Goal: Task Accomplishment & Management: Use online tool/utility

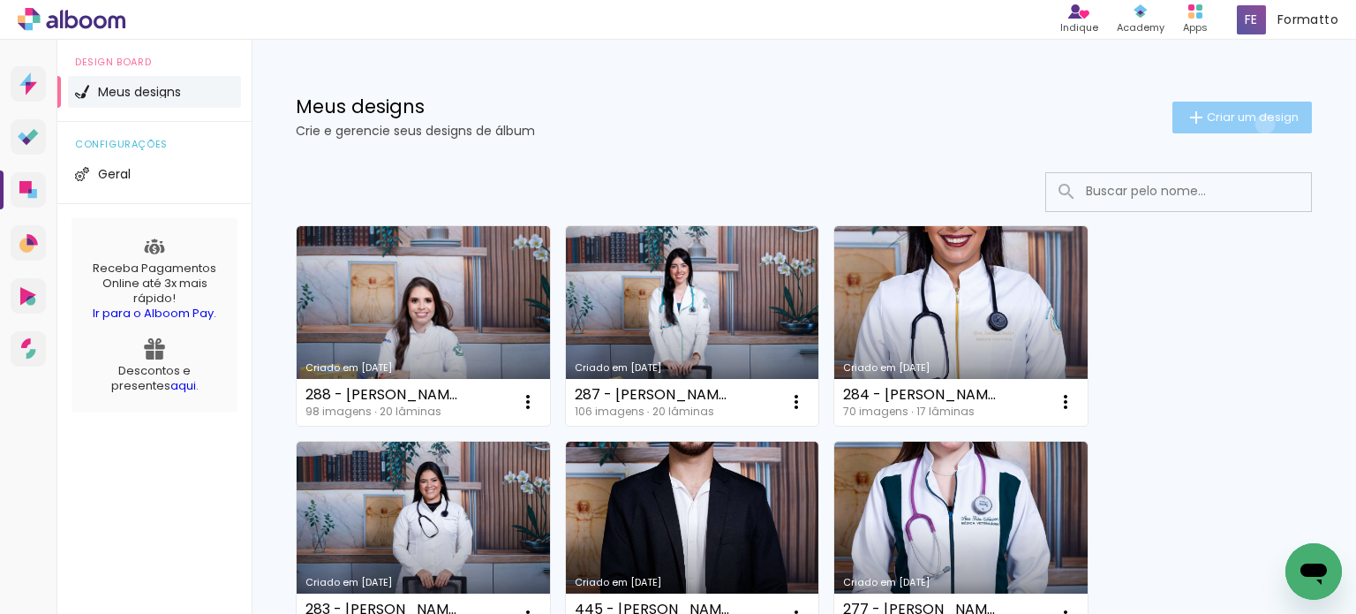
click at [1249, 123] on span "Criar um design" at bounding box center [1253, 116] width 92 height 11
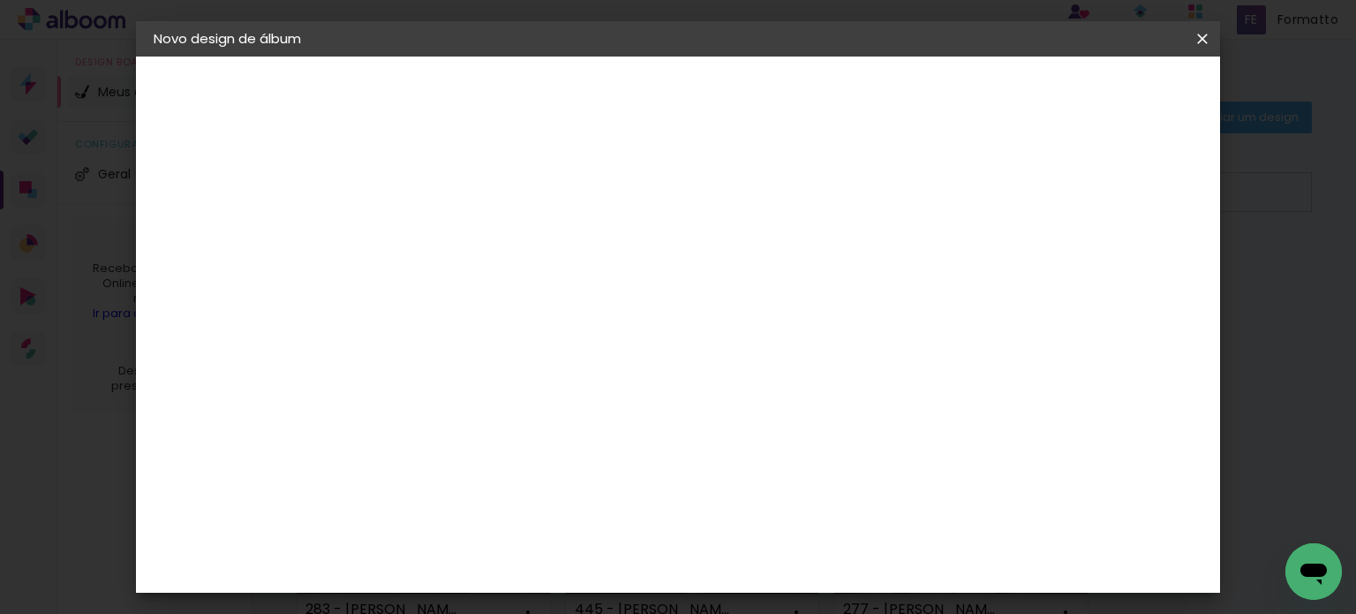
click at [442, 233] on input at bounding box center [442, 236] width 0 height 27
type input "290 - [PERSON_NAME]"
type paper-input "290 - [PERSON_NAME]"
click at [0, 0] on slot "Avançar" at bounding box center [0, 0] width 0 height 0
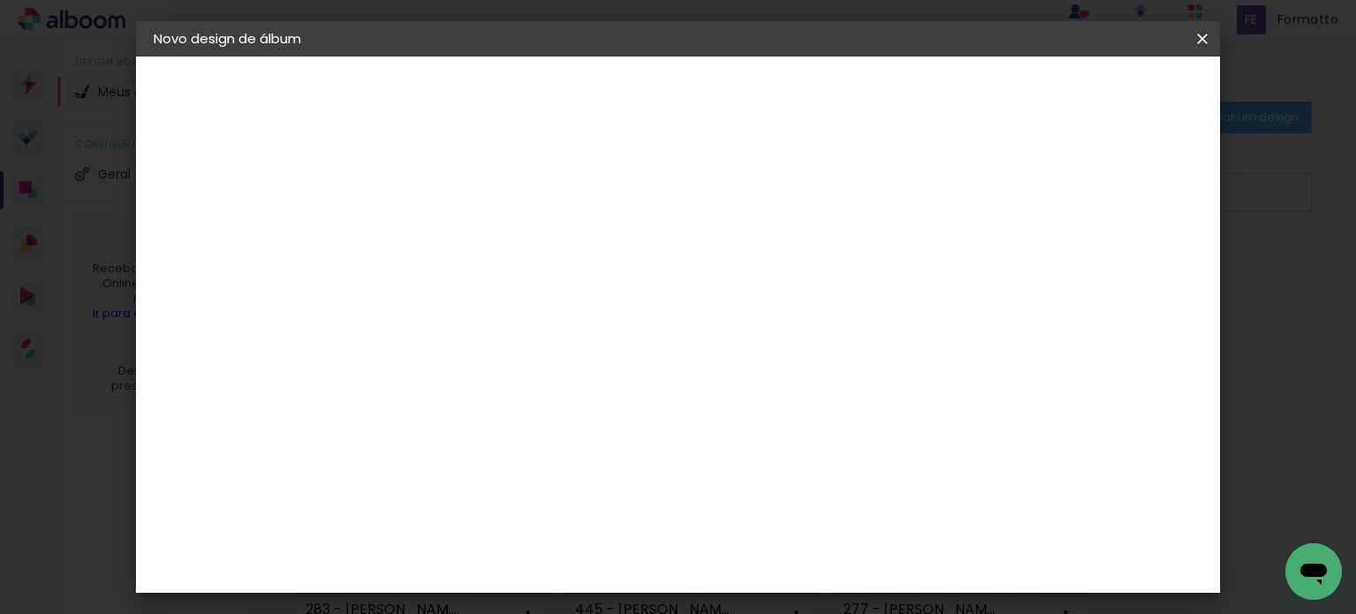
click at [485, 468] on div "Canaan Álbuns" at bounding box center [457, 482] width 55 height 28
click at [0, 0] on slot "Avançar" at bounding box center [0, 0] width 0 height 0
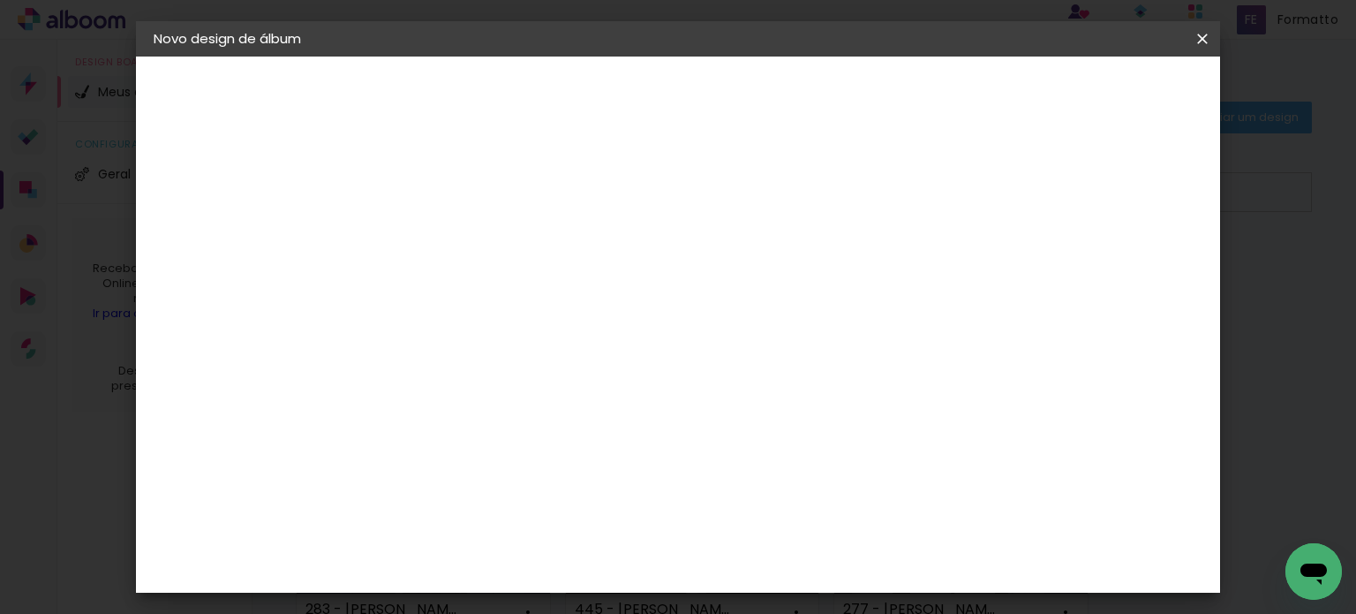
click at [789, 100] on span "Iniciar design" at bounding box center [764, 99] width 50 height 25
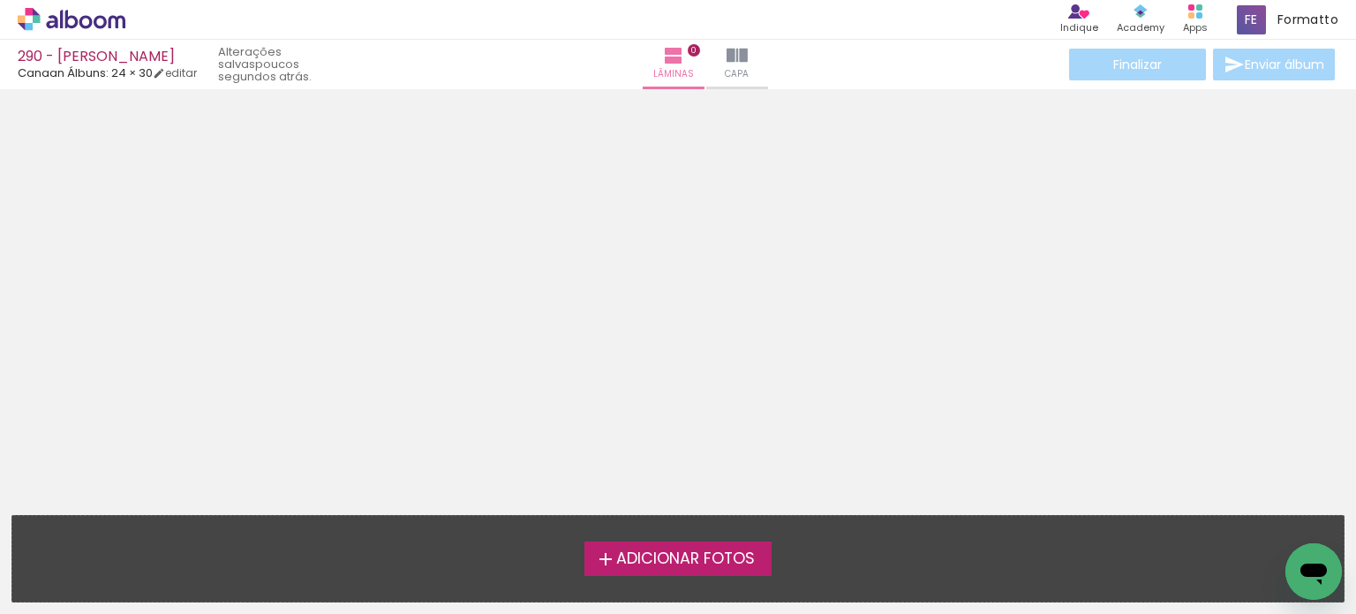
click at [696, 545] on label "Adicionar Fotos" at bounding box center [679, 558] width 188 height 34
click at [0, 0] on input "file" at bounding box center [0, 0] width 0 height 0
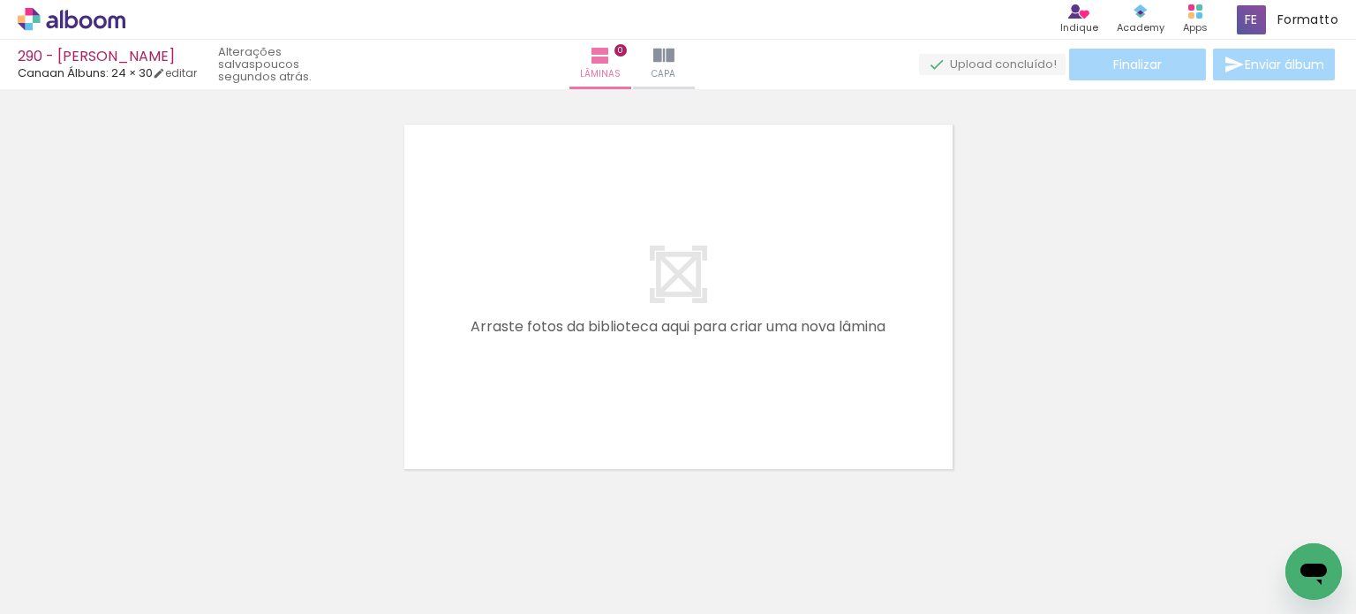
click at [59, 585] on span "Adicionar Fotos" at bounding box center [62, 589] width 53 height 19
click at [0, 0] on input "file" at bounding box center [0, 0] width 0 height 0
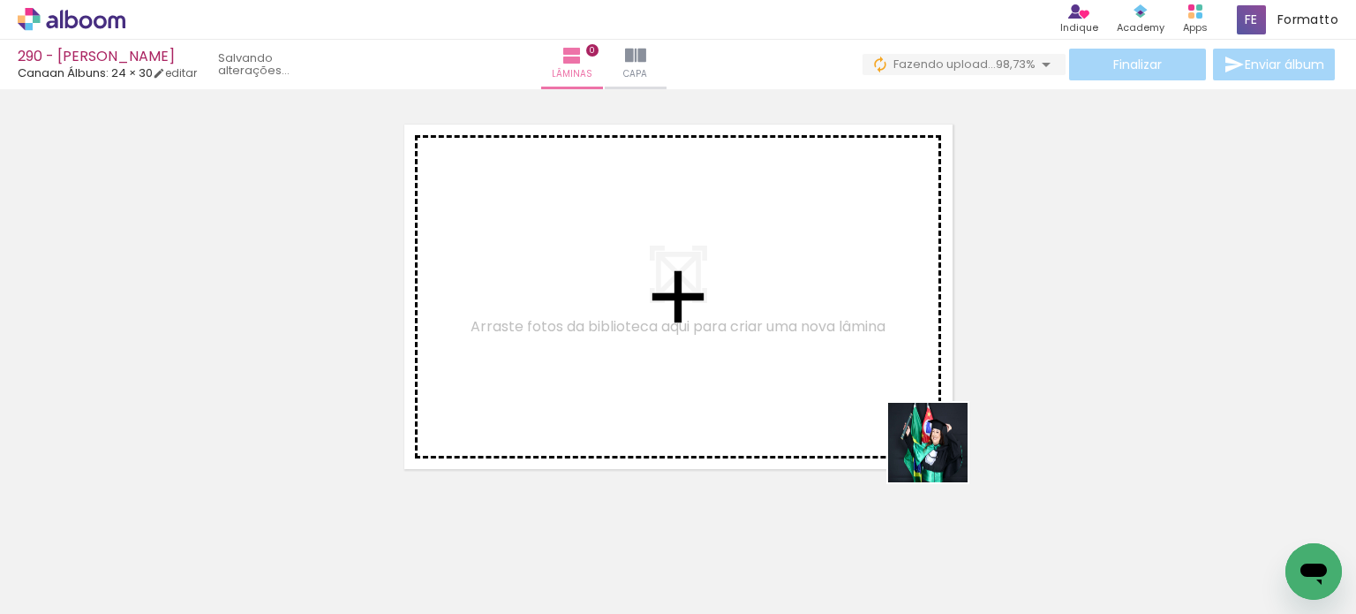
drag, startPoint x: 1078, startPoint y: 554, endPoint x: 834, endPoint y: 356, distance: 313.9
click at [831, 356] on quentale-workspace at bounding box center [678, 307] width 1356 height 614
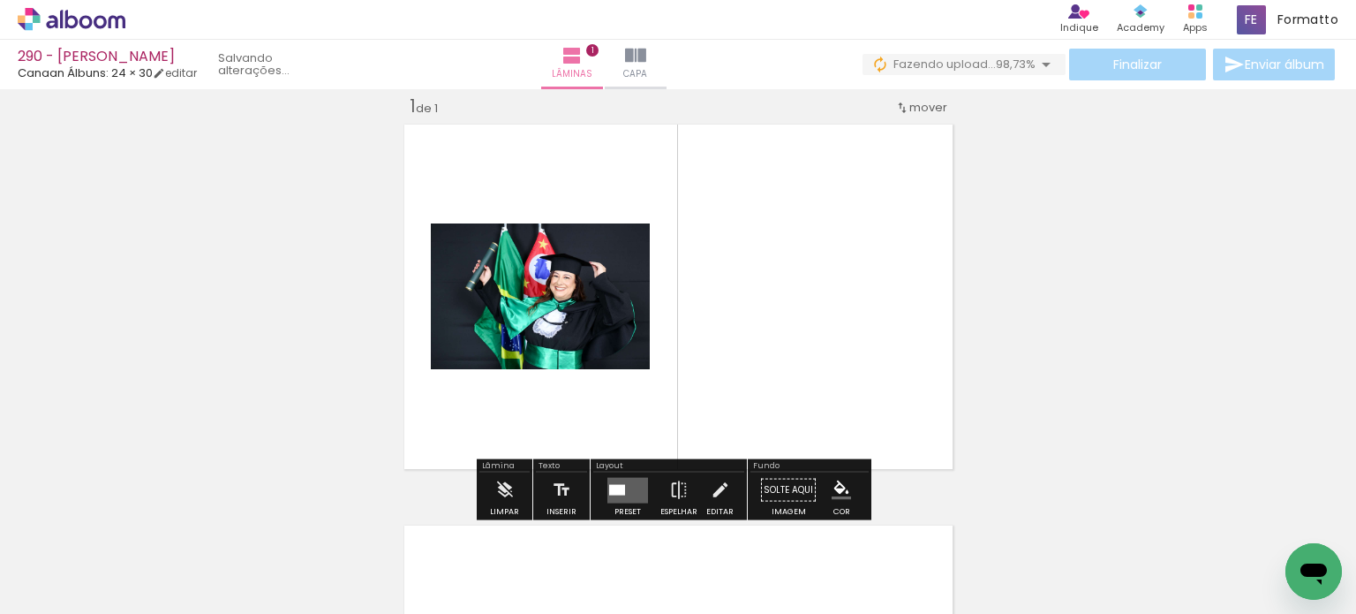
scroll to position [22, 0]
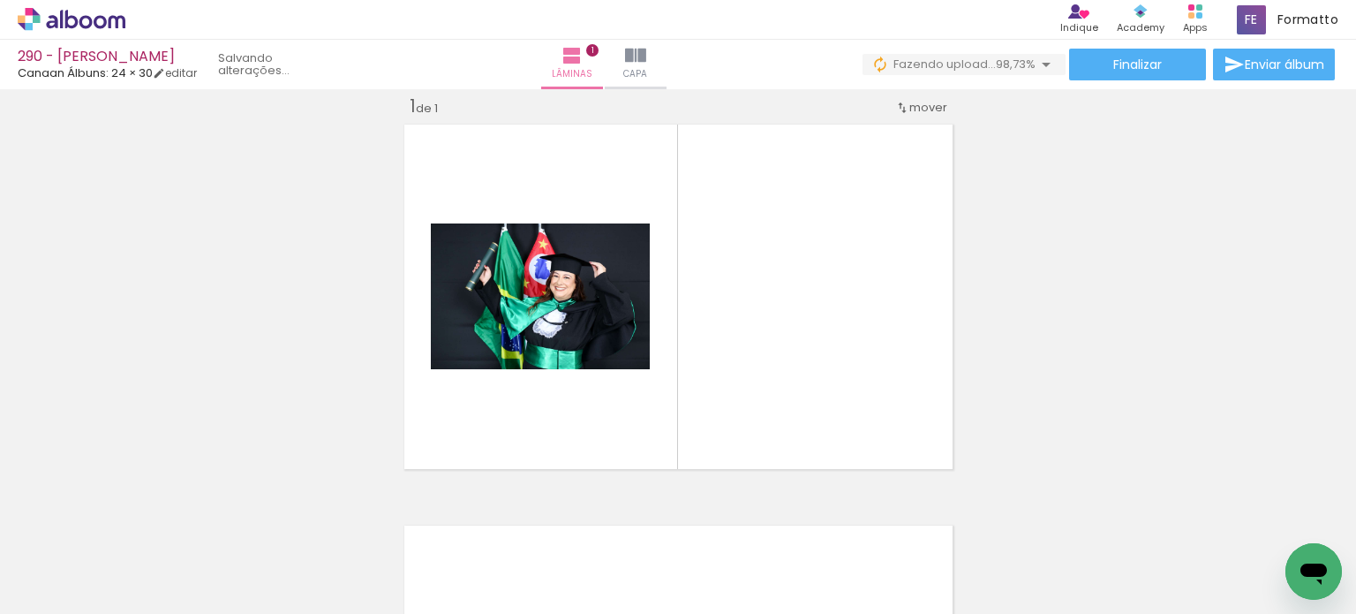
click at [93, 556] on iron-icon at bounding box center [90, 561] width 14 height 14
click at [0, 0] on slot "Não utilizadas" at bounding box center [0, 0] width 0 height 0
type input "Não utilizadas"
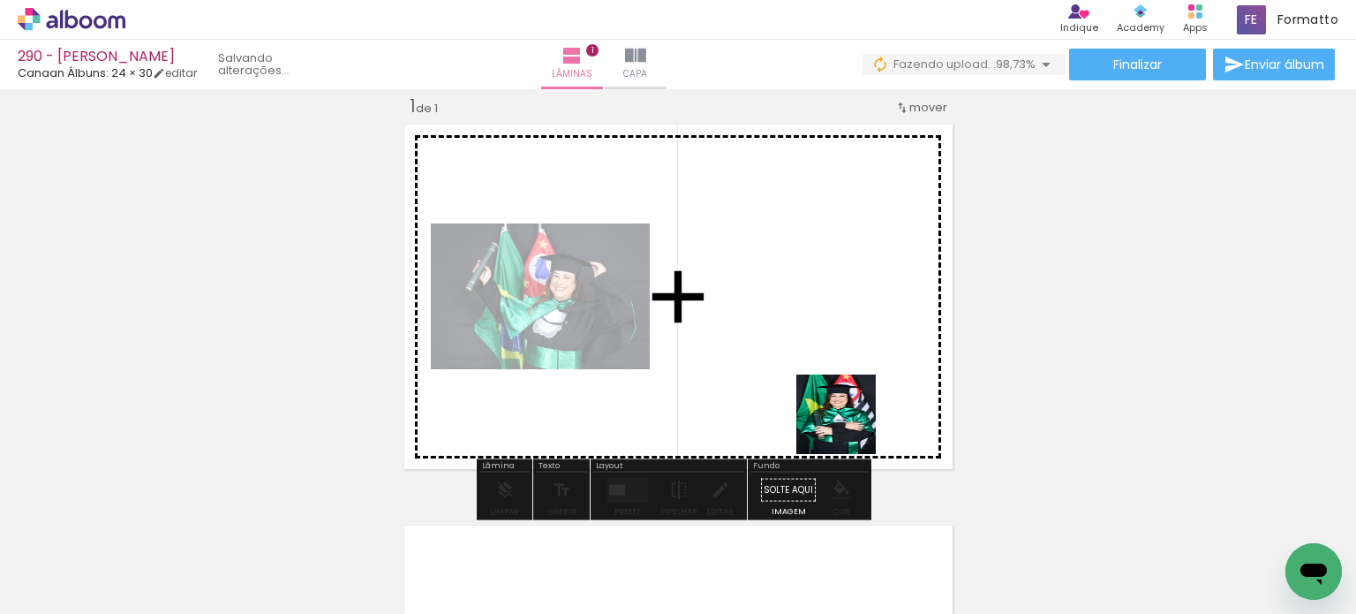
drag, startPoint x: 866, startPoint y: 508, endPoint x: 802, endPoint y: 389, distance: 134.7
click at [840, 385] on quentale-workspace at bounding box center [678, 307] width 1356 height 614
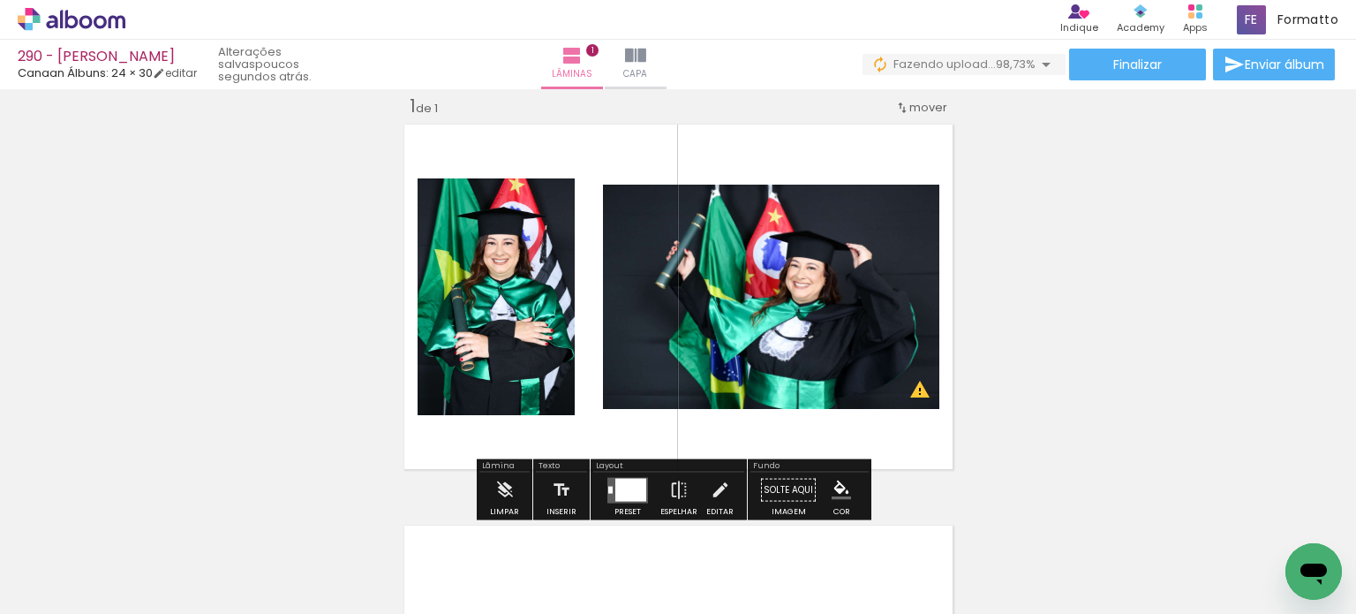
scroll to position [0, 6332]
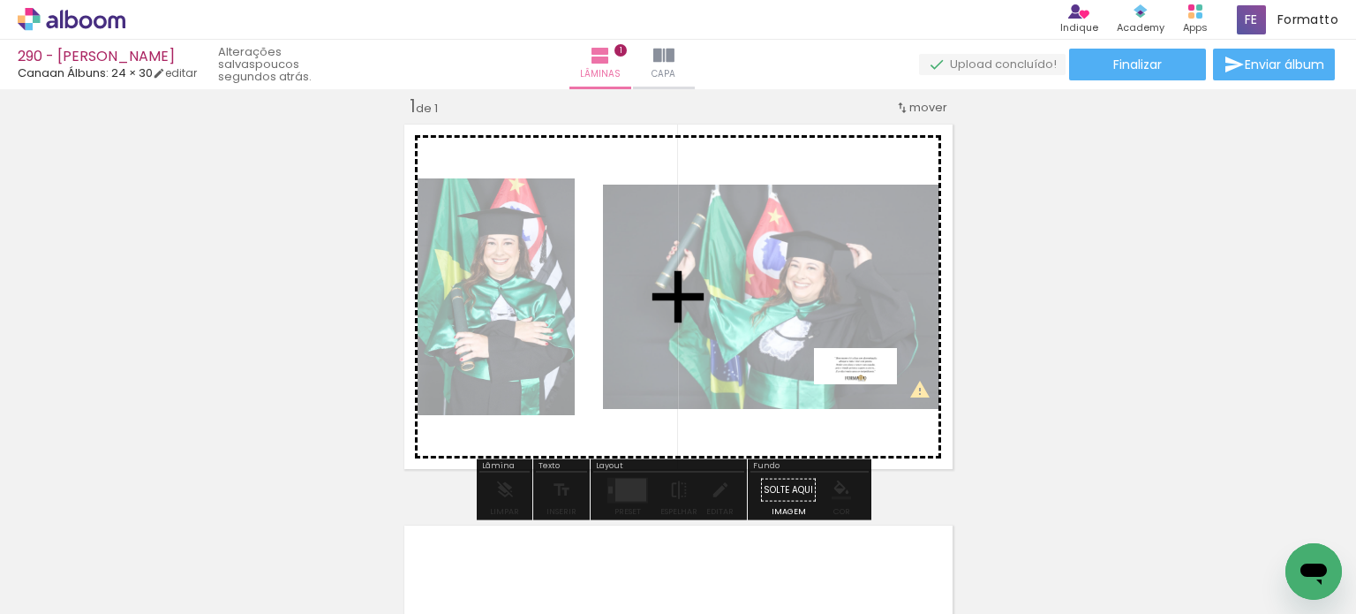
drag, startPoint x: 1346, startPoint y: 540, endPoint x: 816, endPoint y: 383, distance: 552.7
click at [819, 383] on quentale-workspace at bounding box center [678, 307] width 1356 height 614
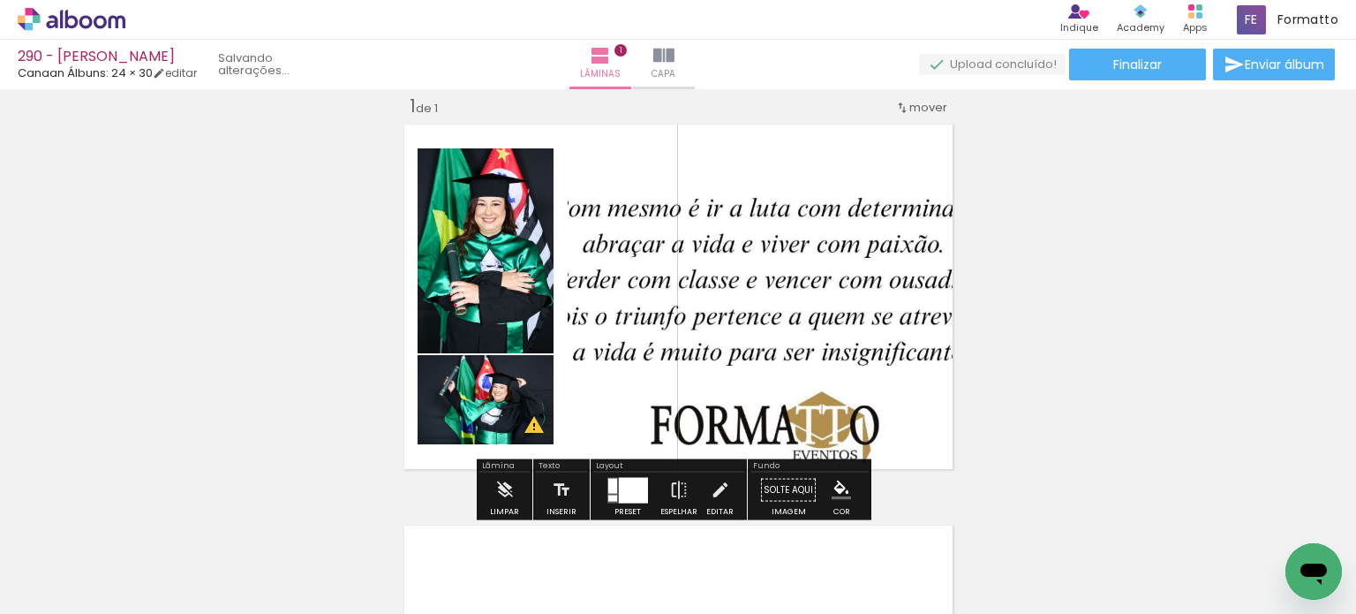
scroll to position [0, 6309]
click at [619, 486] on div at bounding box center [633, 490] width 29 height 26
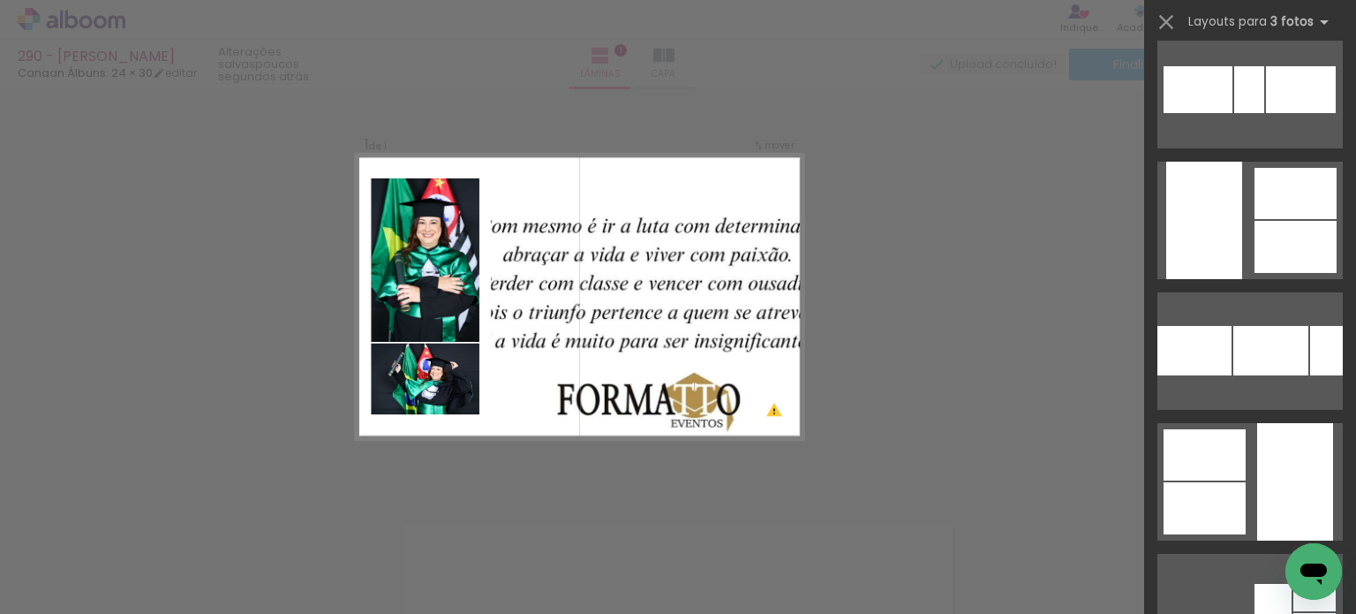
scroll to position [4150, 0]
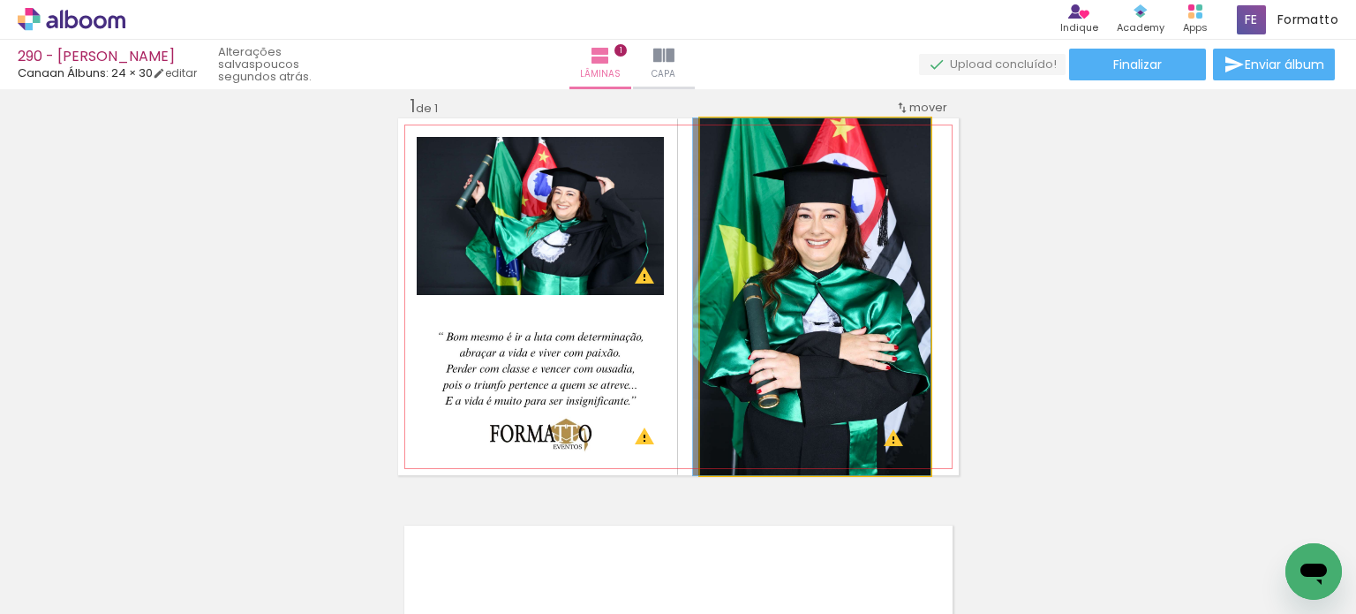
drag, startPoint x: 818, startPoint y: 338, endPoint x: 805, endPoint y: 338, distance: 12.4
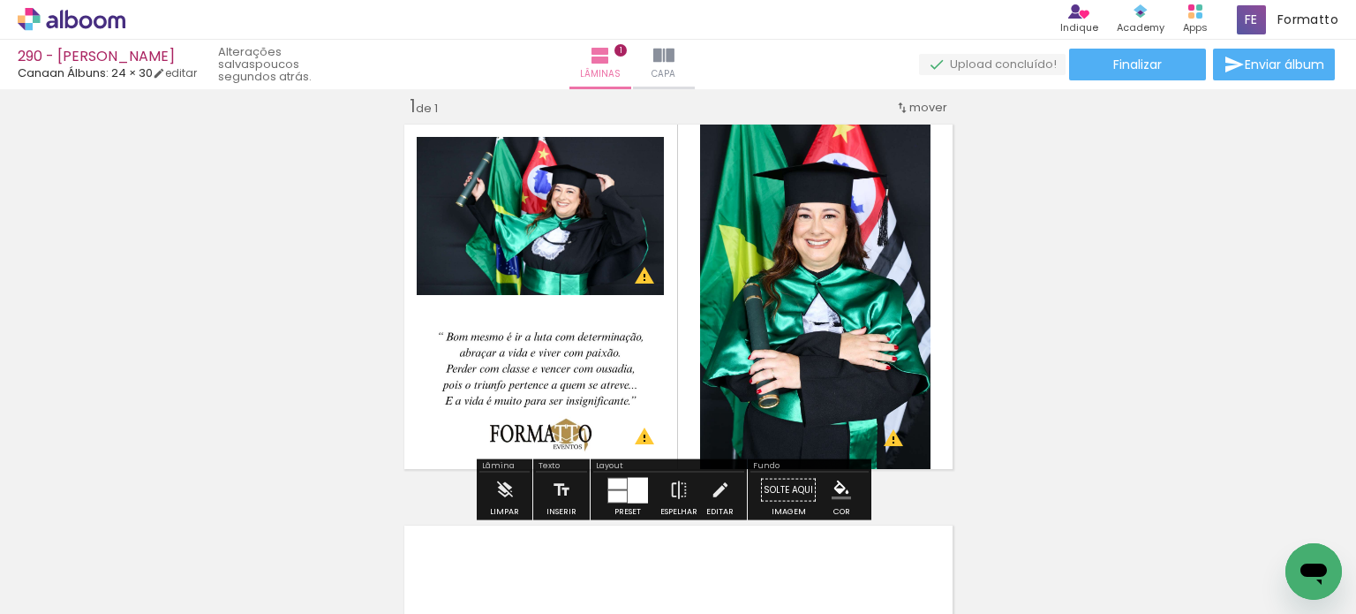
click at [1061, 283] on div "Inserir lâmina 1 de 1 O Designbox precisará aumentar a sua imagem em 167% para …" at bounding box center [678, 474] width 1356 height 803
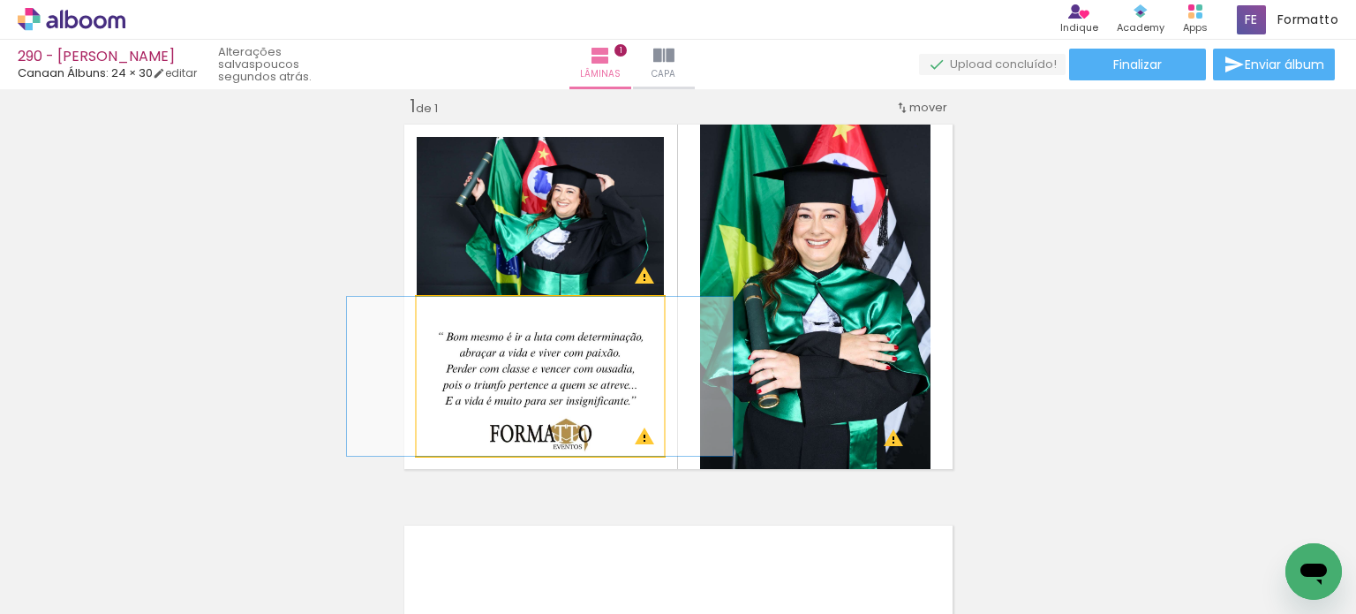
drag, startPoint x: 540, startPoint y: 382, endPoint x: 540, endPoint y: 370, distance: 12.4
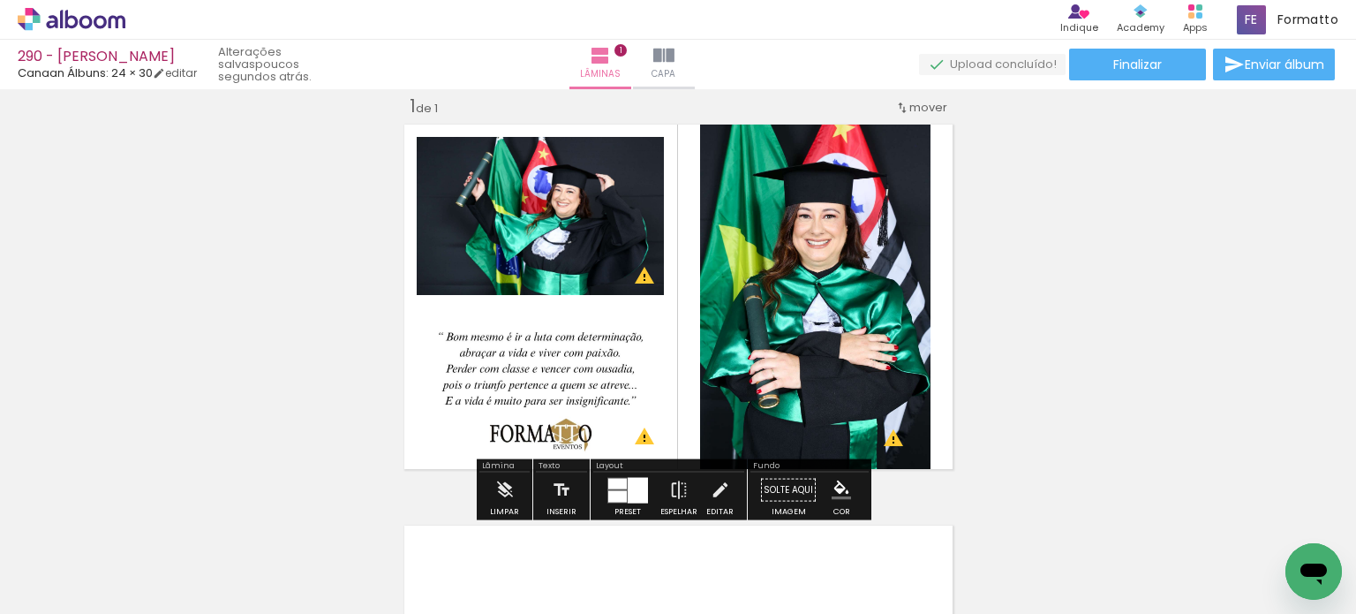
click at [1086, 310] on div "Inserir lâmina 1 de 1 O Designbox precisará aumentar a sua imagem em 167% para …" at bounding box center [678, 474] width 1356 height 803
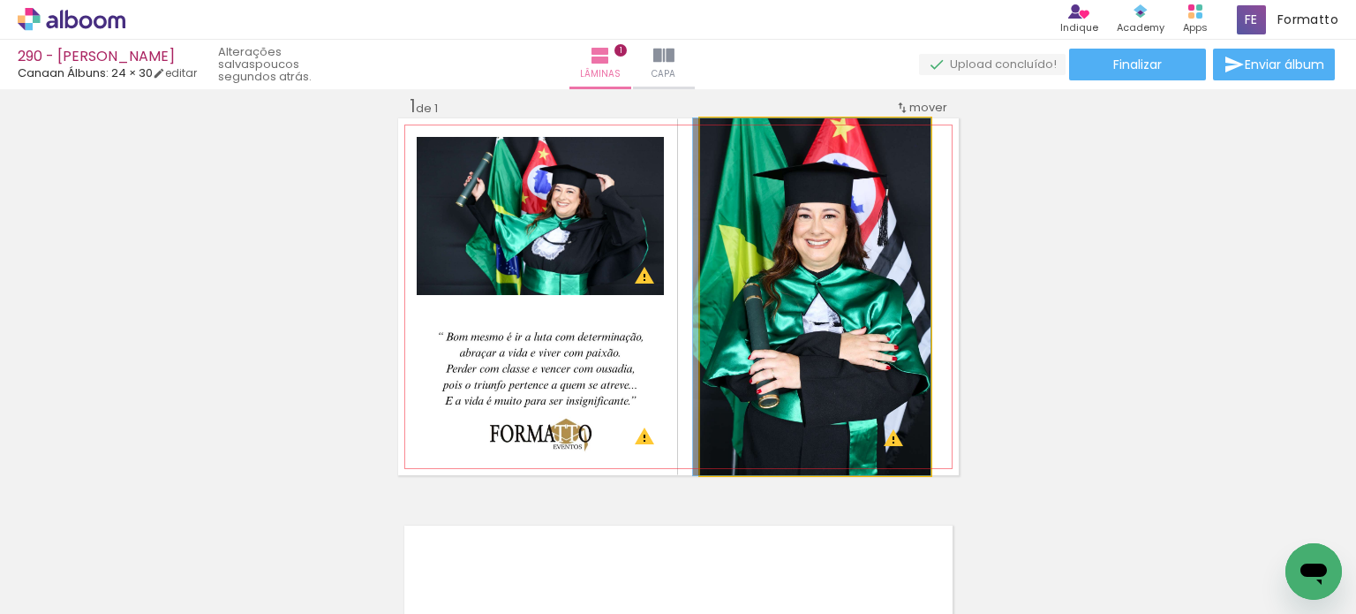
drag, startPoint x: 868, startPoint y: 323, endPoint x: 856, endPoint y: 320, distance: 12.9
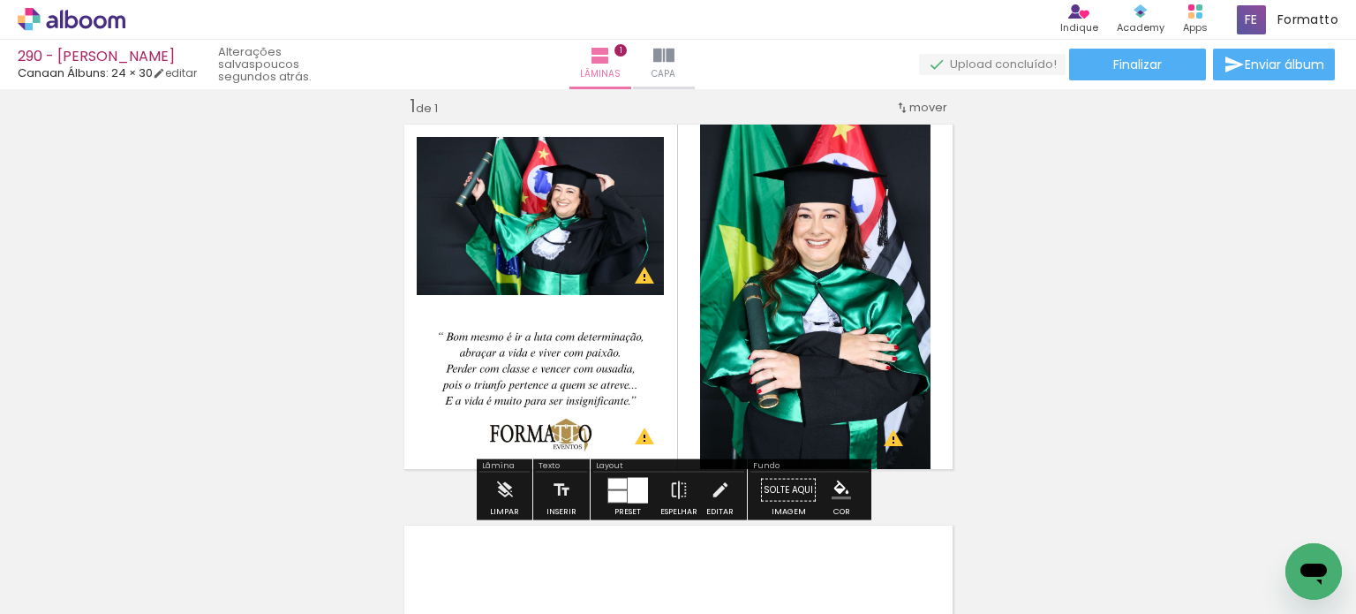
click at [1116, 273] on div "Inserir lâmina 1 de 1 O Designbox precisará aumentar a sua imagem em 167% para …" at bounding box center [678, 474] width 1356 height 803
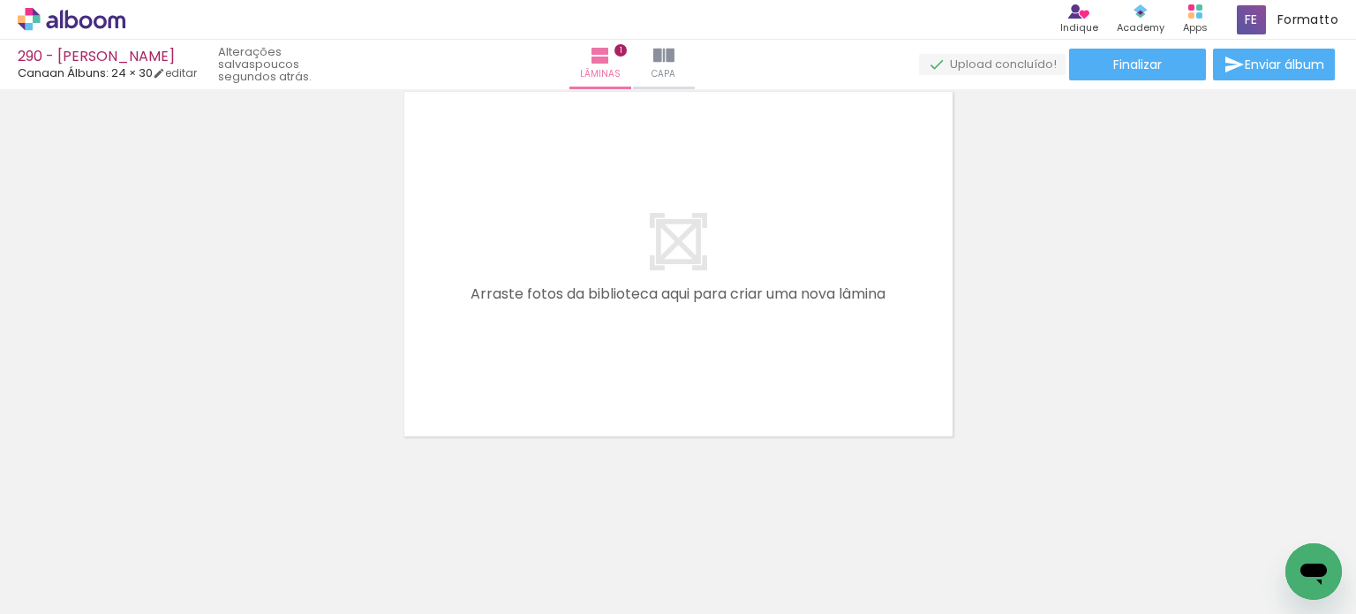
scroll to position [0, 176]
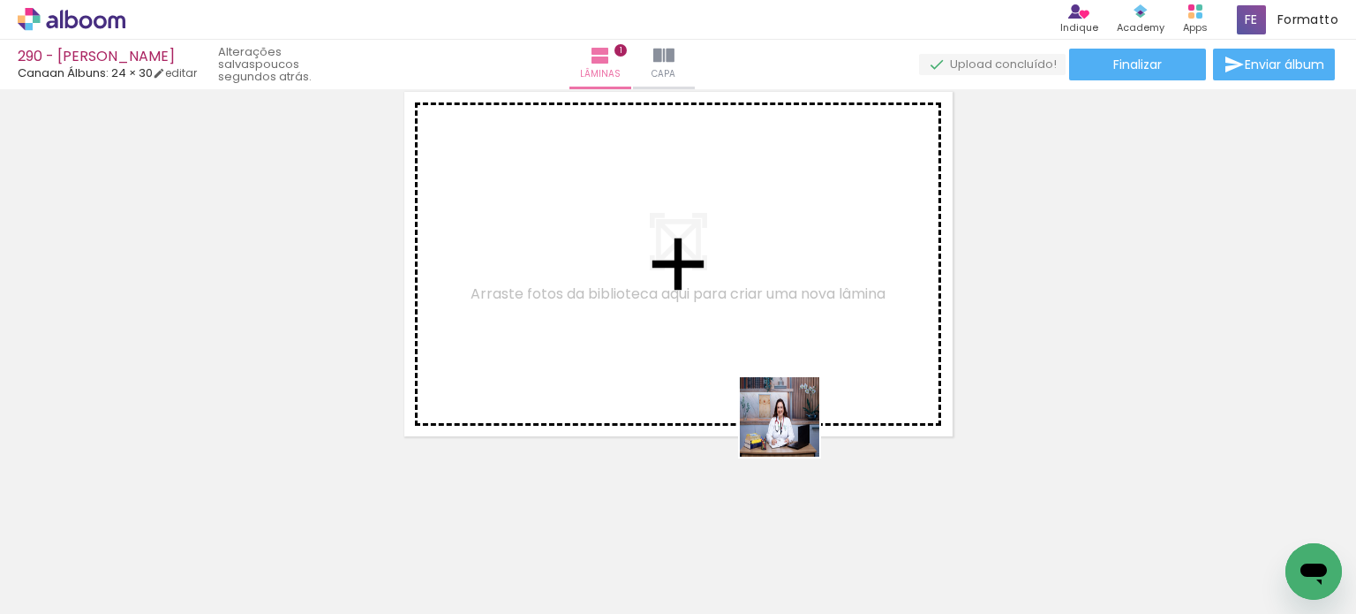
drag, startPoint x: 793, startPoint y: 454, endPoint x: 787, endPoint y: 373, distance: 81.5
click at [794, 338] on quentale-workspace at bounding box center [678, 307] width 1356 height 614
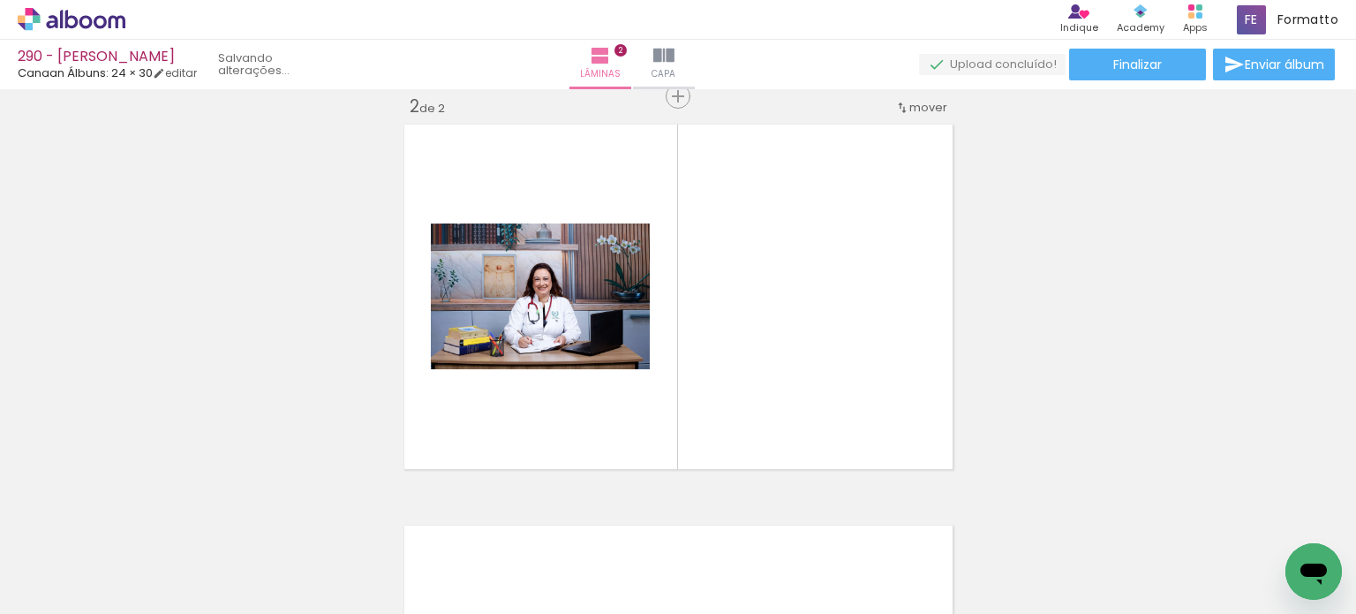
scroll to position [423, 0]
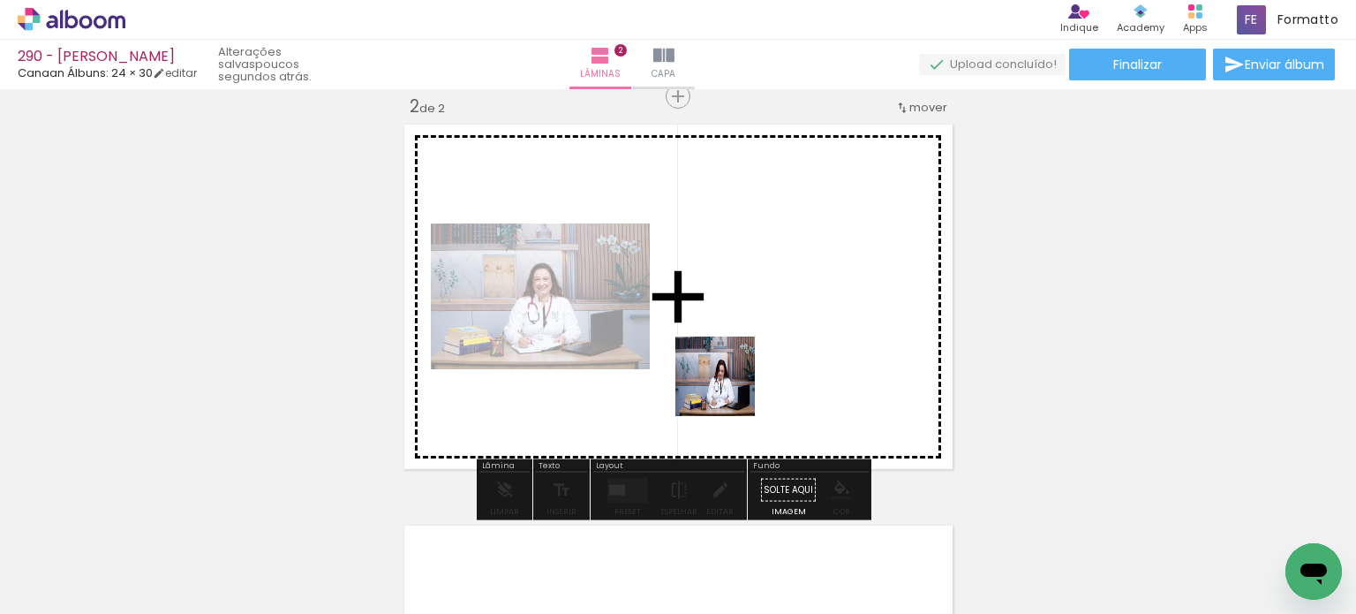
drag, startPoint x: 704, startPoint y: 560, endPoint x: 735, endPoint y: 356, distance: 206.3
click at [735, 356] on quentale-workspace at bounding box center [678, 307] width 1356 height 614
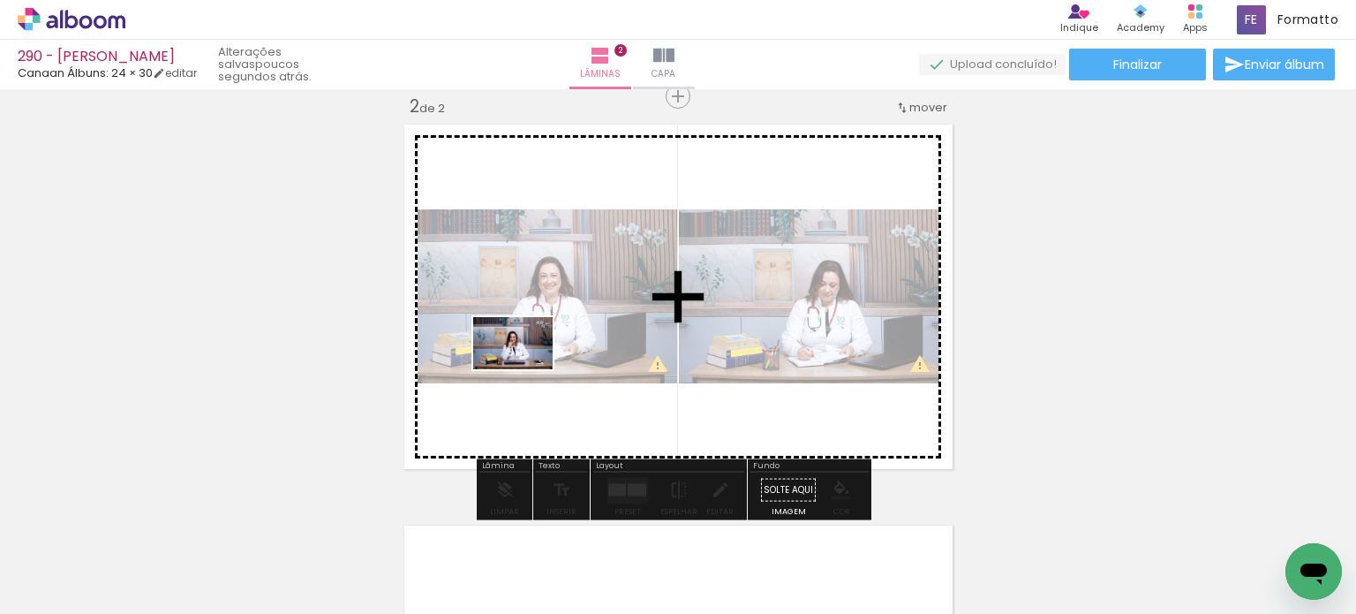
drag, startPoint x: 413, startPoint y: 547, endPoint x: 526, endPoint y: 370, distance: 209.7
click at [526, 370] on quentale-workspace at bounding box center [678, 307] width 1356 height 614
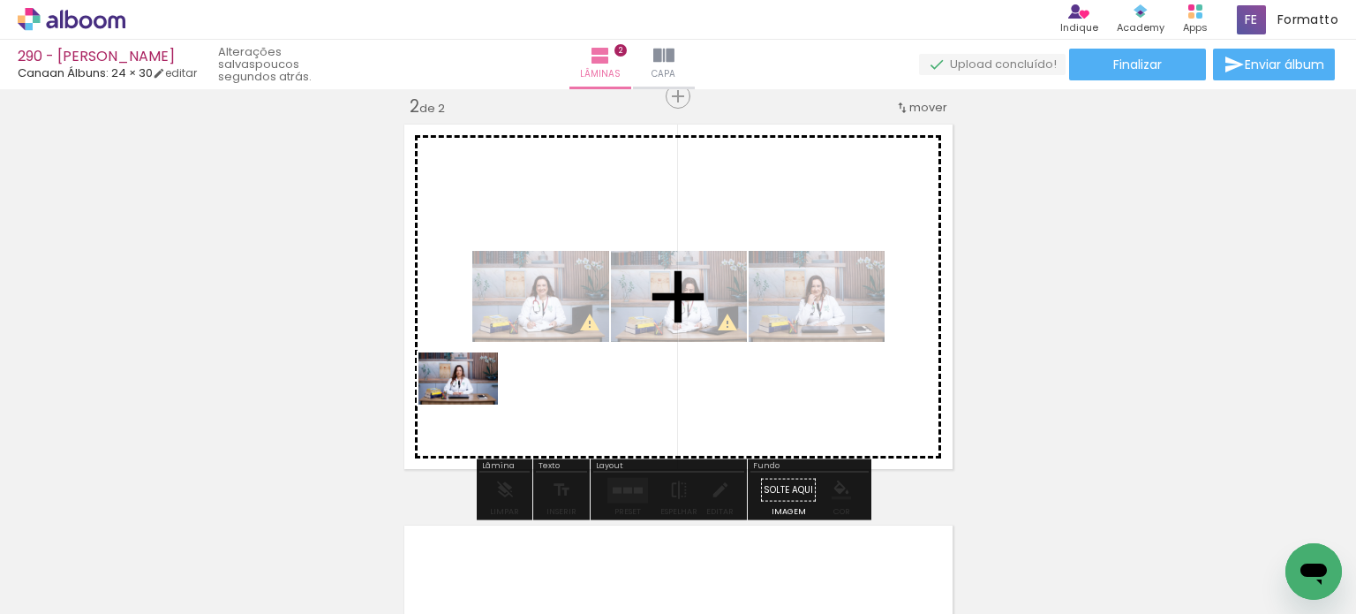
drag, startPoint x: 288, startPoint y: 547, endPoint x: 304, endPoint y: 491, distance: 57.9
click at [472, 404] on quentale-workspace at bounding box center [678, 307] width 1356 height 614
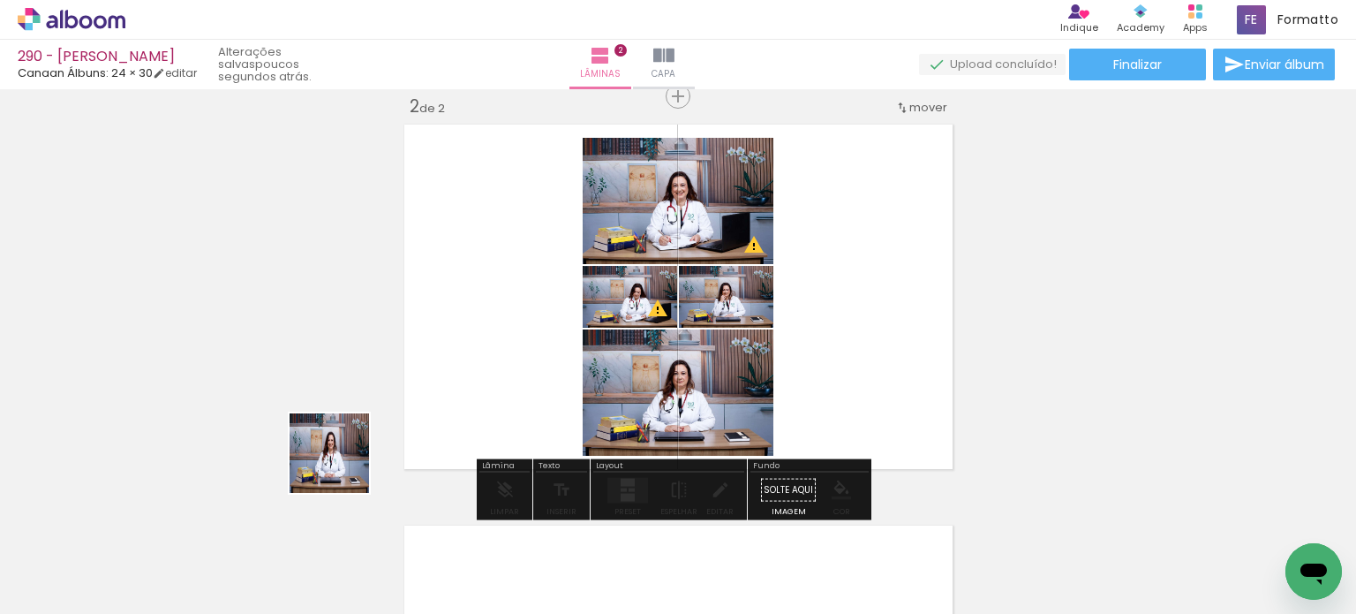
drag, startPoint x: 212, startPoint y: 547, endPoint x: 447, endPoint y: 448, distance: 255.2
click at [442, 383] on quentale-workspace at bounding box center [678, 307] width 1356 height 614
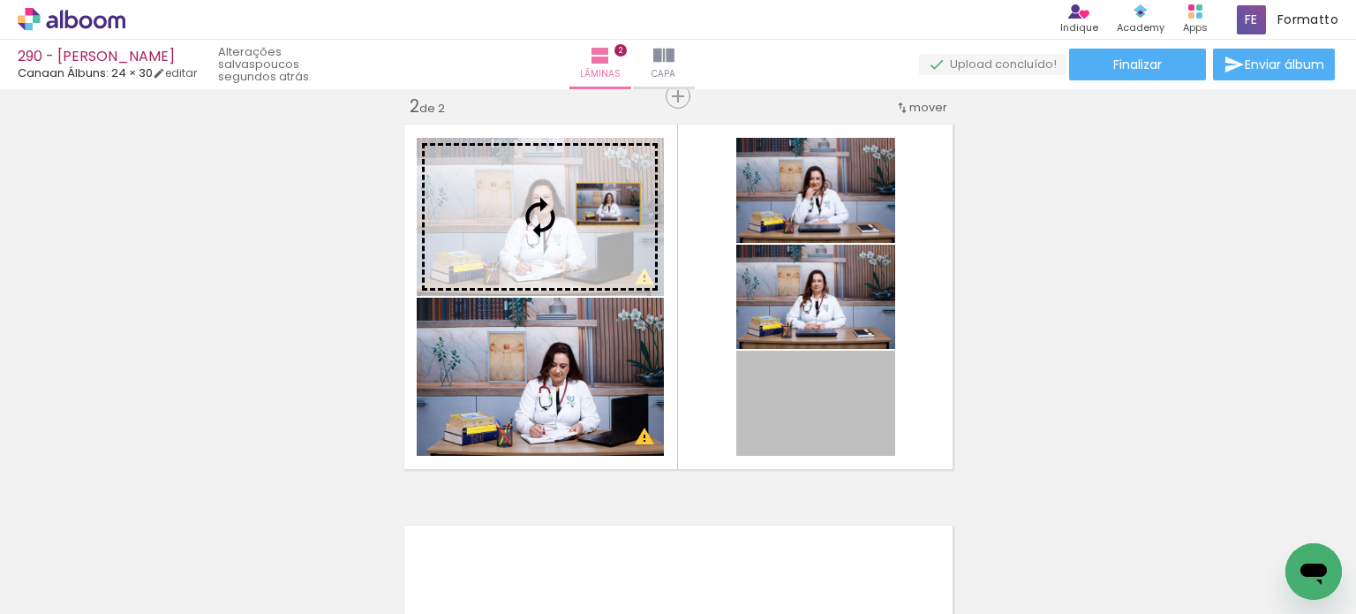
drag, startPoint x: 862, startPoint y: 424, endPoint x: 597, endPoint y: 202, distance: 345.4
click at [0, 0] on slot at bounding box center [0, 0] width 0 height 0
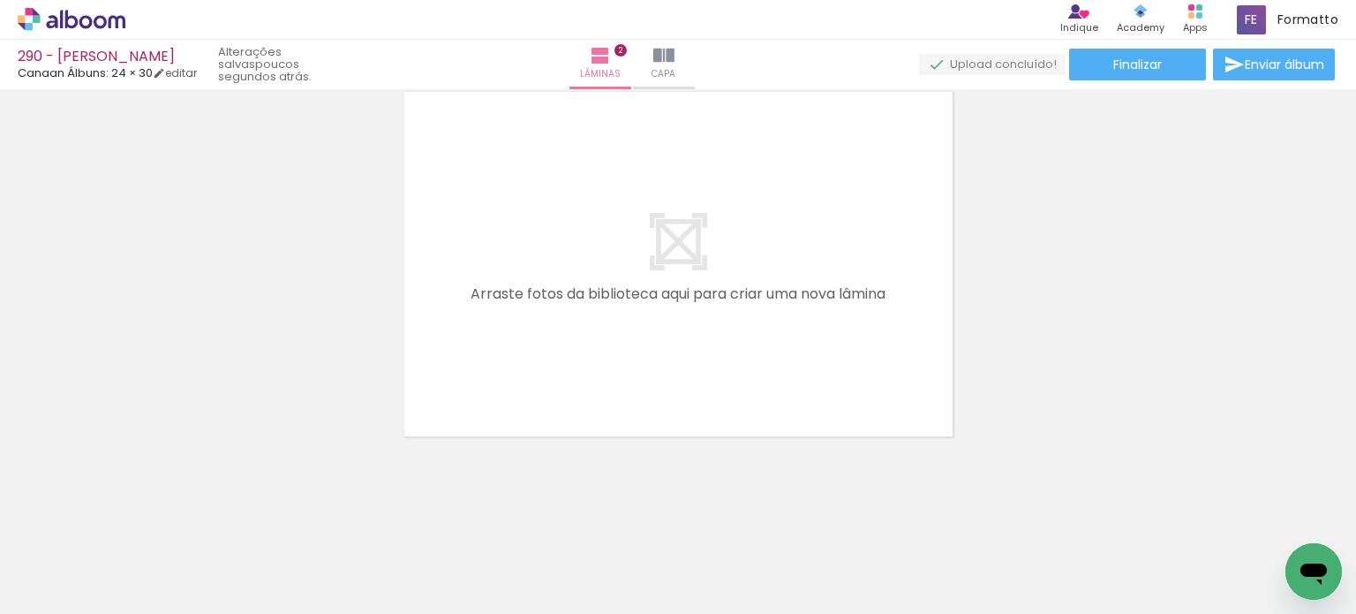
scroll to position [0, 0]
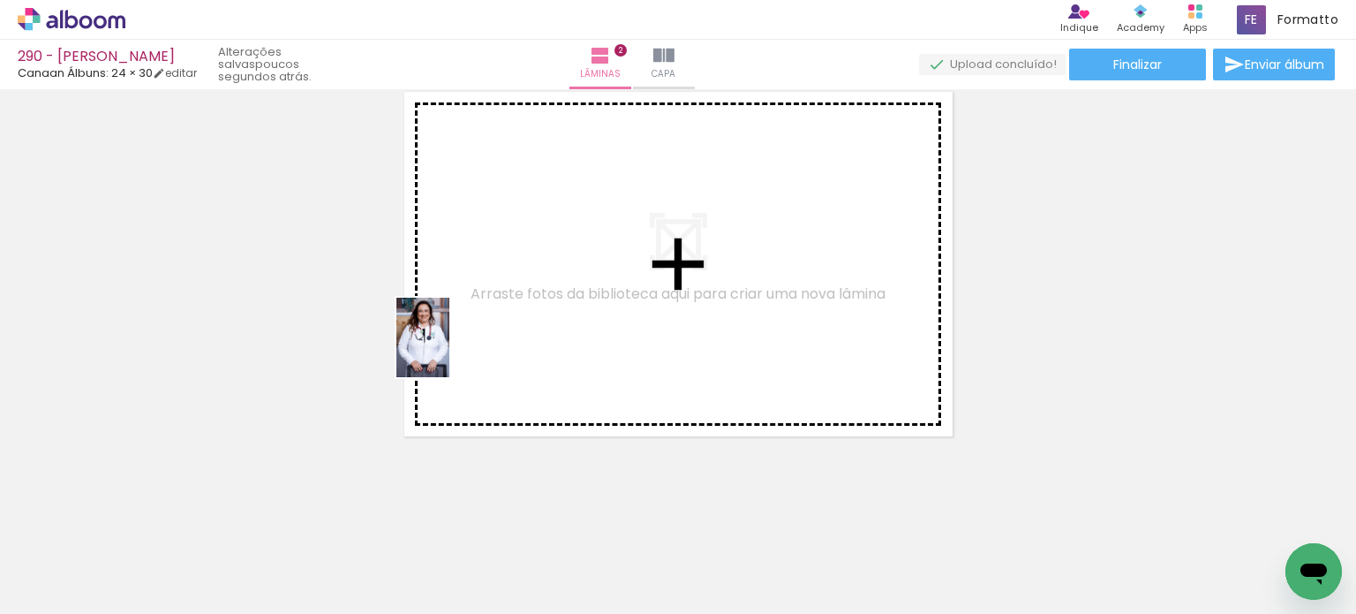
drag, startPoint x: 205, startPoint y: 541, endPoint x: 480, endPoint y: 331, distance: 346.5
click at [480, 331] on quentale-workspace at bounding box center [678, 307] width 1356 height 614
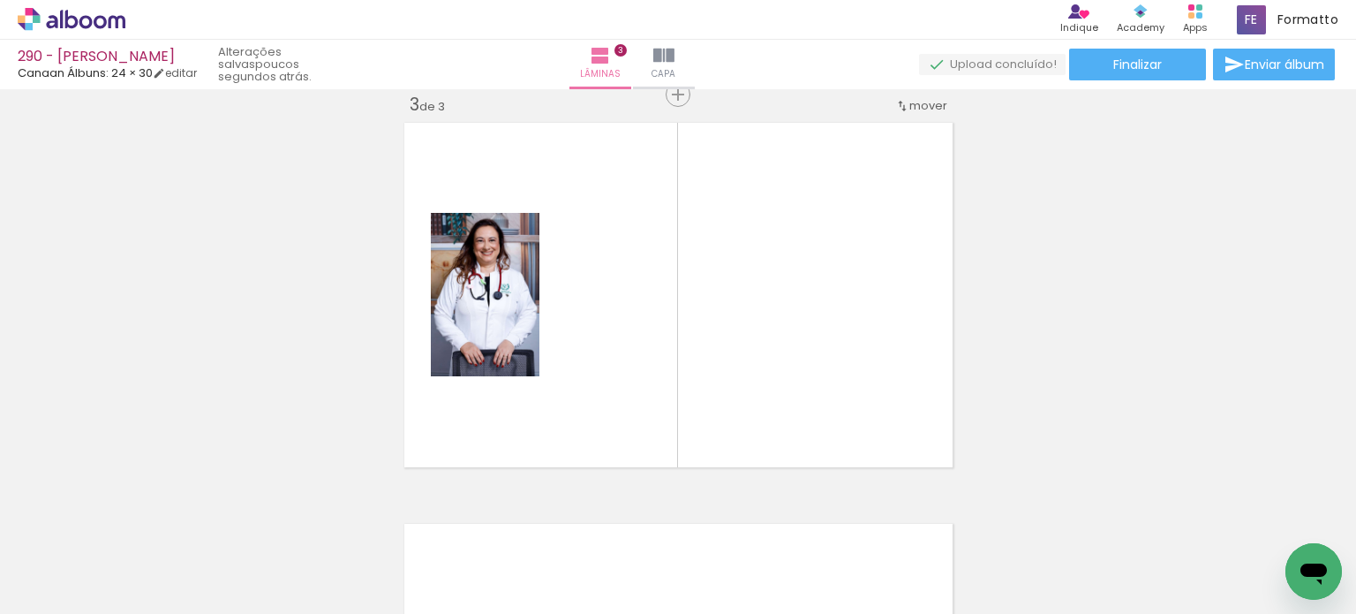
scroll to position [824, 0]
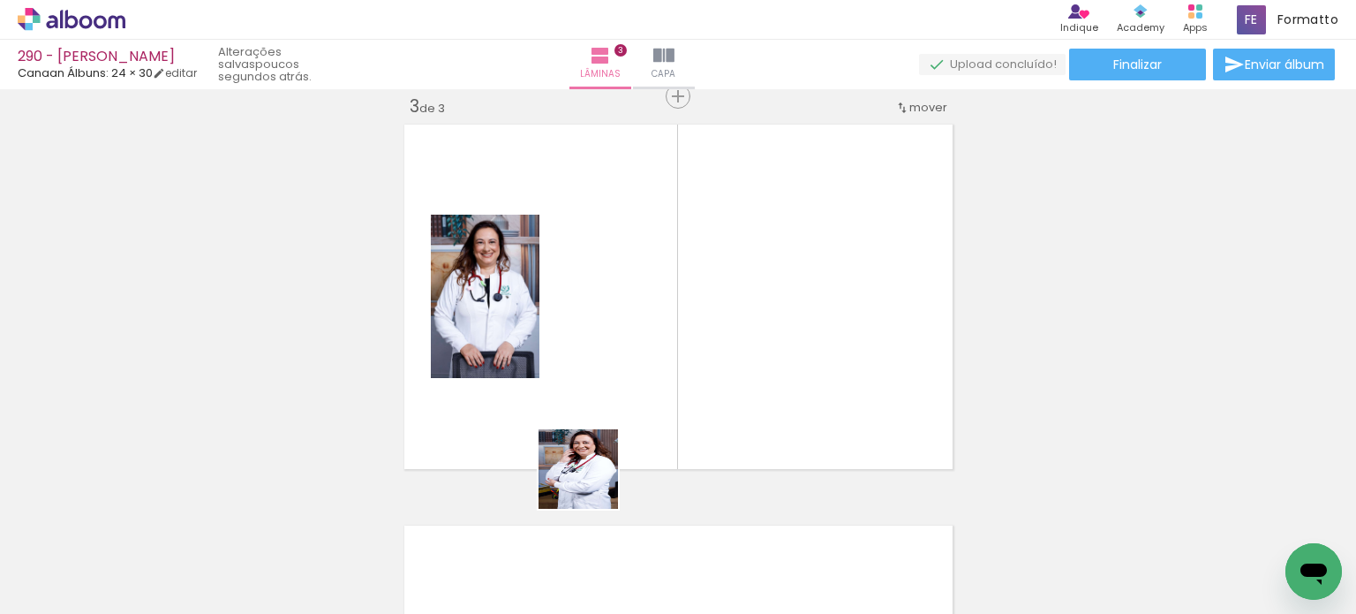
drag, startPoint x: 574, startPoint y: 540, endPoint x: 636, endPoint y: 337, distance: 211.5
click at [636, 337] on quentale-workspace at bounding box center [678, 307] width 1356 height 614
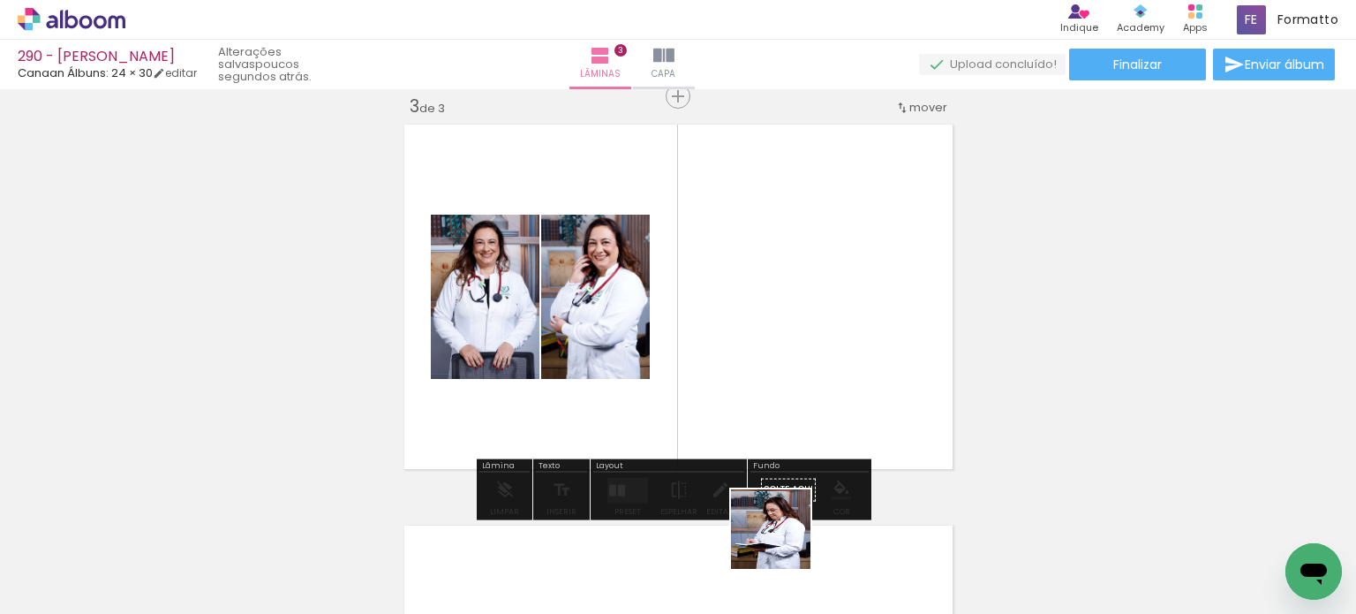
drag, startPoint x: 778, startPoint y: 559, endPoint x: 819, endPoint y: 497, distance: 74.5
click at [824, 404] on quentale-workspace at bounding box center [678, 307] width 1356 height 614
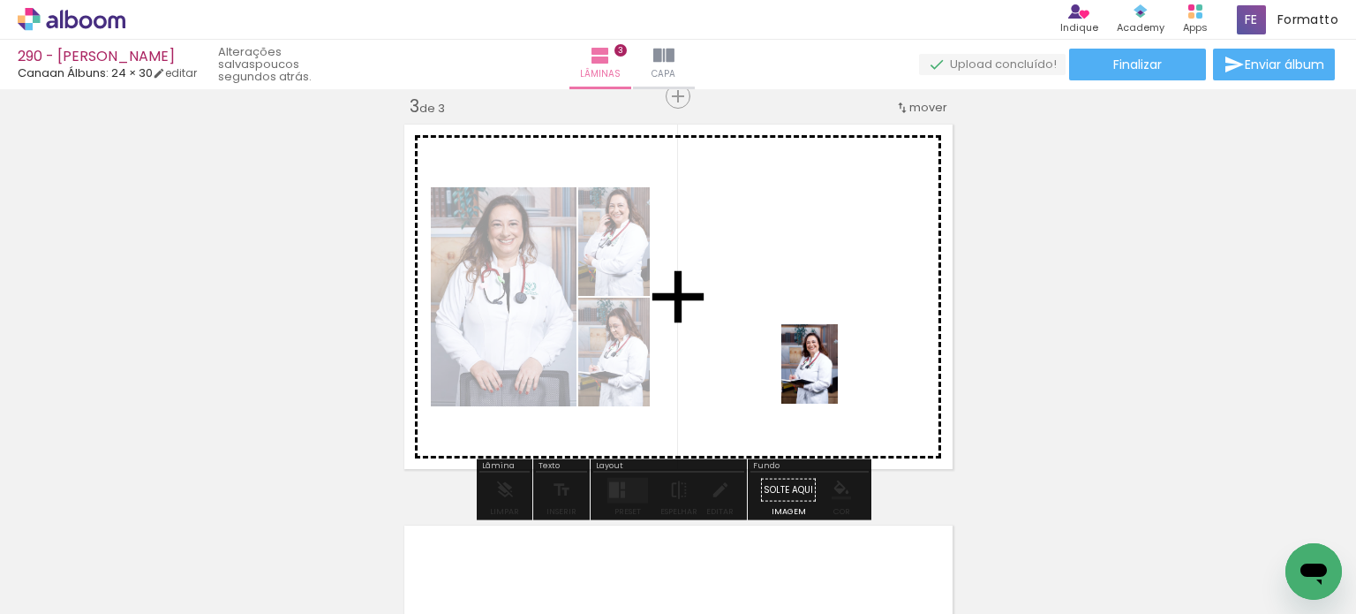
drag, startPoint x: 808, startPoint y: 552, endPoint x: 823, endPoint y: 374, distance: 179.0
click at [834, 374] on quentale-workspace at bounding box center [678, 307] width 1356 height 614
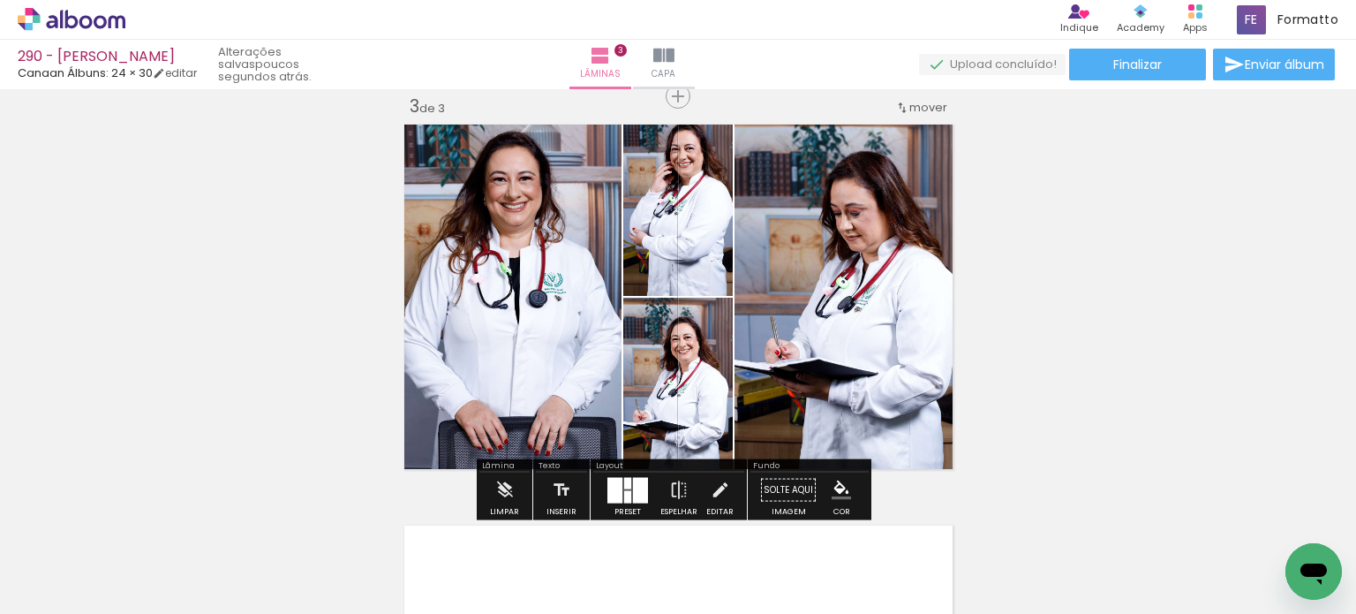
click at [627, 484] on quentale-layouter at bounding box center [628, 490] width 41 height 26
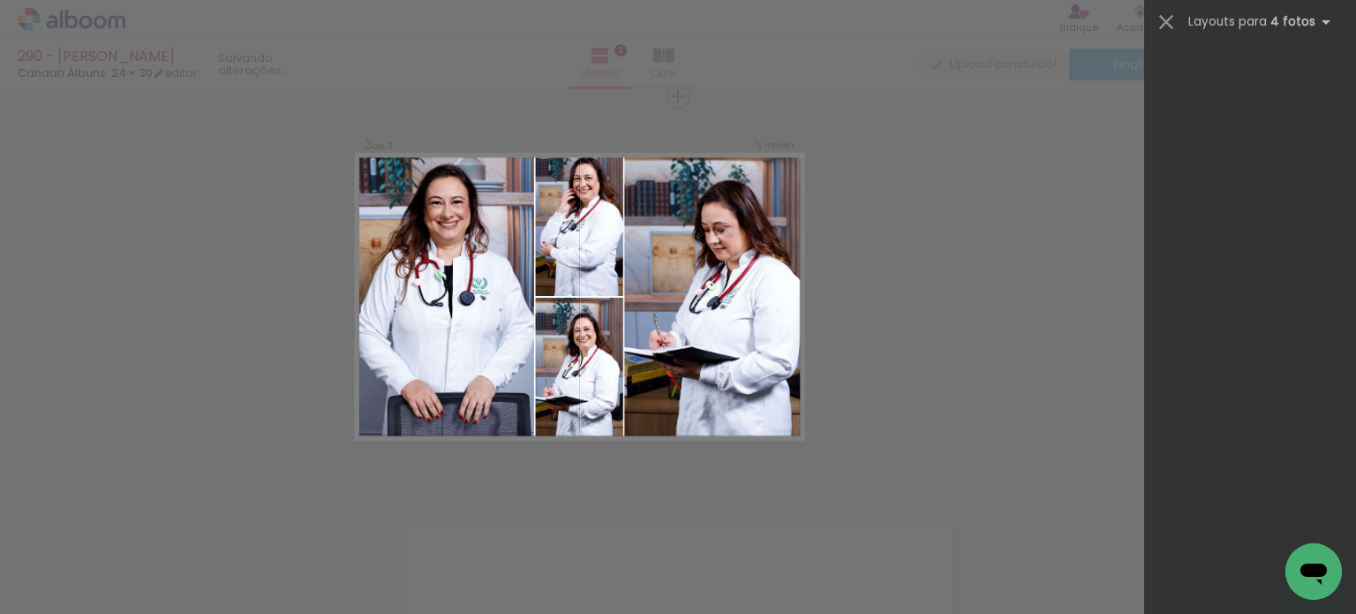
scroll to position [0, 0]
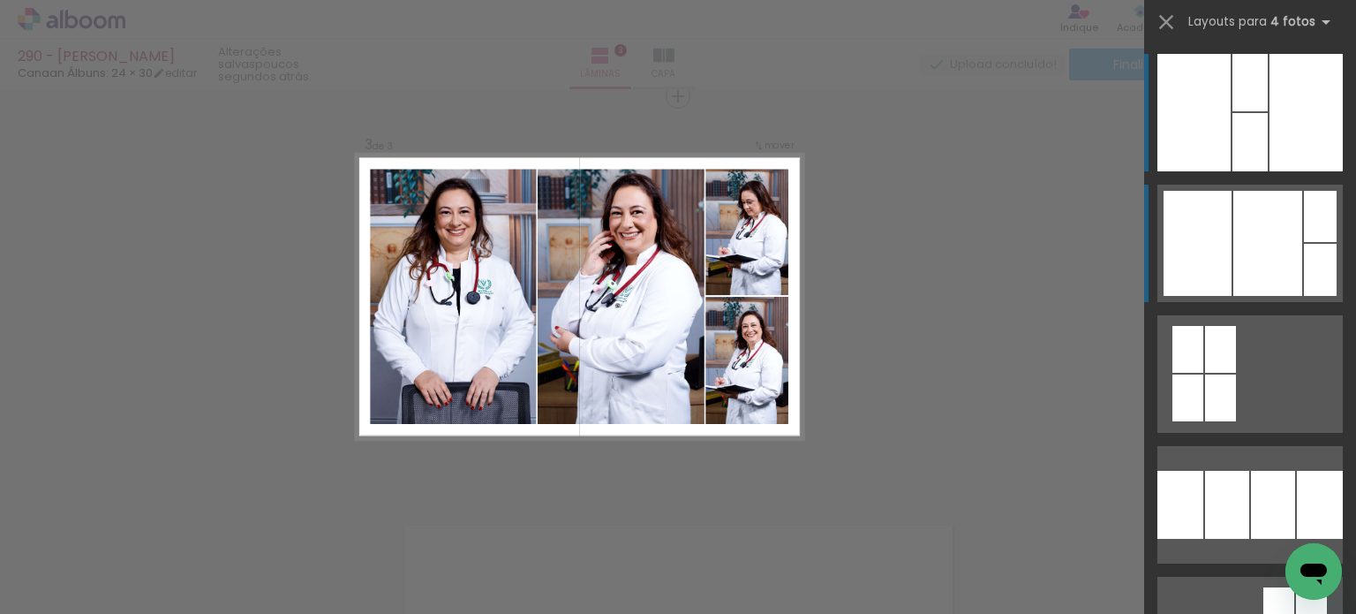
click at [1193, 270] on div at bounding box center [1198, 243] width 68 height 105
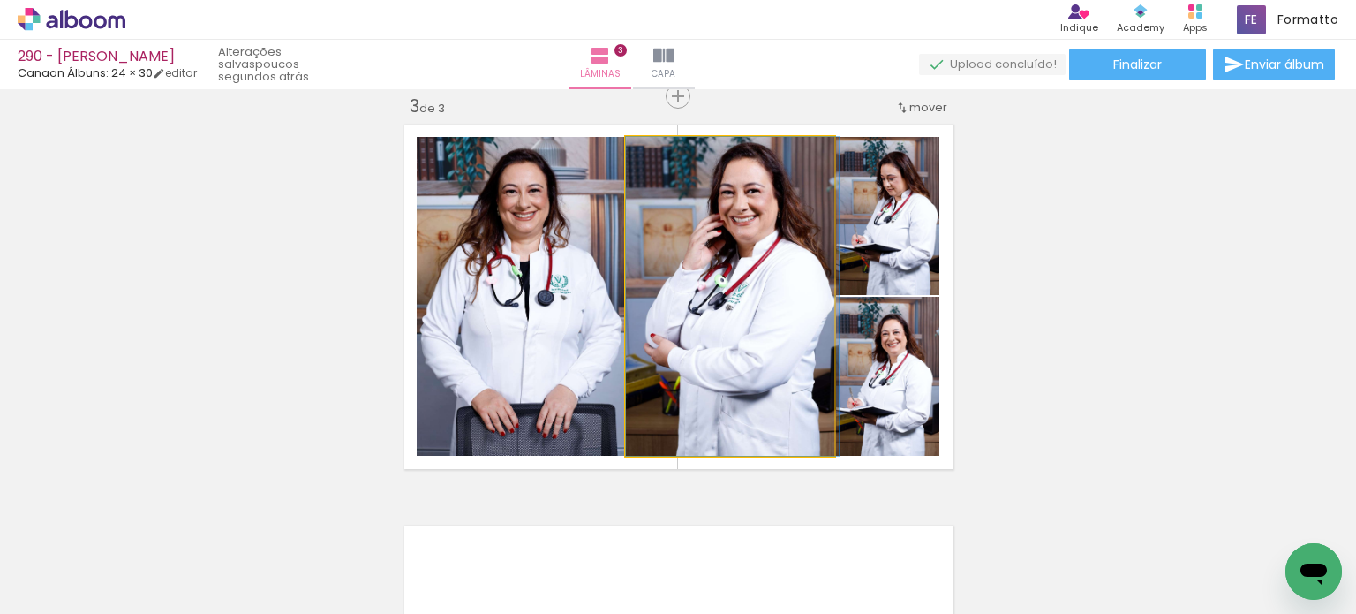
drag, startPoint x: 714, startPoint y: 289, endPoint x: 744, endPoint y: 280, distance: 32.1
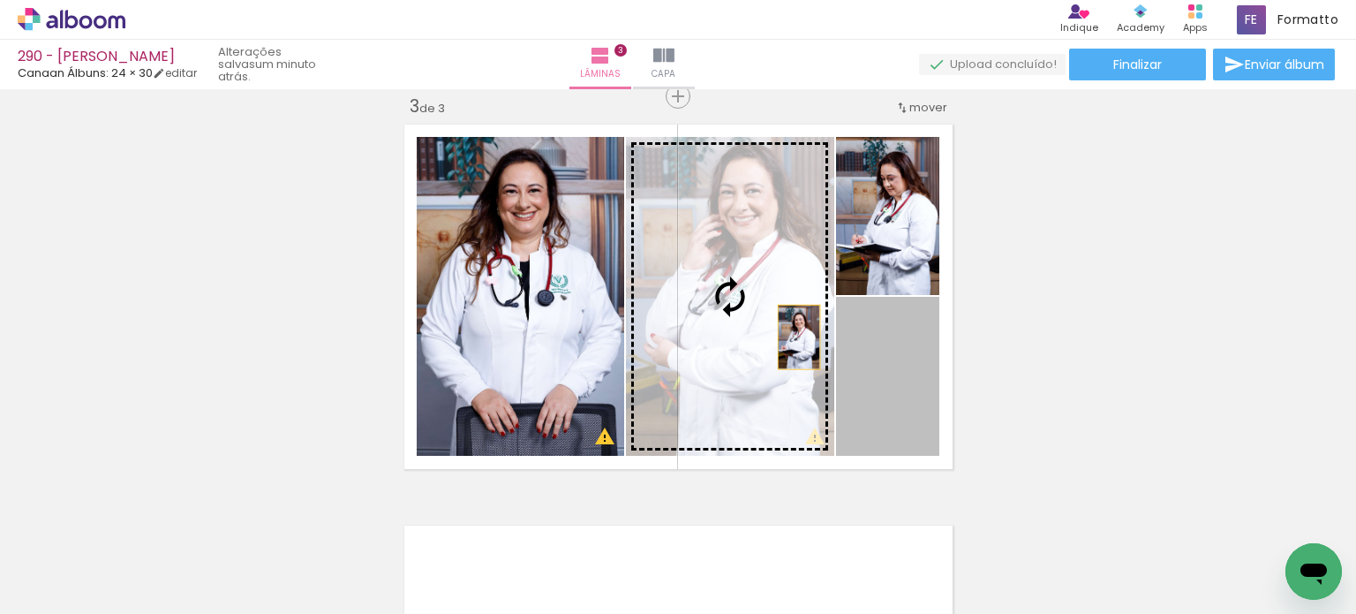
drag, startPoint x: 857, startPoint y: 380, endPoint x: 751, endPoint y: 310, distance: 126.9
click at [0, 0] on slot at bounding box center [0, 0] width 0 height 0
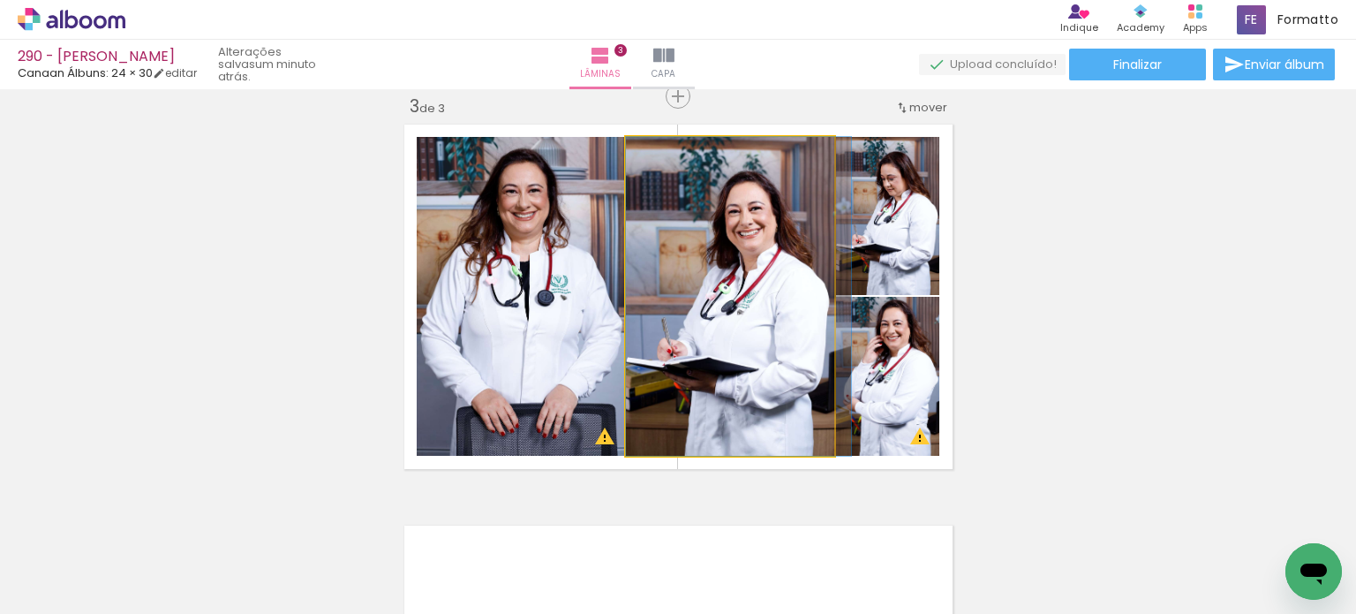
drag, startPoint x: 745, startPoint y: 342, endPoint x: 768, endPoint y: 334, distance: 24.3
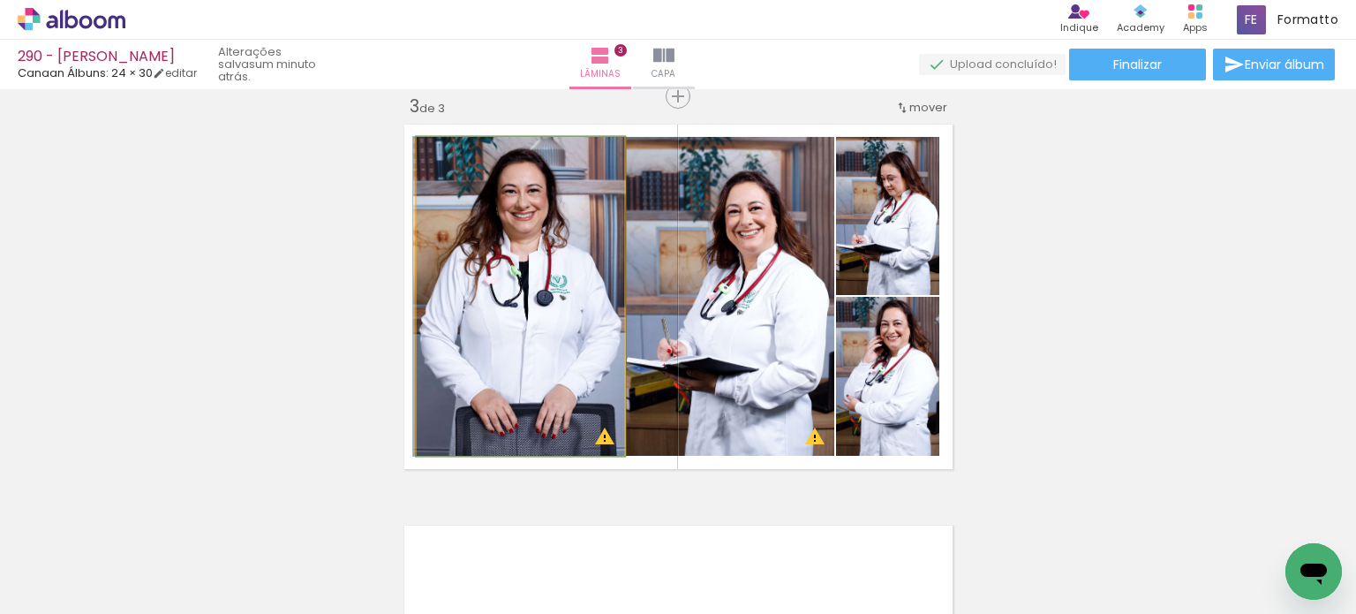
drag, startPoint x: 555, startPoint y: 283, endPoint x: 554, endPoint y: 304, distance: 21.2
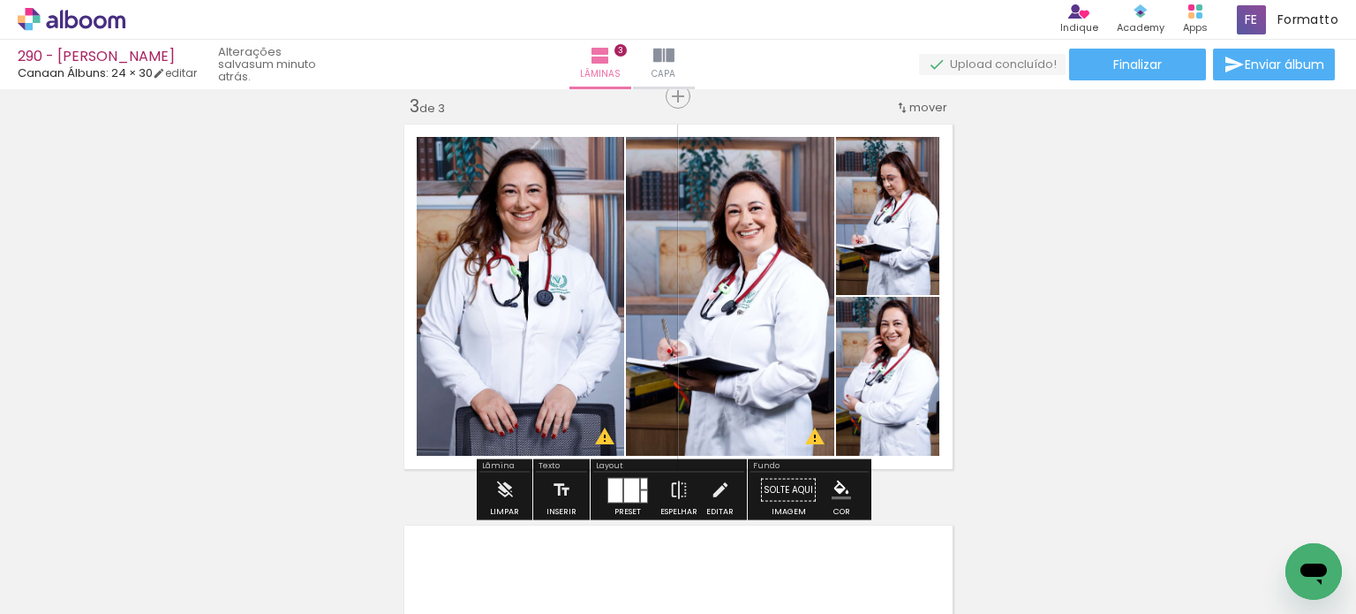
click at [1072, 268] on div "Inserir lâmina 1 de 3 Inserir lâmina 2 de 3 Inserir lâmina 3 de 3 O Designbox p…" at bounding box center [678, 73] width 1356 height 1605
click at [1000, 242] on div "Inserir lâmina 1 de 3 Inserir lâmina 2 de 3 Inserir lâmina 3 de 3 O Designbox p…" at bounding box center [678, 73] width 1356 height 1605
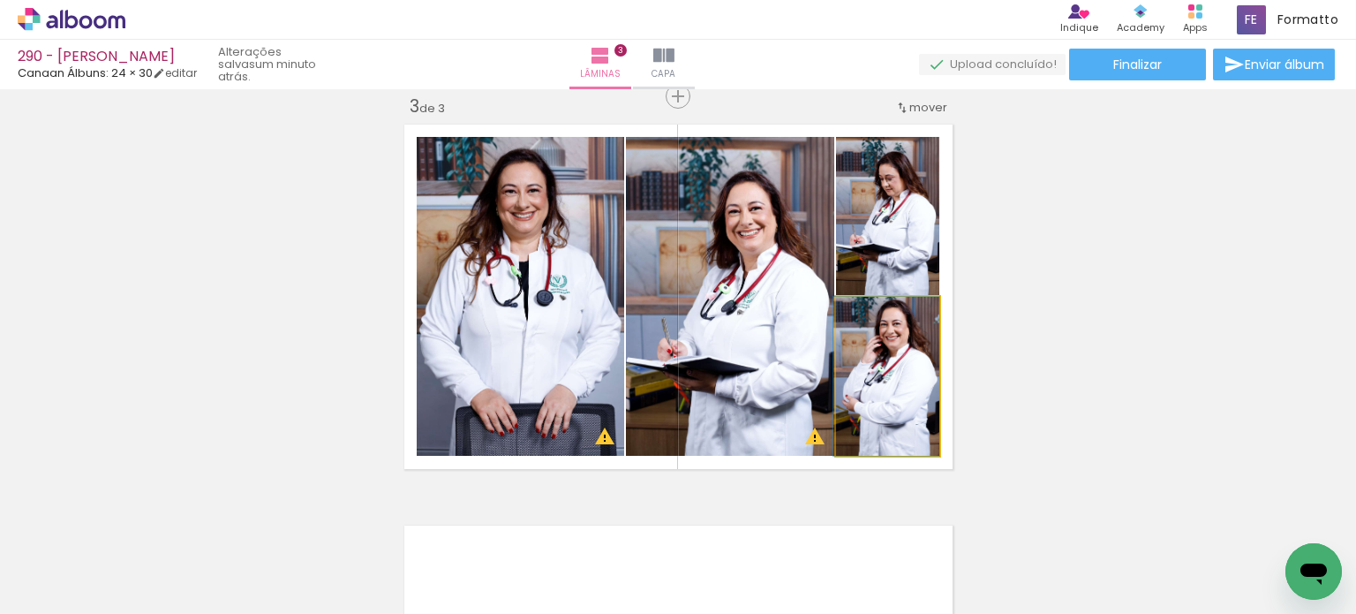
drag, startPoint x: 892, startPoint y: 386, endPoint x: 902, endPoint y: 387, distance: 9.8
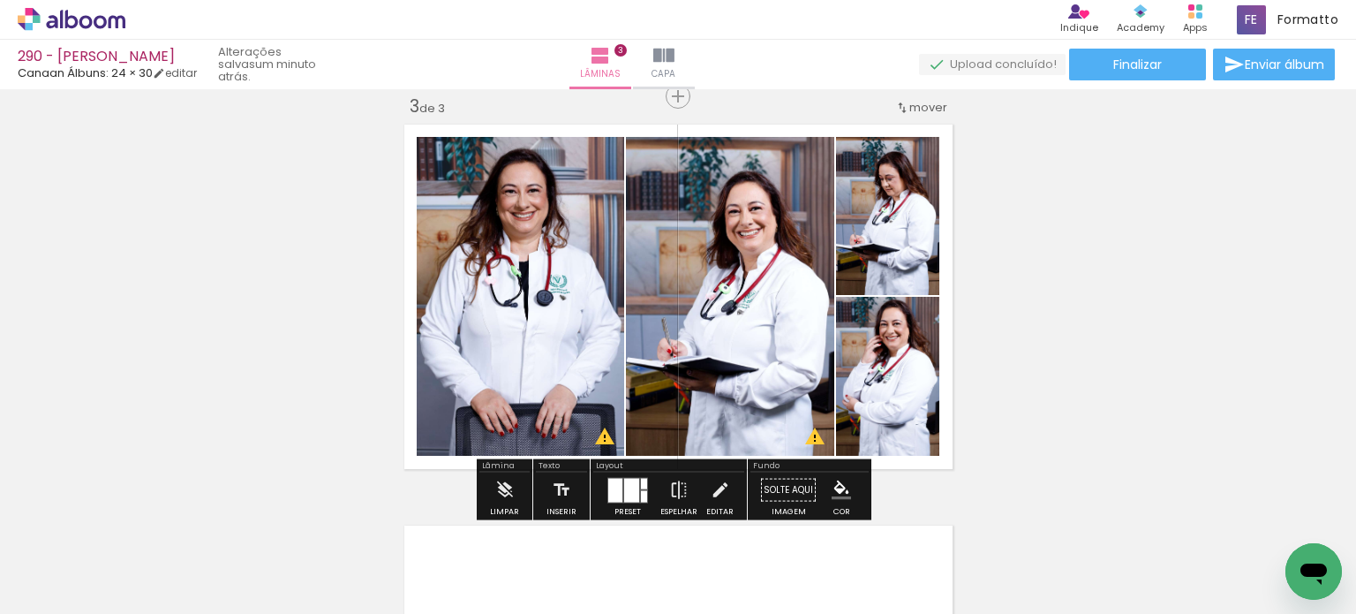
click at [1010, 339] on div "Inserir lâmina 1 de 3 Inserir lâmina 2 de 3 Inserir lâmina 3 de 3 O Designbox p…" at bounding box center [678, 73] width 1356 height 1605
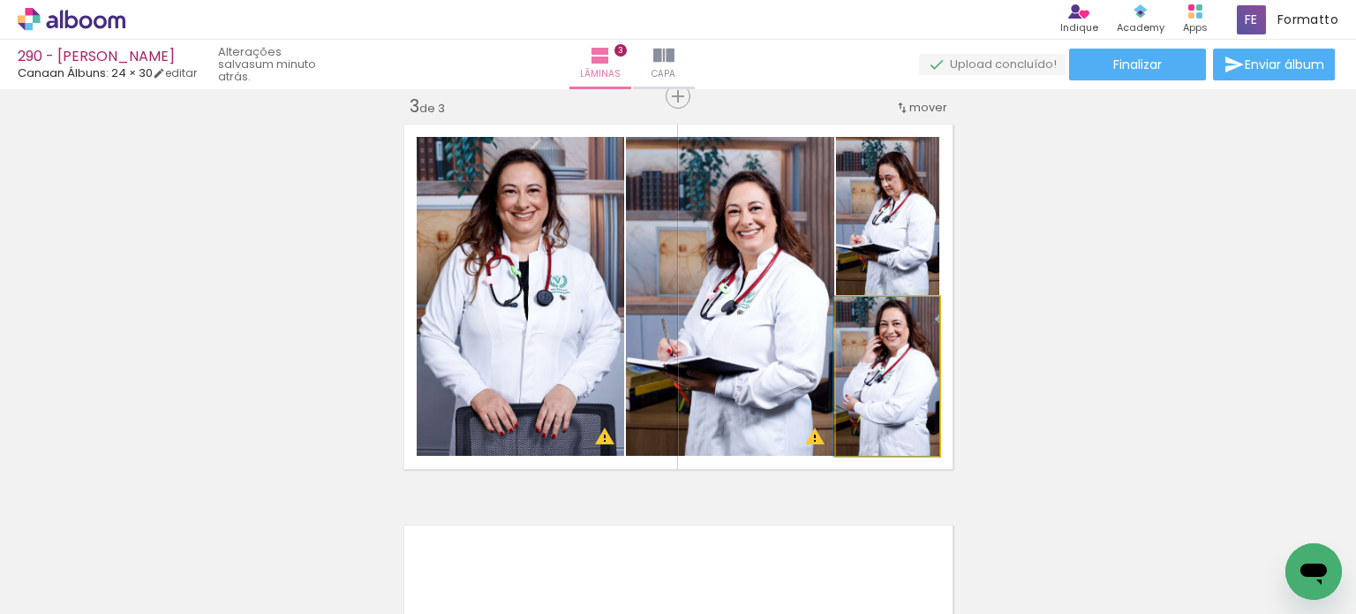
drag, startPoint x: 897, startPoint y: 361, endPoint x: 804, endPoint y: 276, distance: 126.9
click at [0, 0] on slot at bounding box center [0, 0] width 0 height 0
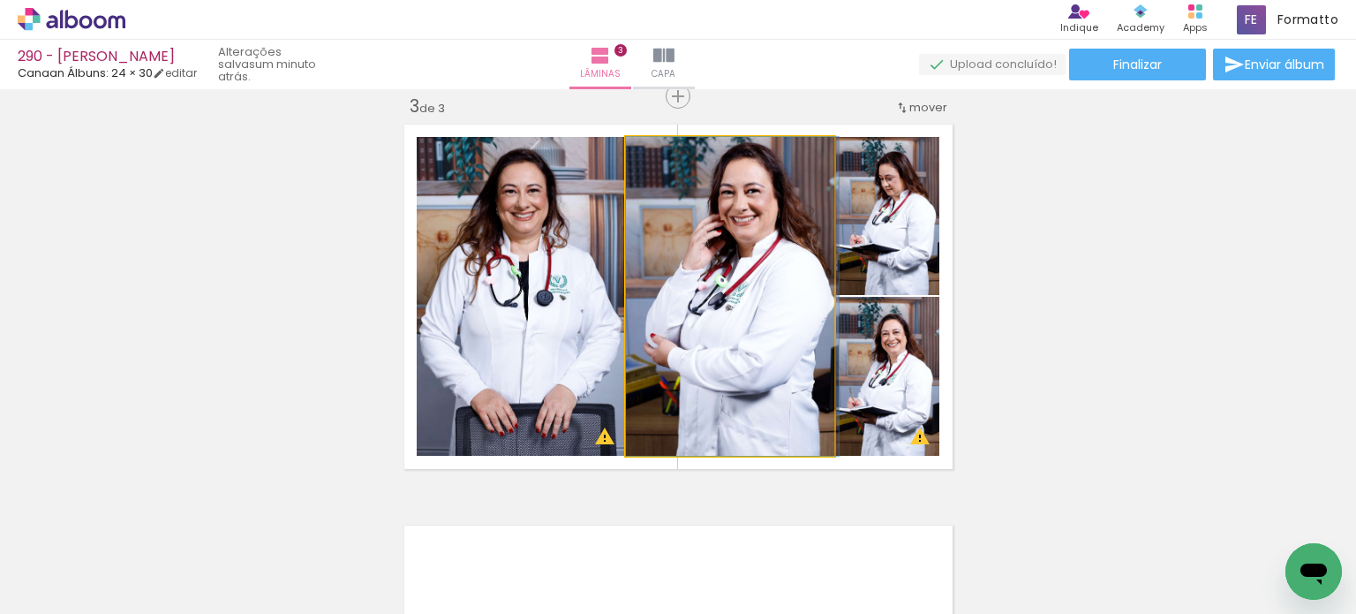
drag, startPoint x: 764, startPoint y: 324, endPoint x: 787, endPoint y: 324, distance: 23.0
drag, startPoint x: 768, startPoint y: 303, endPoint x: 820, endPoint y: 332, distance: 59.7
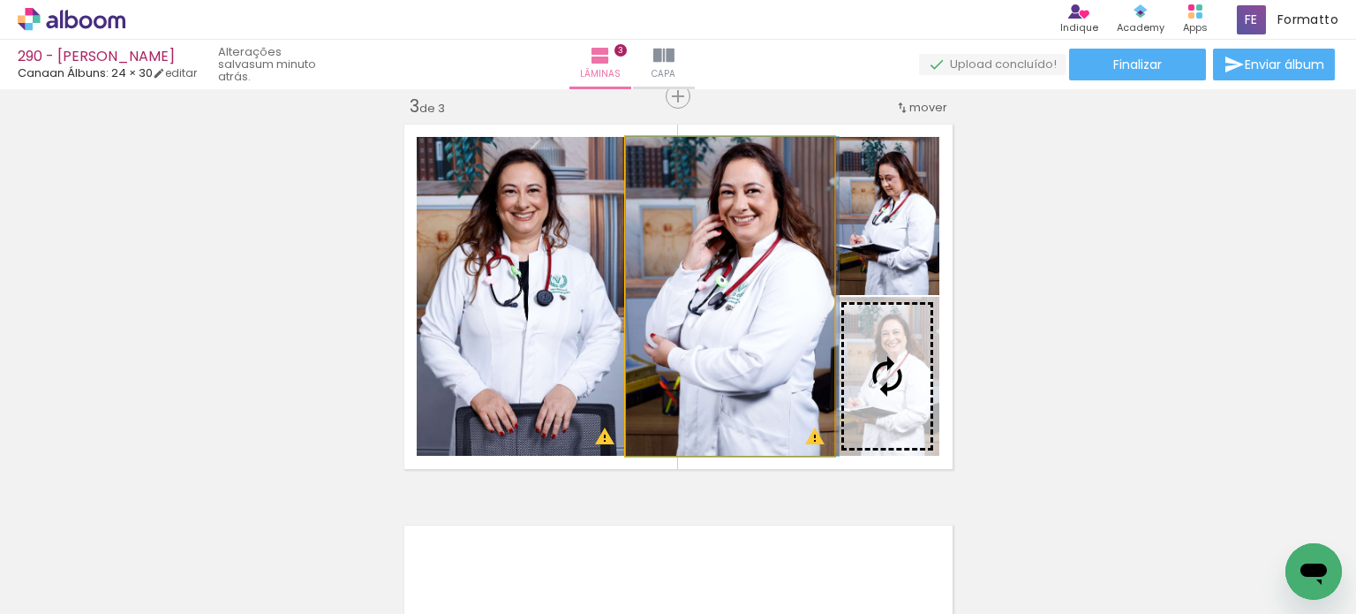
drag, startPoint x: 748, startPoint y: 313, endPoint x: 834, endPoint y: 347, distance: 92.8
click at [0, 0] on slot at bounding box center [0, 0] width 0 height 0
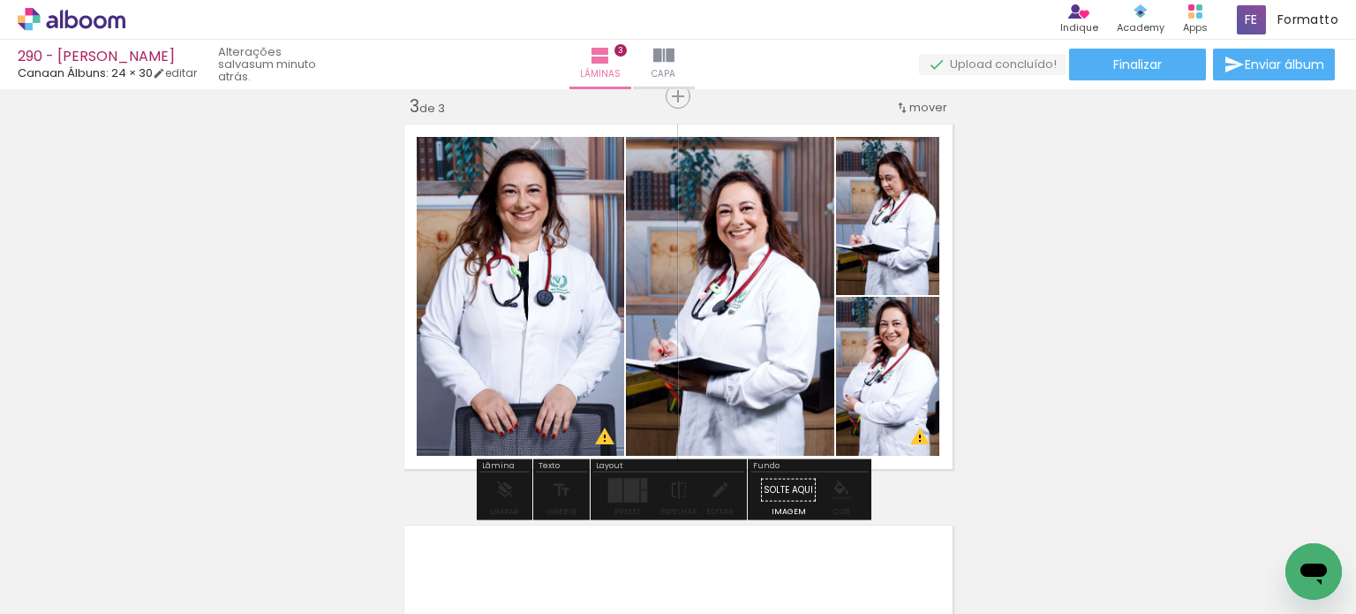
drag, startPoint x: 860, startPoint y: 348, endPoint x: 799, endPoint y: 343, distance: 61.2
click at [0, 0] on slot at bounding box center [0, 0] width 0 height 0
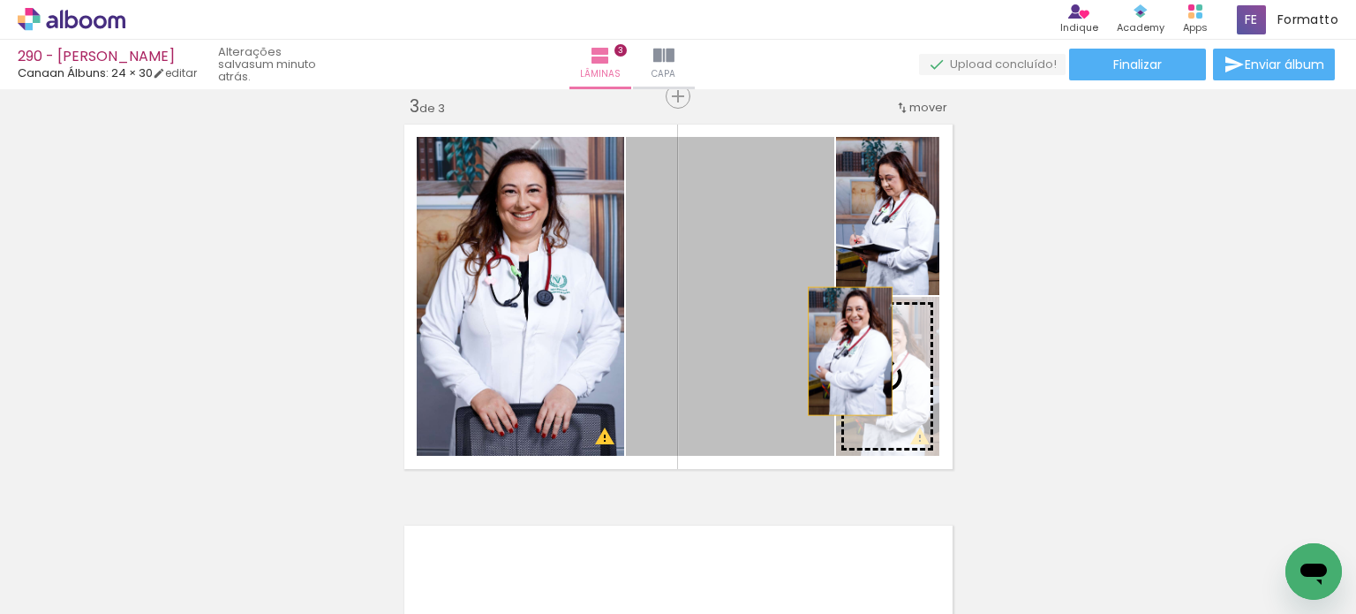
drag, startPoint x: 788, startPoint y: 336, endPoint x: 798, endPoint y: 327, distance: 13.8
click at [0, 0] on slot at bounding box center [0, 0] width 0 height 0
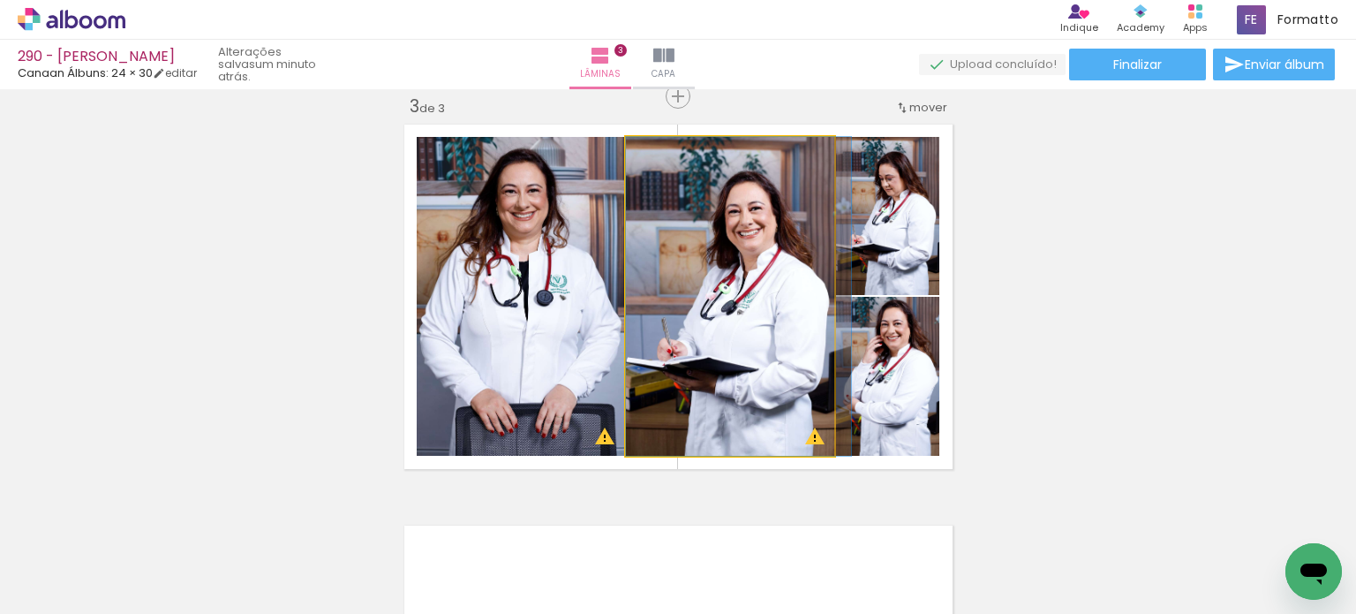
drag, startPoint x: 770, startPoint y: 307, endPoint x: 785, endPoint y: 307, distance: 15.0
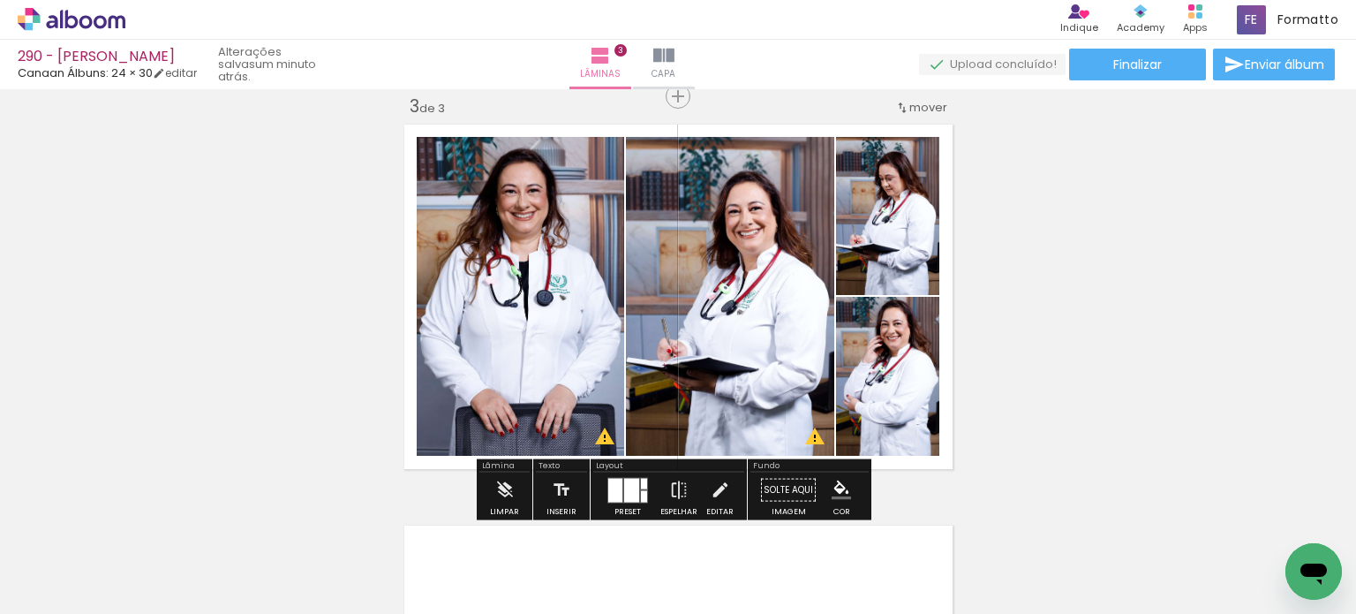
click at [1000, 278] on div "Inserir lâmina 1 de 3 Inserir lâmina 2 de 3 Inserir lâmina 3 de 3 O Designbox p…" at bounding box center [678, 73] width 1356 height 1605
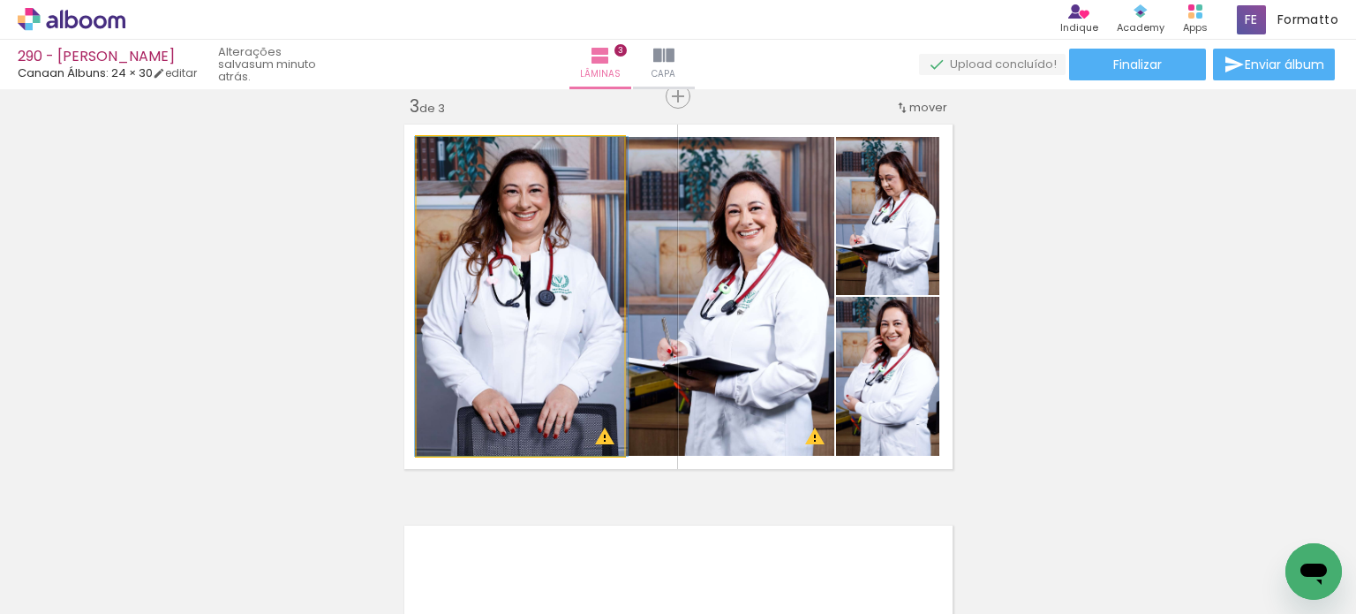
drag, startPoint x: 579, startPoint y: 291, endPoint x: 582, endPoint y: 302, distance: 10.9
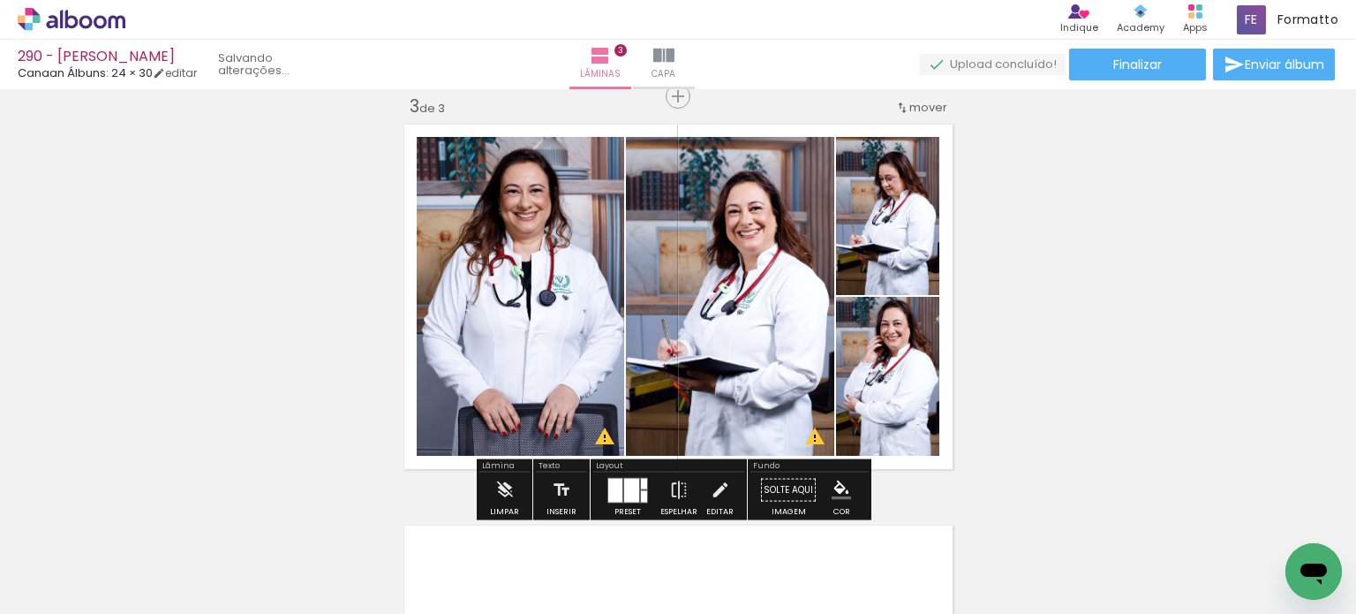
click at [981, 278] on div "Inserir lâmina 1 de 3 Inserir lâmina 2 de 3 Inserir lâmina 3 de 3 O Designbox p…" at bounding box center [678, 73] width 1356 height 1605
click at [1030, 268] on div "Inserir lâmina 1 de 3 Inserir lâmina 2 de 3 Inserir lâmina 3 de 3 O Designbox p…" at bounding box center [678, 73] width 1356 height 1605
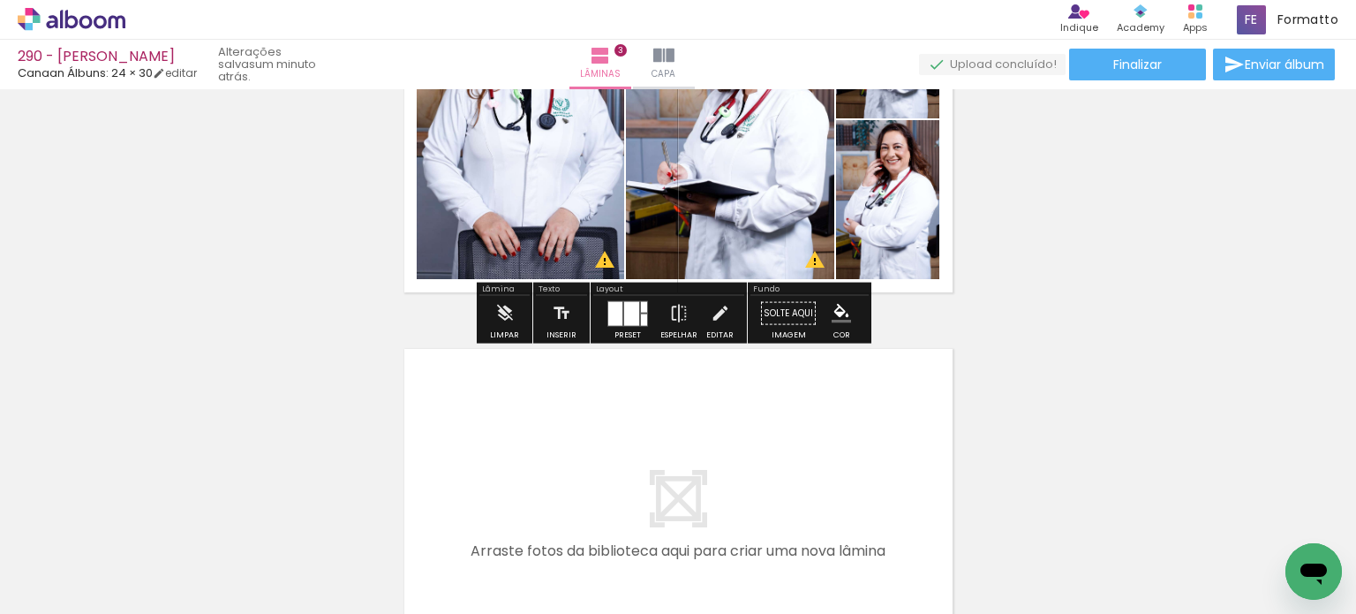
scroll to position [1177, 0]
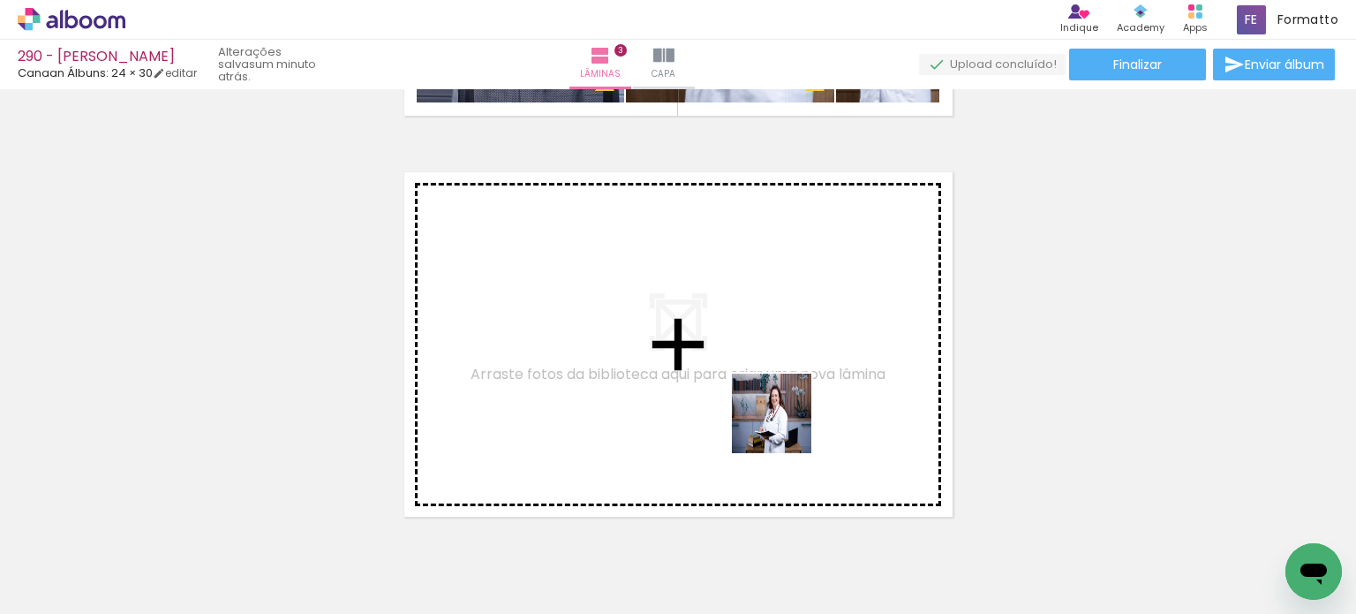
drag, startPoint x: 774, startPoint y: 547, endPoint x: 632, endPoint y: 513, distance: 145.2
click at [785, 425] on quentale-workspace at bounding box center [678, 307] width 1356 height 614
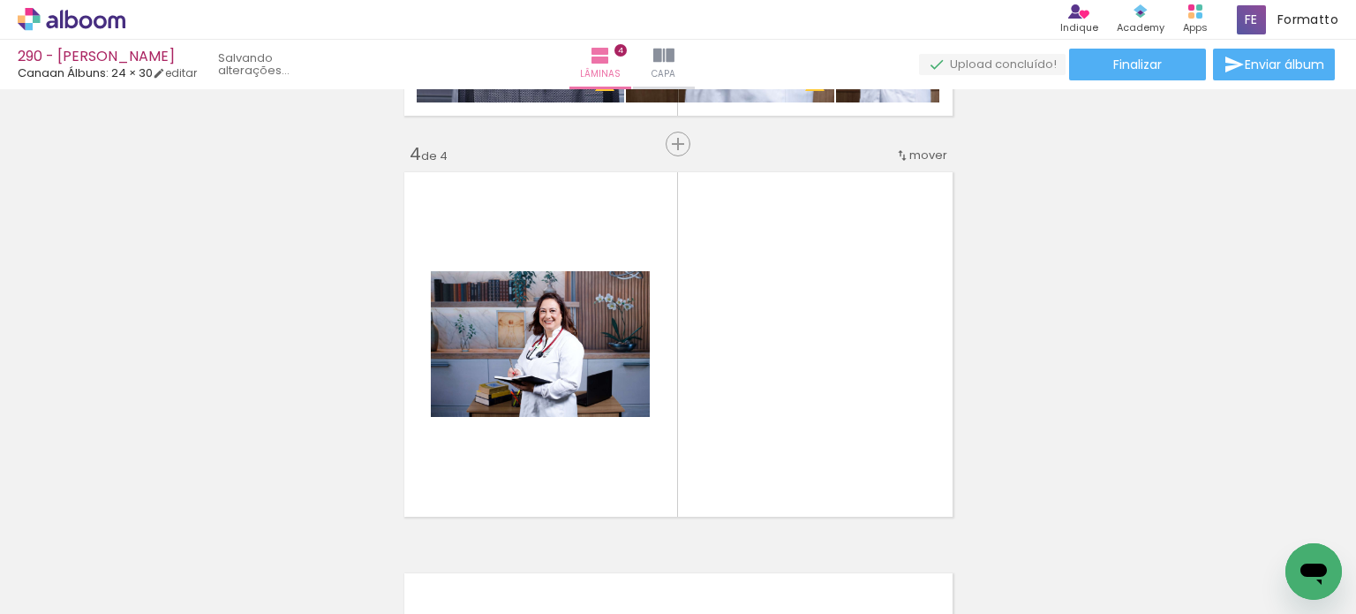
scroll to position [1225, 0]
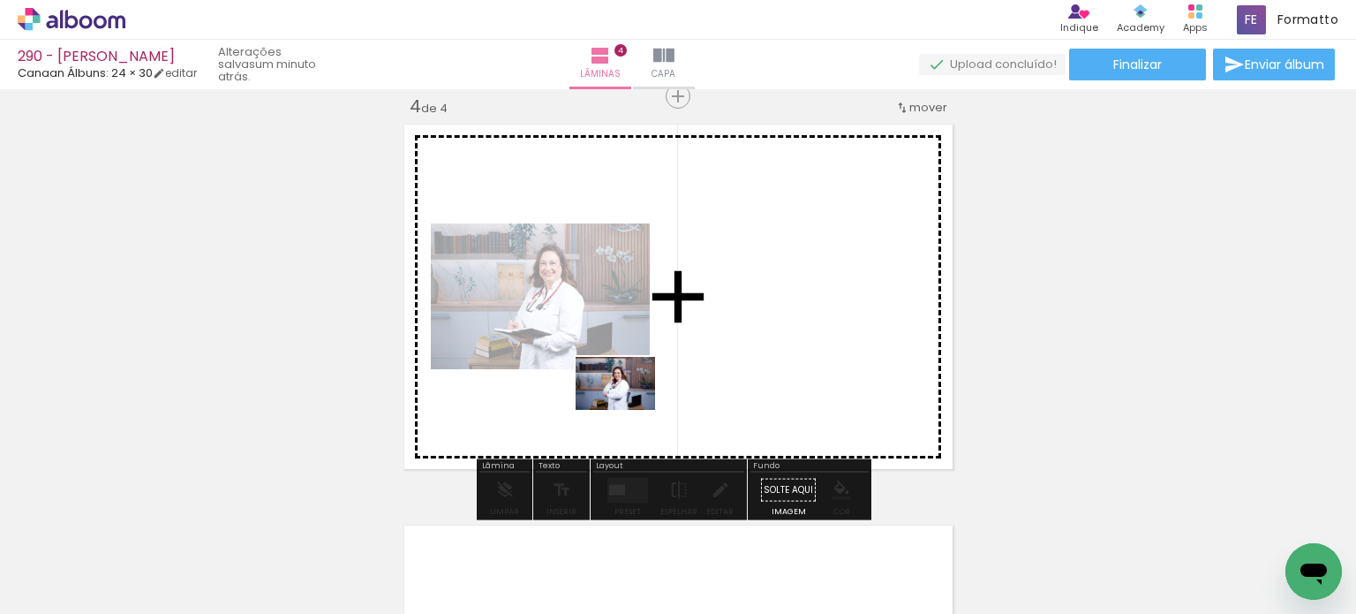
drag, startPoint x: 590, startPoint y: 540, endPoint x: 479, endPoint y: 543, distance: 111.3
click at [629, 409] on quentale-workspace at bounding box center [678, 307] width 1356 height 614
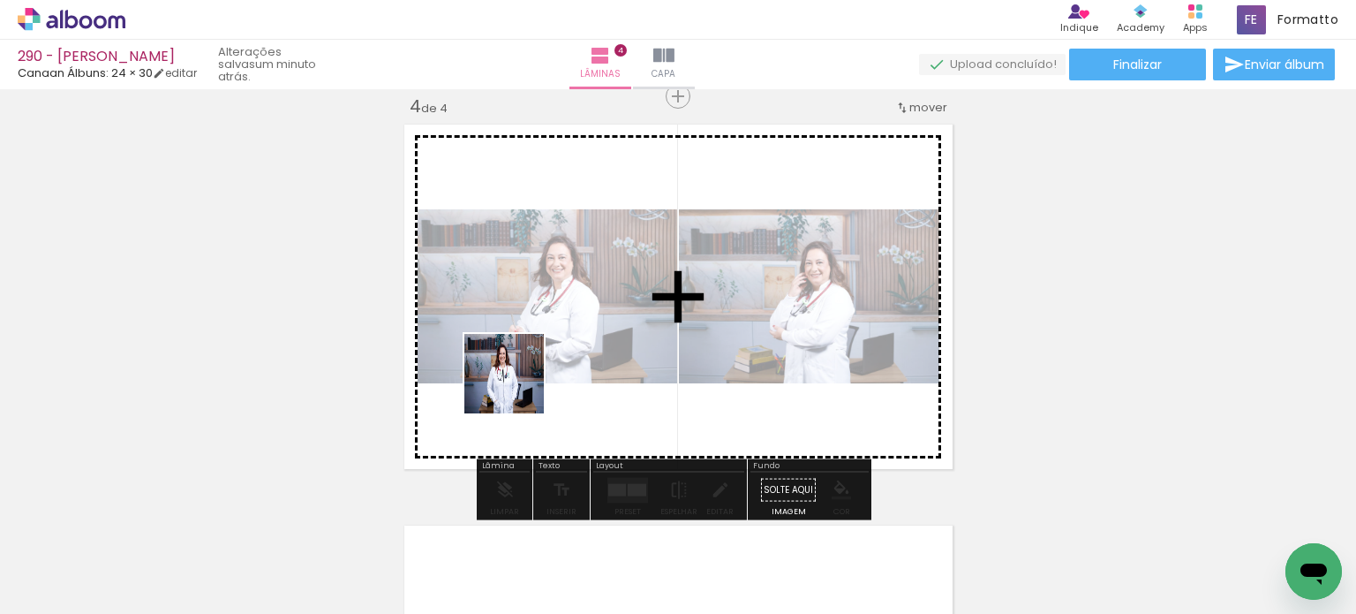
drag, startPoint x: 477, startPoint y: 547, endPoint x: 520, endPoint y: 373, distance: 179.3
click at [520, 373] on quentale-workspace at bounding box center [678, 307] width 1356 height 614
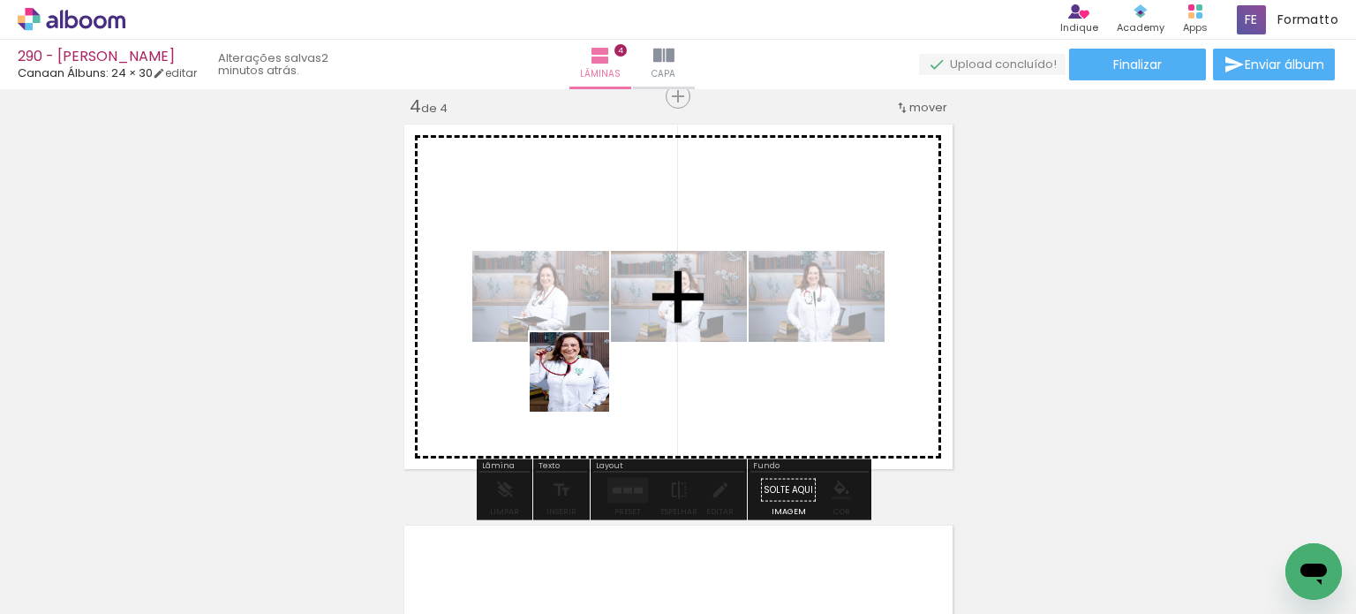
drag, startPoint x: 582, startPoint y: 549, endPoint x: 586, endPoint y: 352, distance: 197.0
click at [586, 352] on quentale-workspace at bounding box center [678, 307] width 1356 height 614
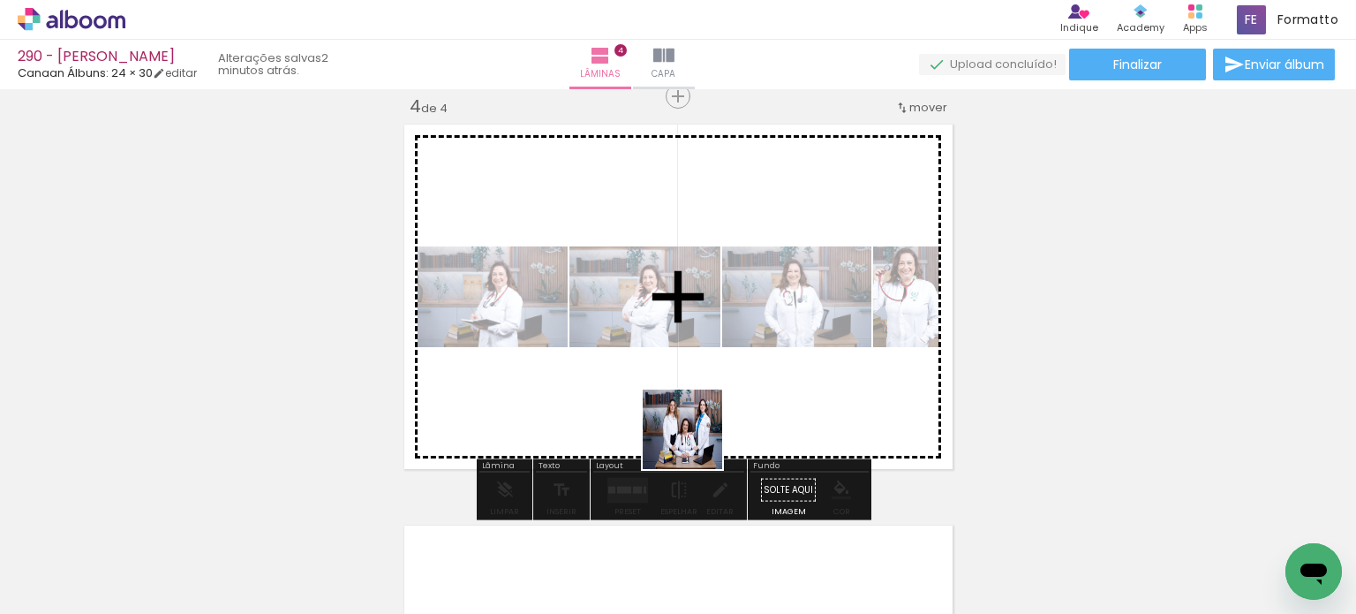
drag, startPoint x: 682, startPoint y: 546, endPoint x: 699, endPoint y: 407, distance: 139.8
click at [699, 408] on quentale-workspace at bounding box center [678, 307] width 1356 height 614
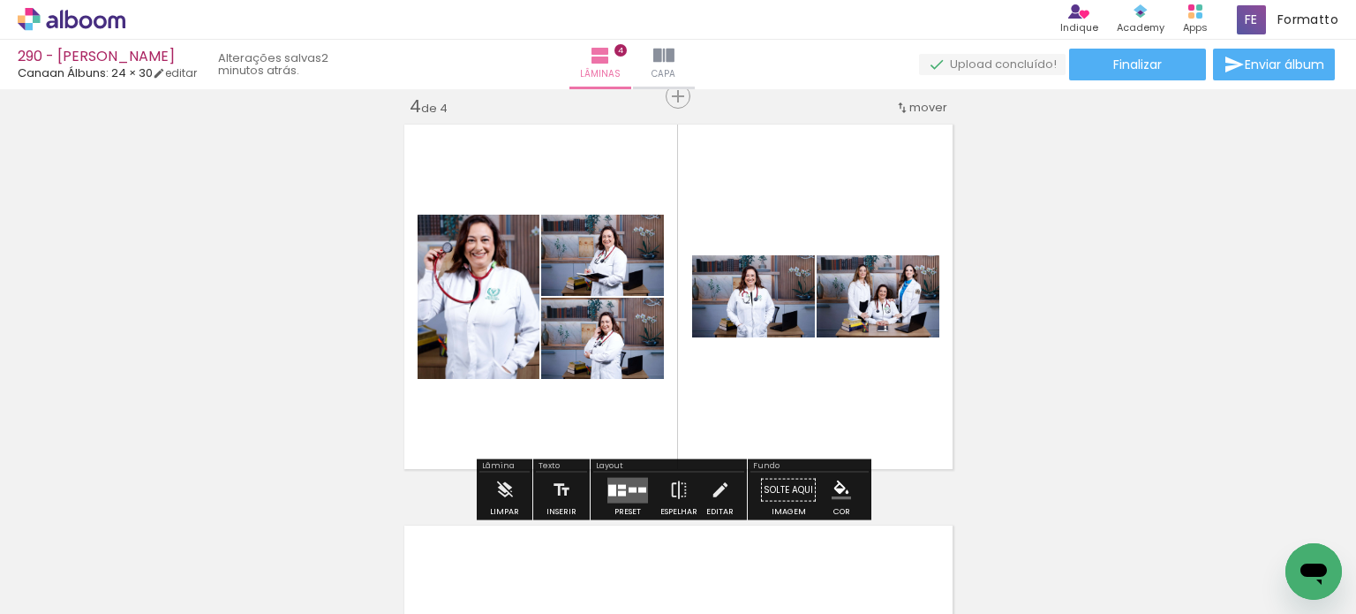
click at [618, 492] on div at bounding box center [622, 492] width 8 height 5
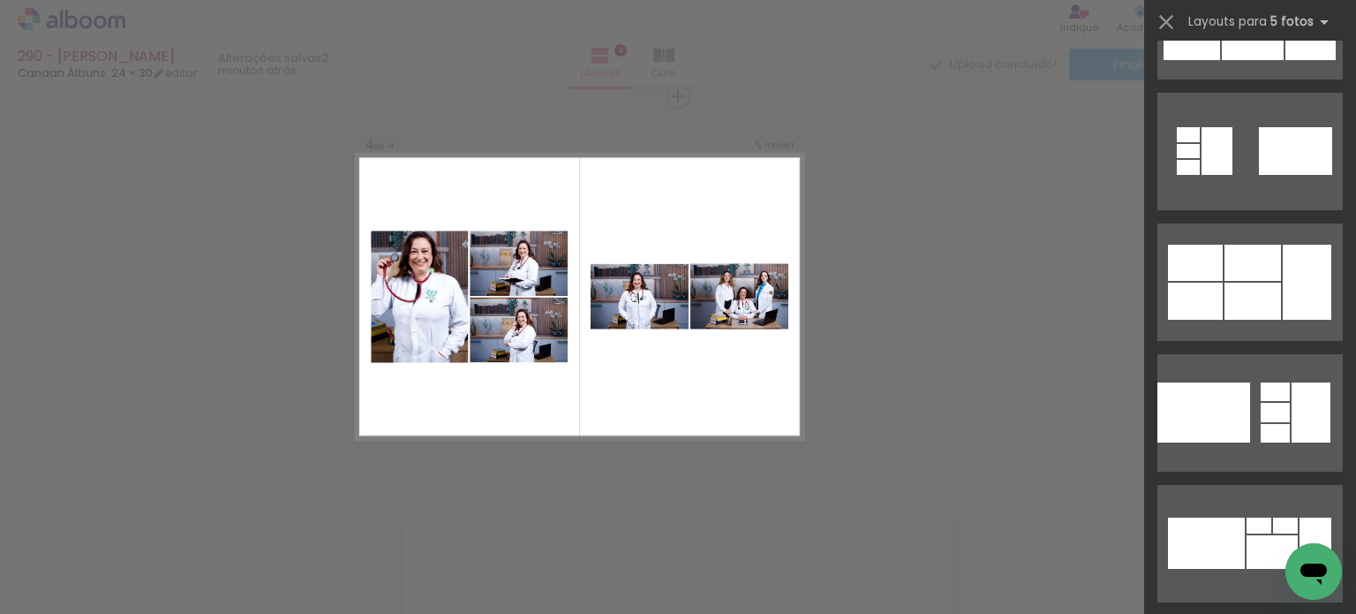
scroll to position [4150, 0]
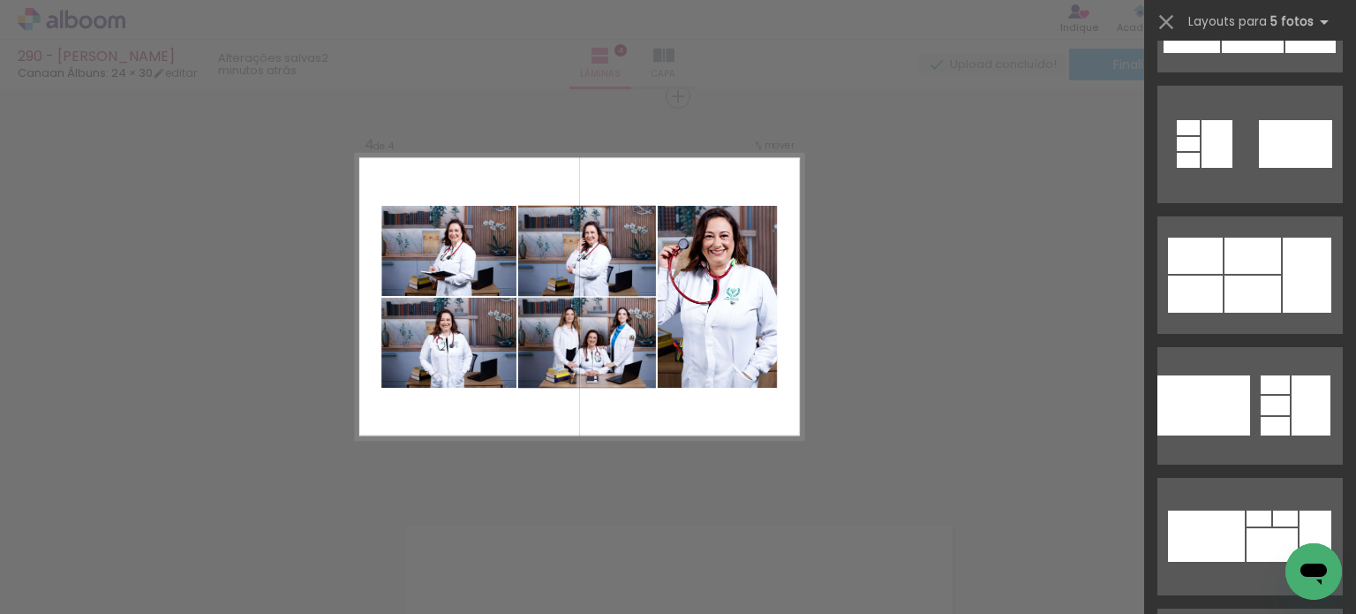
click at [608, 264] on quentale-photo at bounding box center [586, 251] width 139 height 90
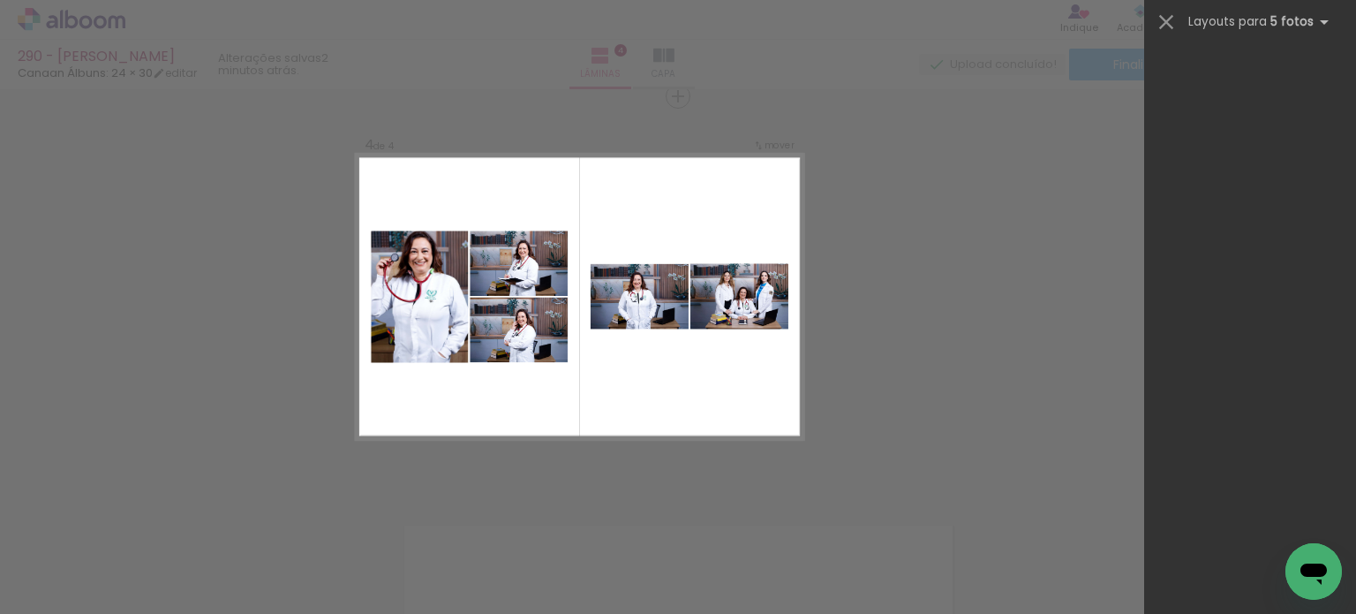
scroll to position [0, 0]
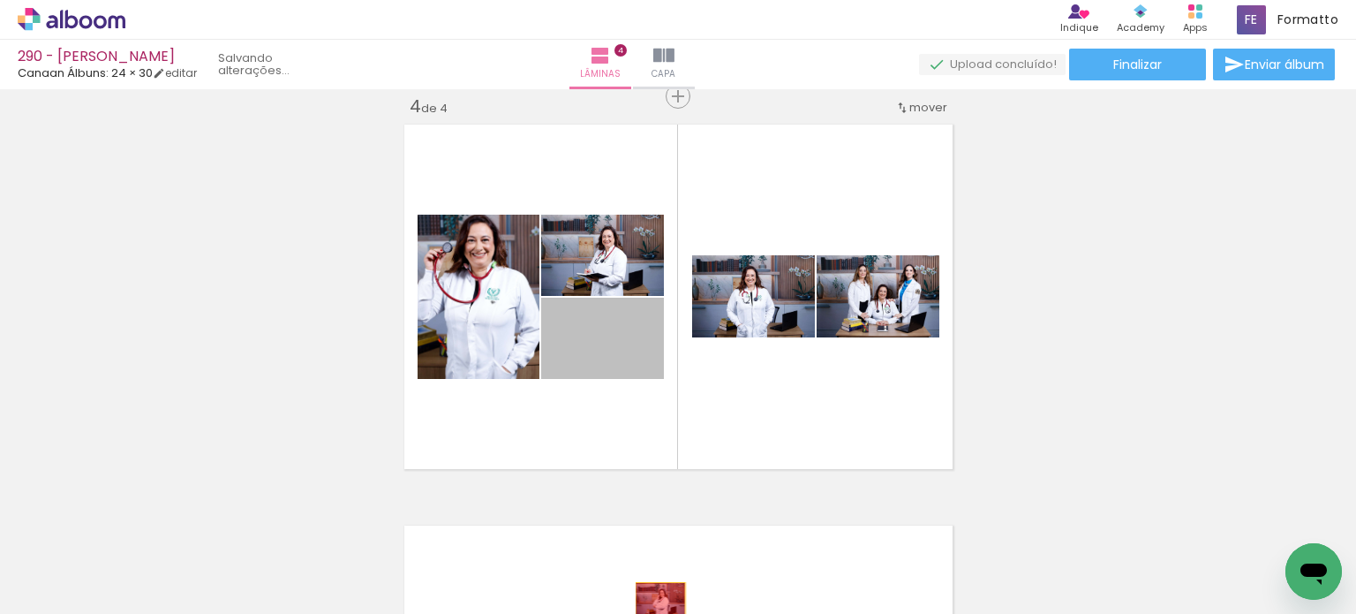
drag, startPoint x: 622, startPoint y: 354, endPoint x: 653, endPoint y: 599, distance: 246.7
click at [653, 599] on quentale-workspace at bounding box center [678, 307] width 1356 height 614
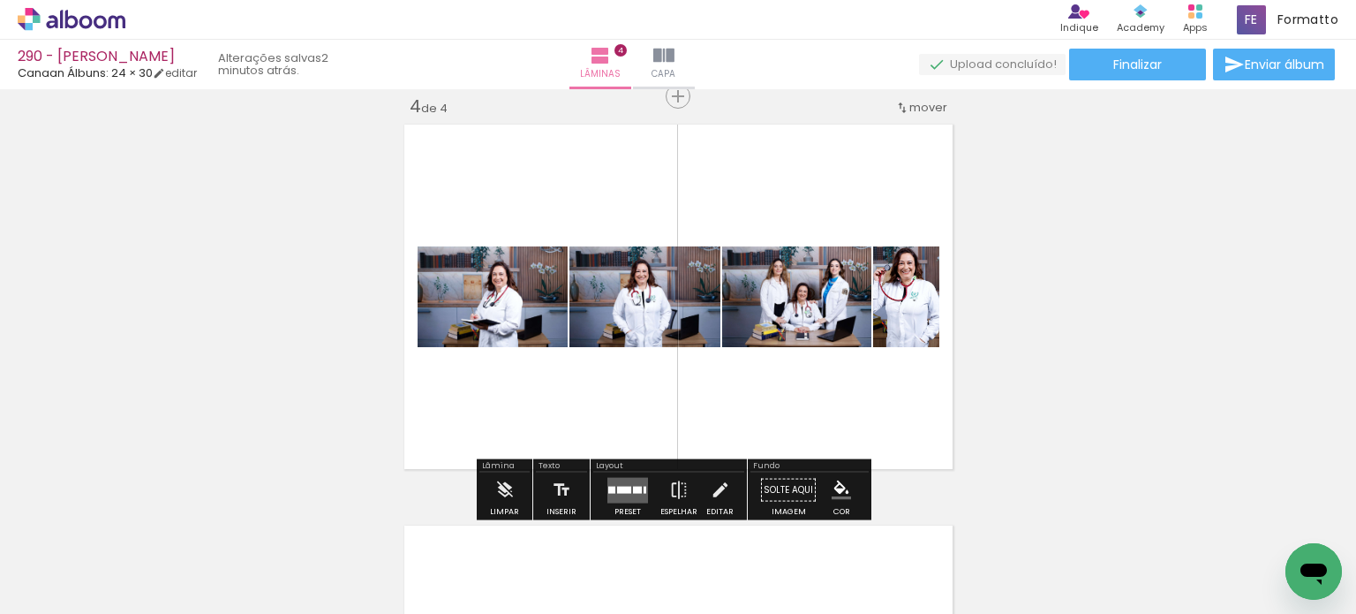
click at [622, 494] on quentale-layouter at bounding box center [628, 490] width 41 height 26
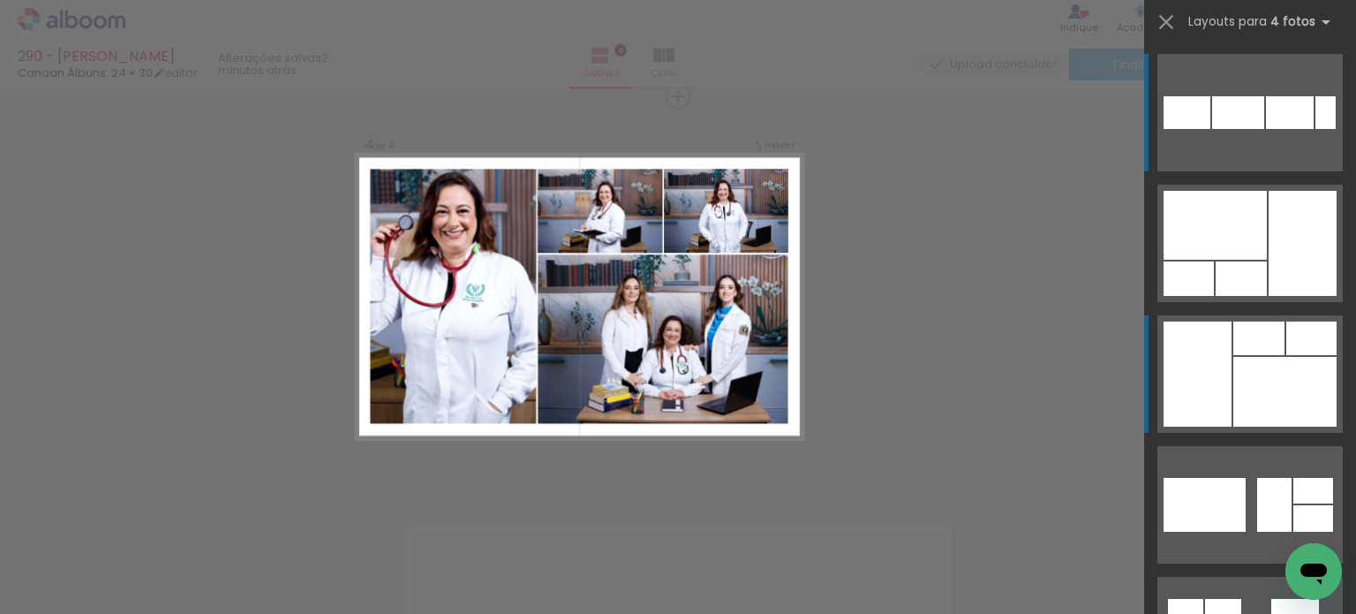
click at [1267, 296] on div at bounding box center [1241, 278] width 51 height 34
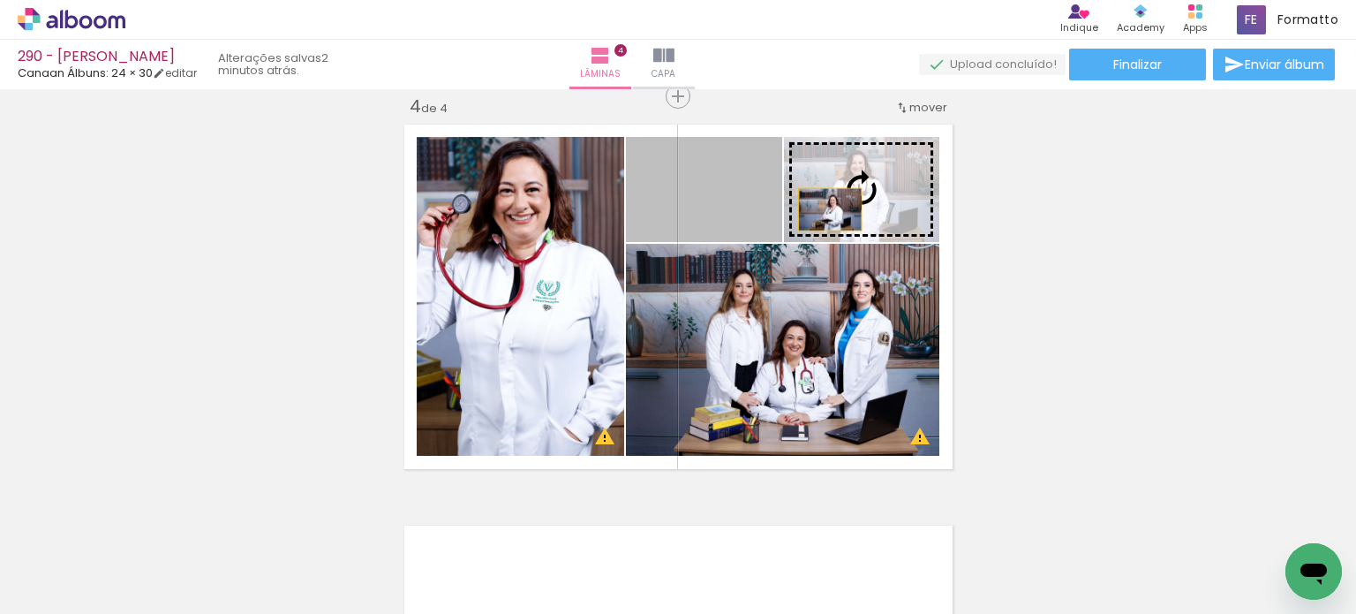
drag, startPoint x: 738, startPoint y: 206, endPoint x: 815, endPoint y: 207, distance: 76.8
click at [0, 0] on slot at bounding box center [0, 0] width 0 height 0
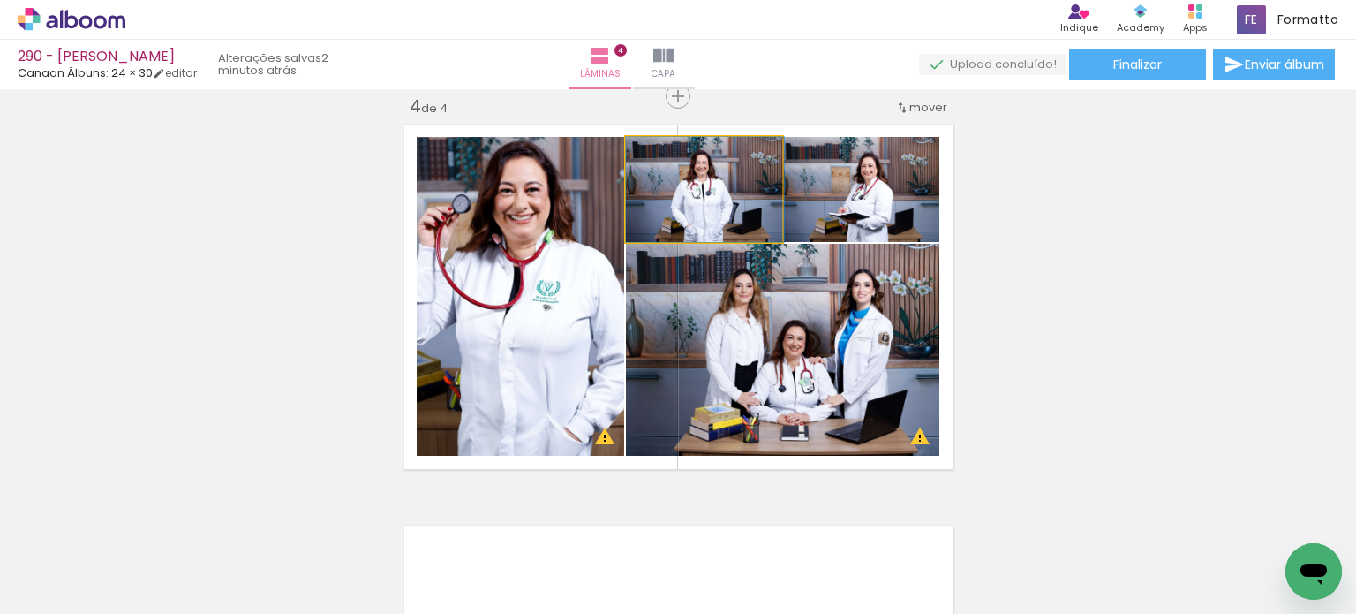
drag, startPoint x: 717, startPoint y: 211, endPoint x: 741, endPoint y: 211, distance: 23.8
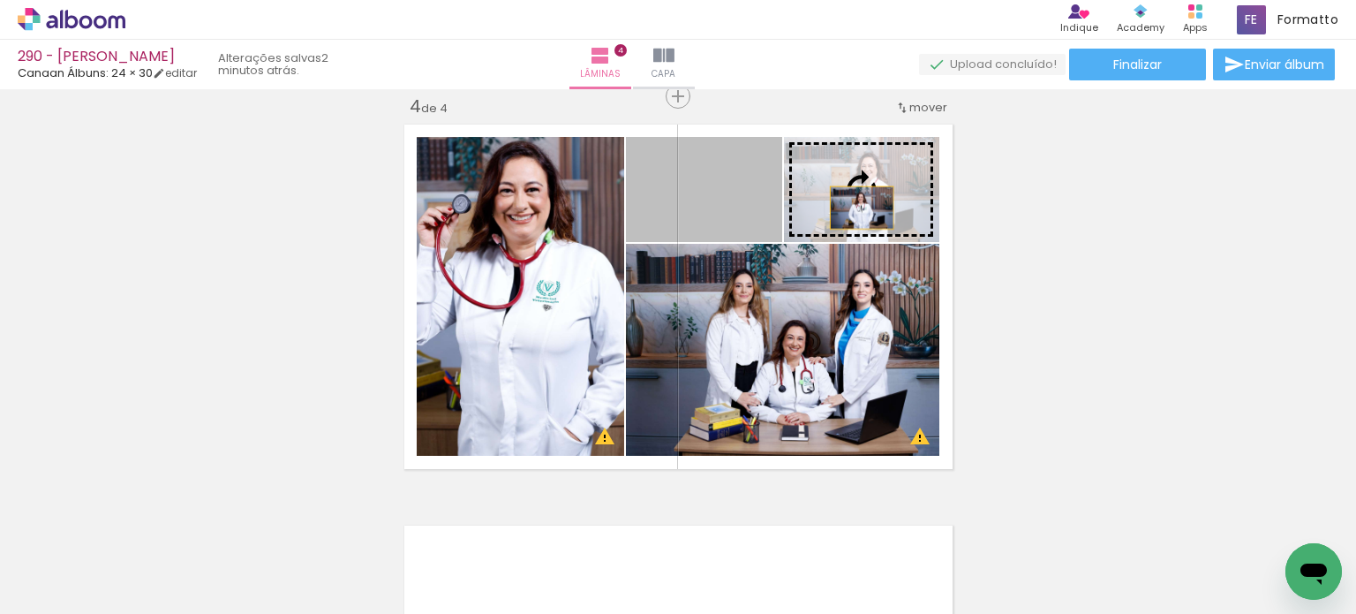
drag, startPoint x: 729, startPoint y: 206, endPoint x: 806, endPoint y: 217, distance: 77.7
click at [0, 0] on slot at bounding box center [0, 0] width 0 height 0
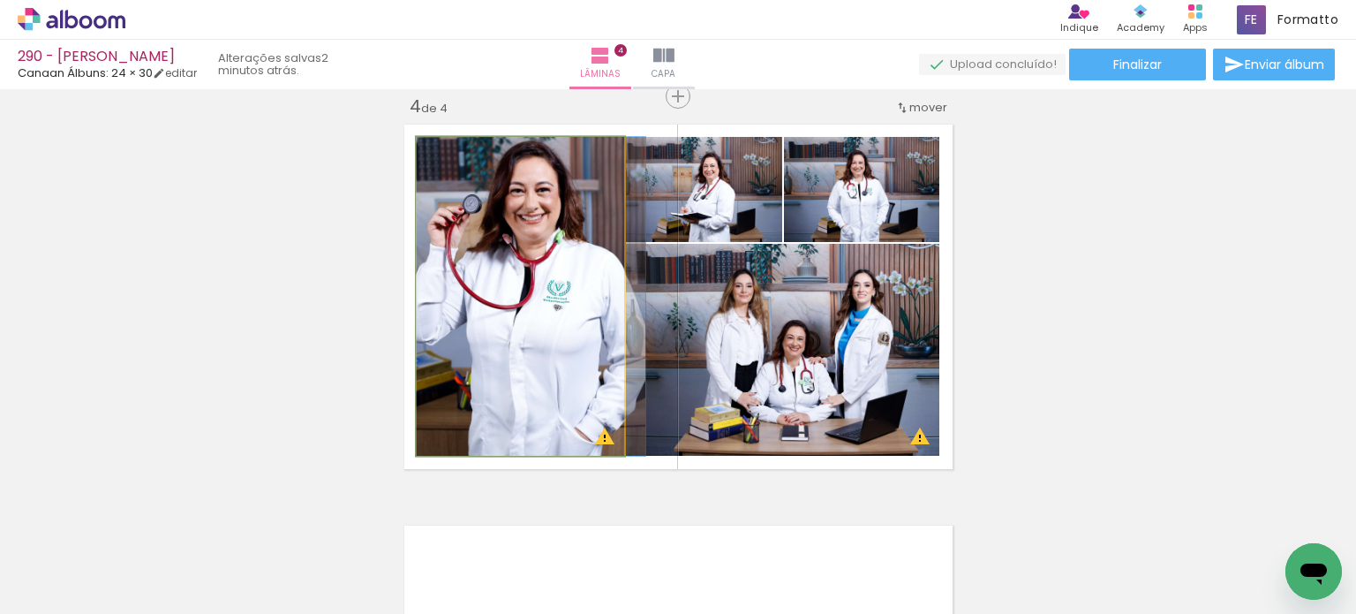
drag, startPoint x: 526, startPoint y: 276, endPoint x: 537, endPoint y: 276, distance: 10.6
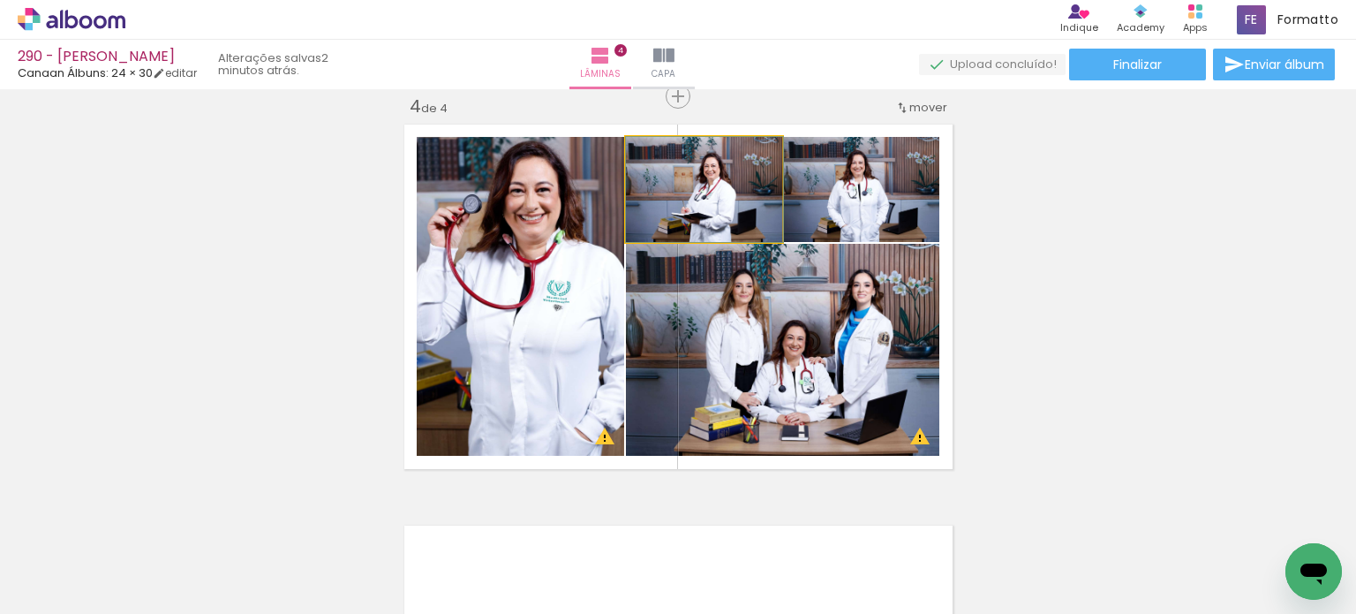
drag, startPoint x: 714, startPoint y: 211, endPoint x: 728, endPoint y: 211, distance: 13.2
click at [228, 525] on iron-icon at bounding box center [237, 519] width 19 height 19
click at [228, 520] on iron-icon at bounding box center [237, 519] width 19 height 19
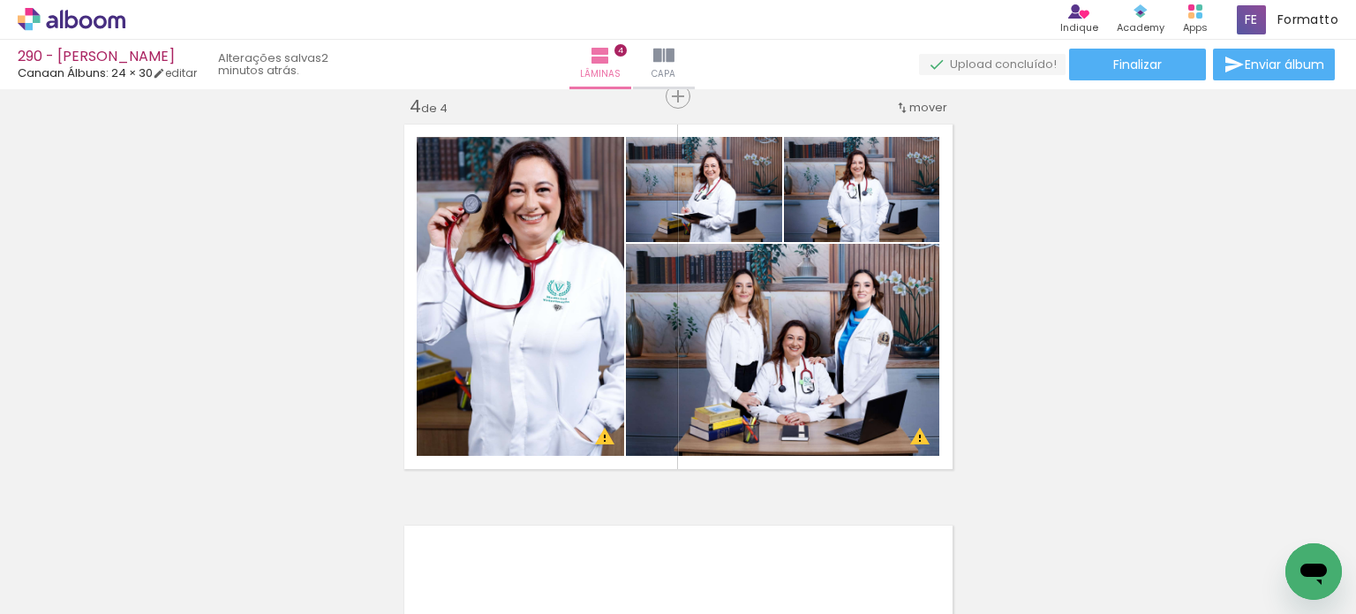
click at [228, 520] on iron-icon at bounding box center [237, 519] width 19 height 19
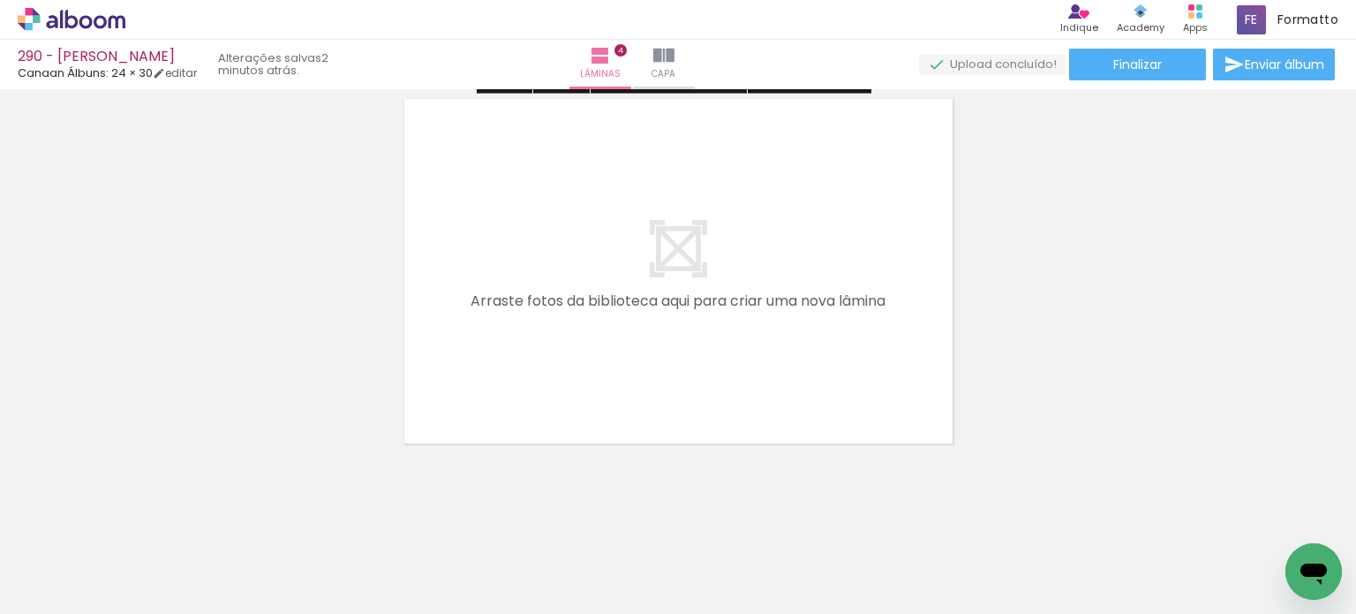
scroll to position [1658, 0]
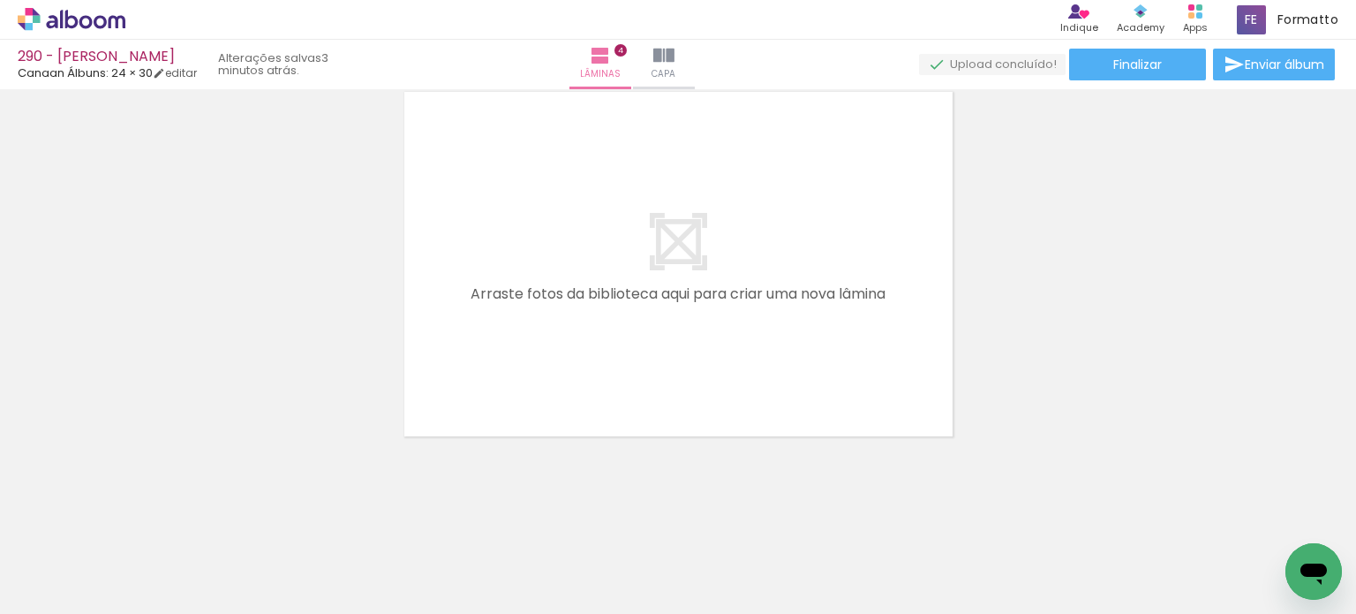
drag, startPoint x: 876, startPoint y: 554, endPoint x: 786, endPoint y: 483, distance: 114.5
click at [874, 369] on quentale-workspace at bounding box center [678, 307] width 1356 height 614
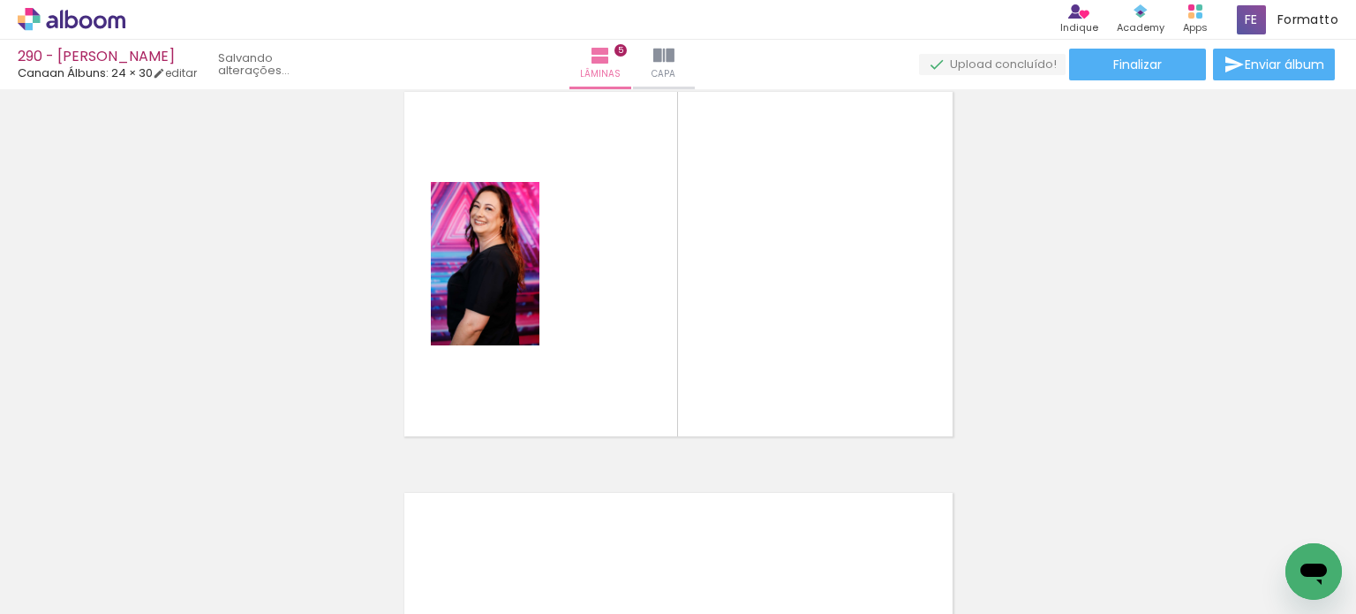
scroll to position [1626, 0]
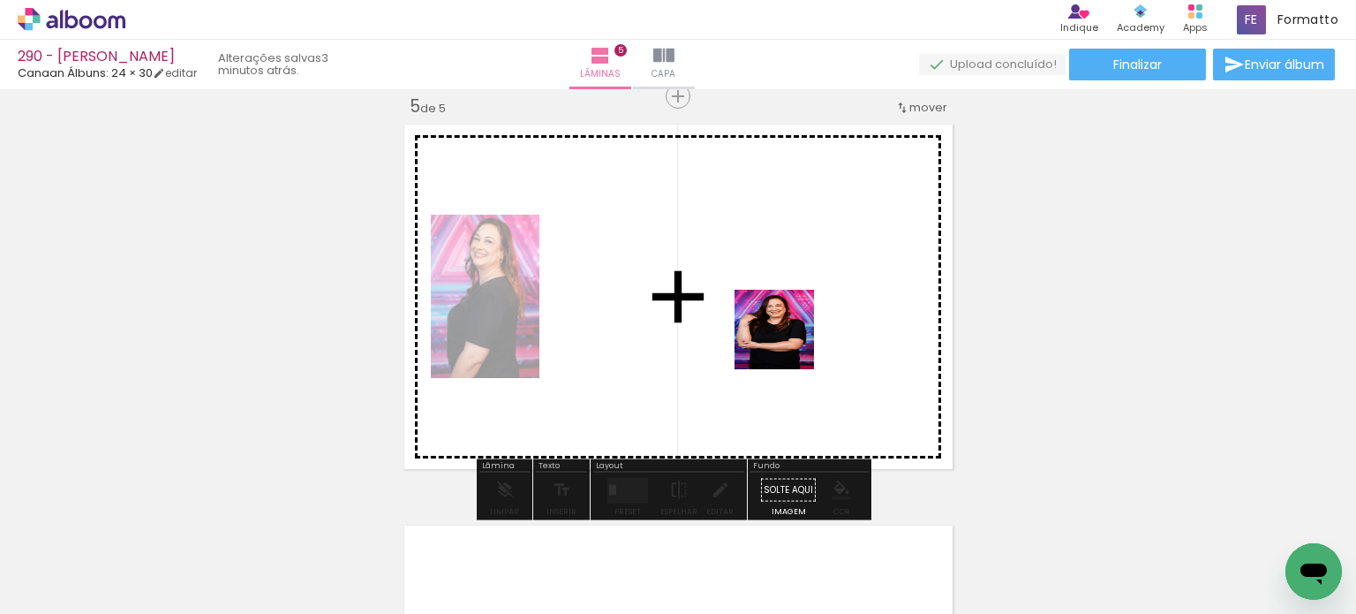
drag, startPoint x: 788, startPoint y: 542, endPoint x: 685, endPoint y: 523, distance: 104.3
click at [787, 333] on quentale-workspace at bounding box center [678, 307] width 1356 height 614
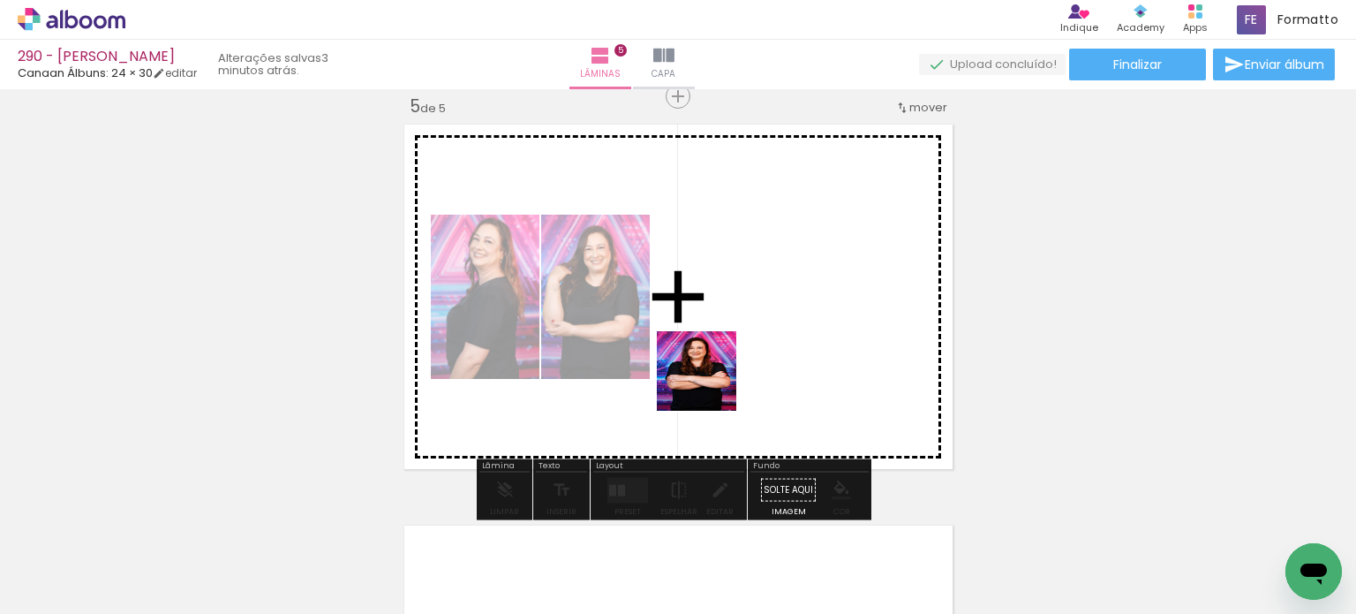
drag, startPoint x: 703, startPoint y: 431, endPoint x: 607, endPoint y: 483, distance: 109.4
click at [714, 355] on quentale-workspace at bounding box center [678, 307] width 1356 height 614
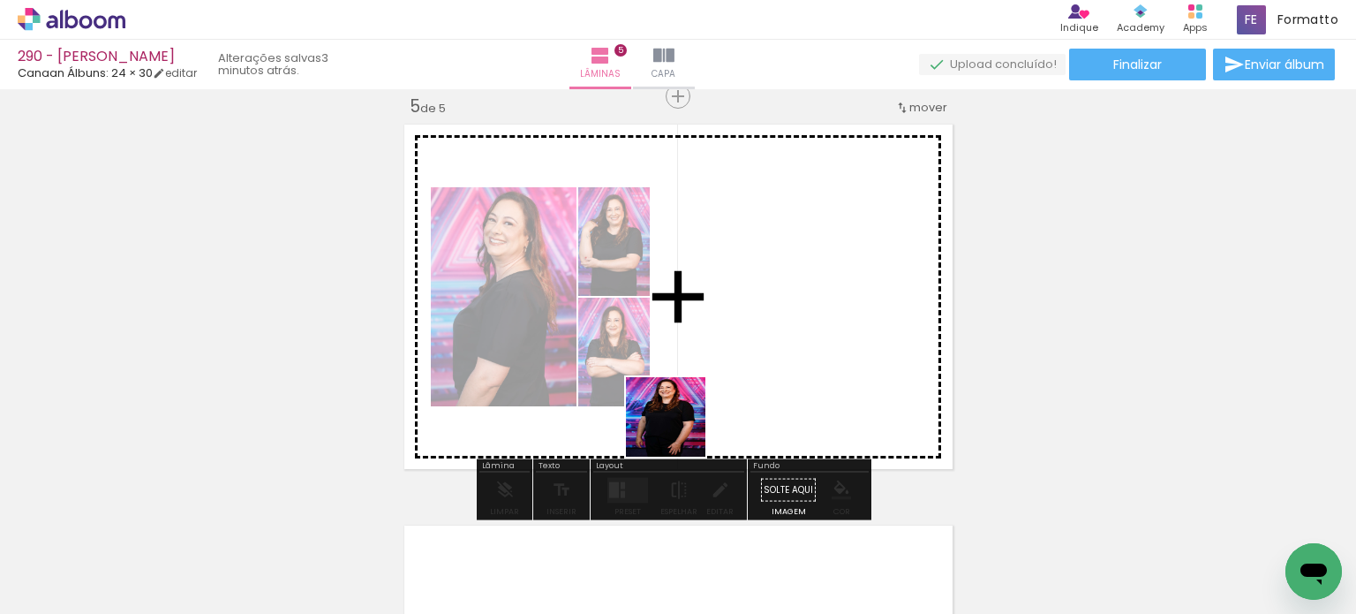
drag, startPoint x: 646, startPoint y: 482, endPoint x: 736, endPoint y: 335, distance: 172.8
click at [716, 361] on quentale-workspace at bounding box center [678, 307] width 1356 height 614
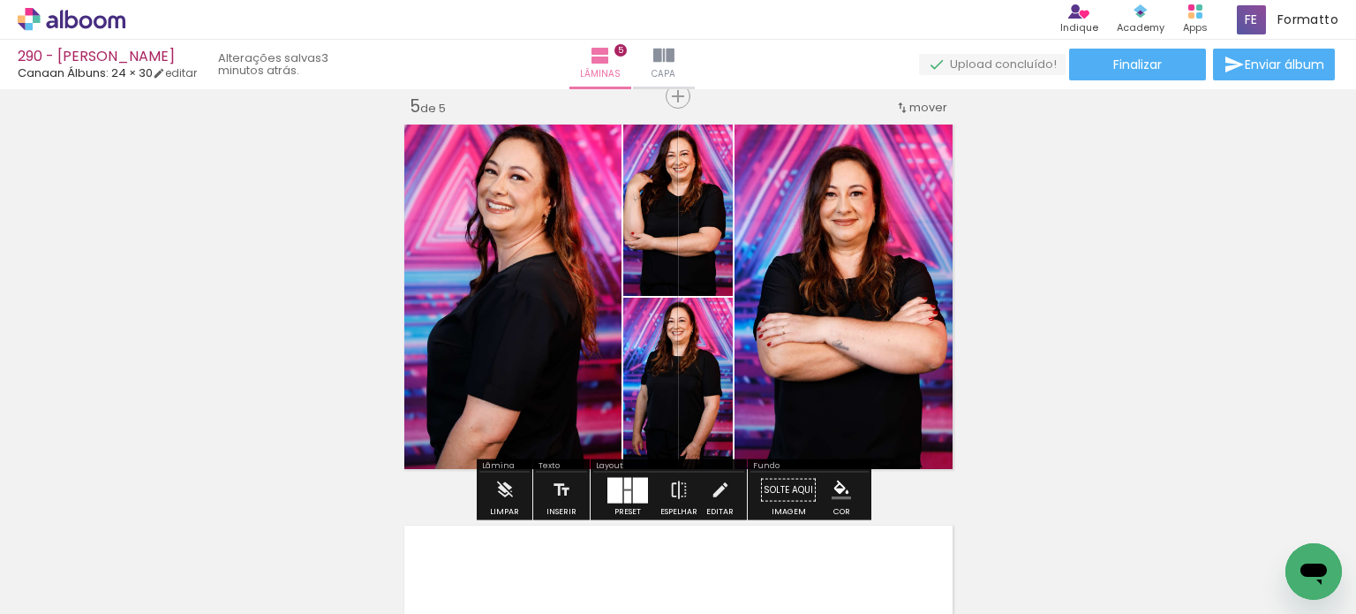
drag, startPoint x: 617, startPoint y: 485, endPoint x: 1000, endPoint y: 312, distance: 420.5
click at [618, 484] on div at bounding box center [615, 490] width 15 height 26
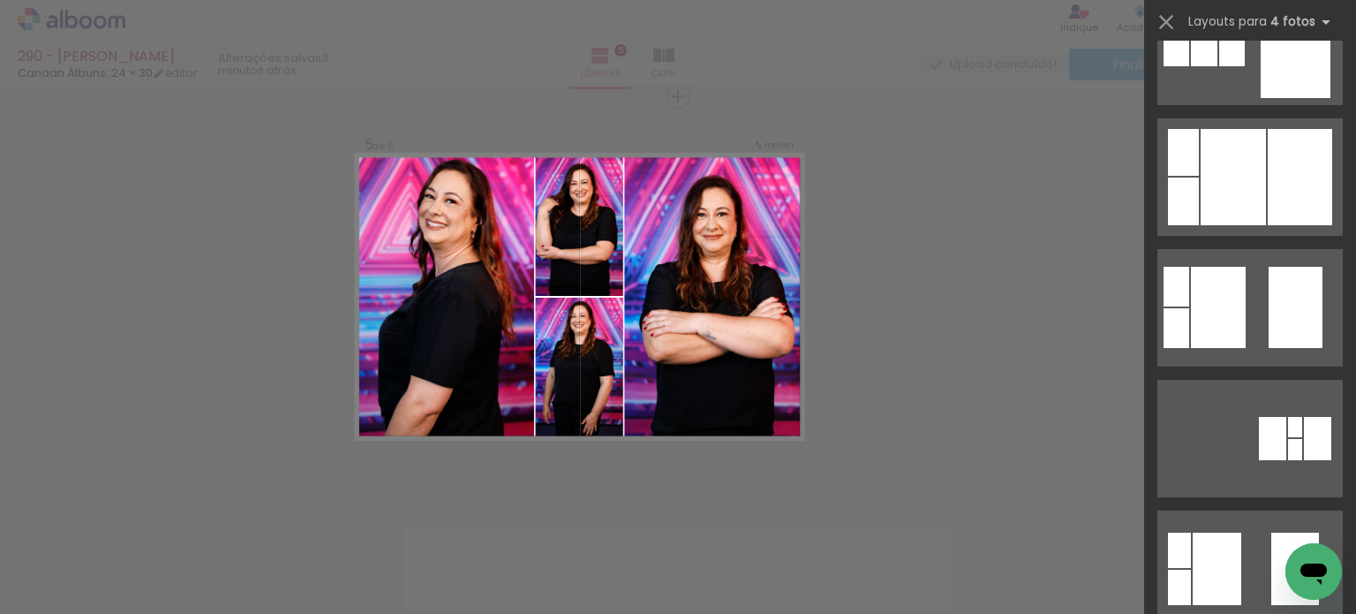
scroll to position [1766, 0]
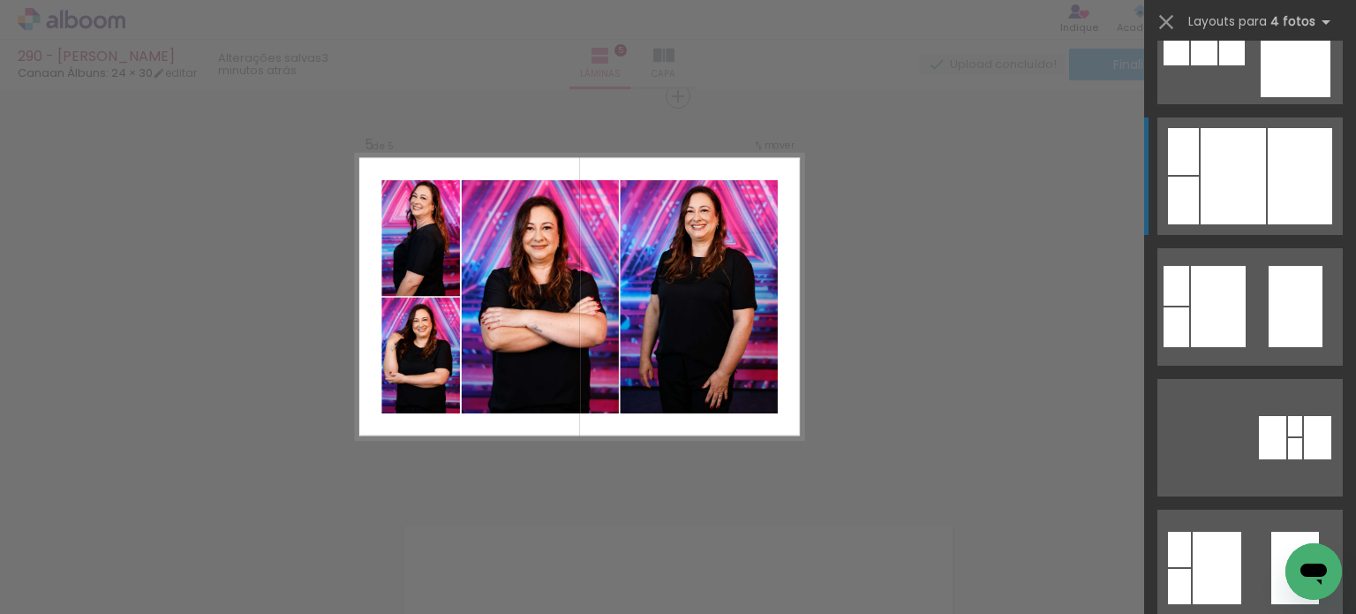
click at [1293, 97] on div at bounding box center [1296, 45] width 70 height 104
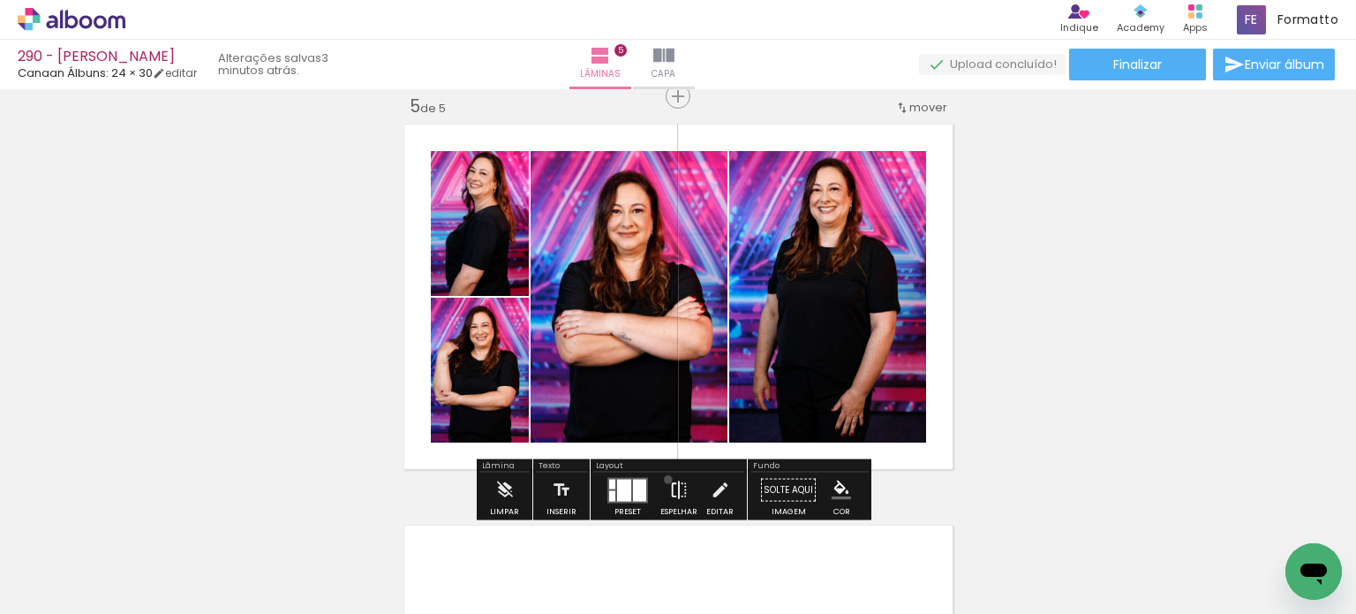
click at [664, 479] on paper-button "Espelhar" at bounding box center [679, 494] width 46 height 45
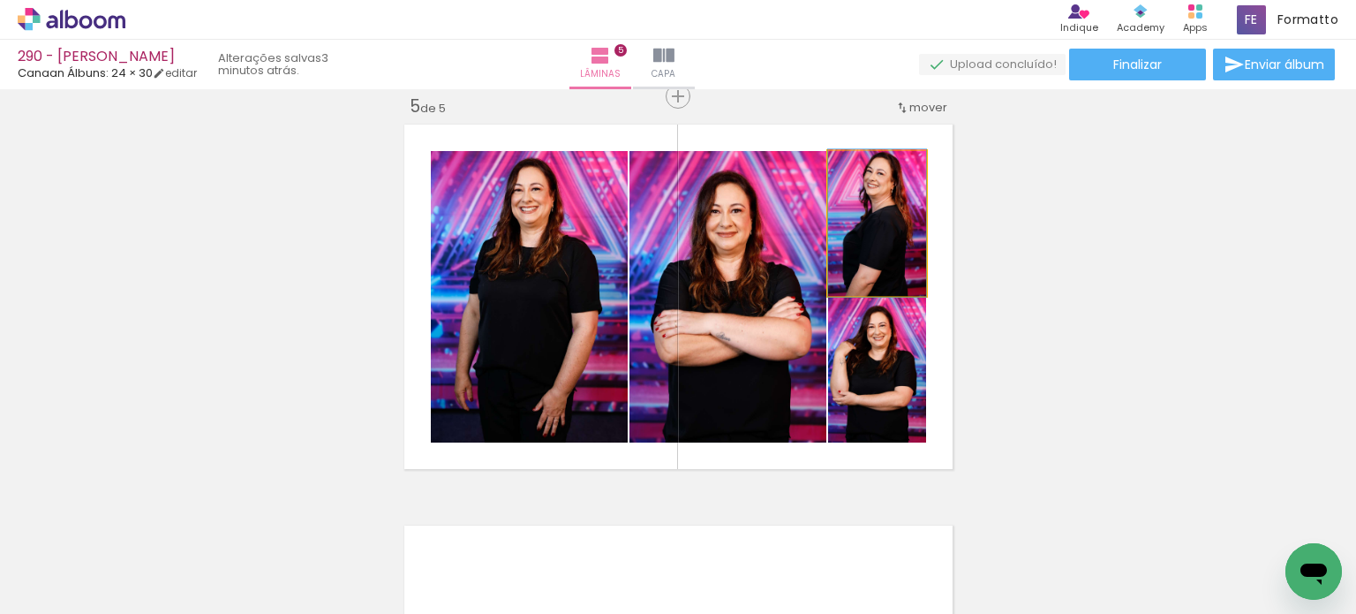
drag, startPoint x: 864, startPoint y: 253, endPoint x: 800, endPoint y: 282, distance: 69.6
click at [0, 0] on slot at bounding box center [0, 0] width 0 height 0
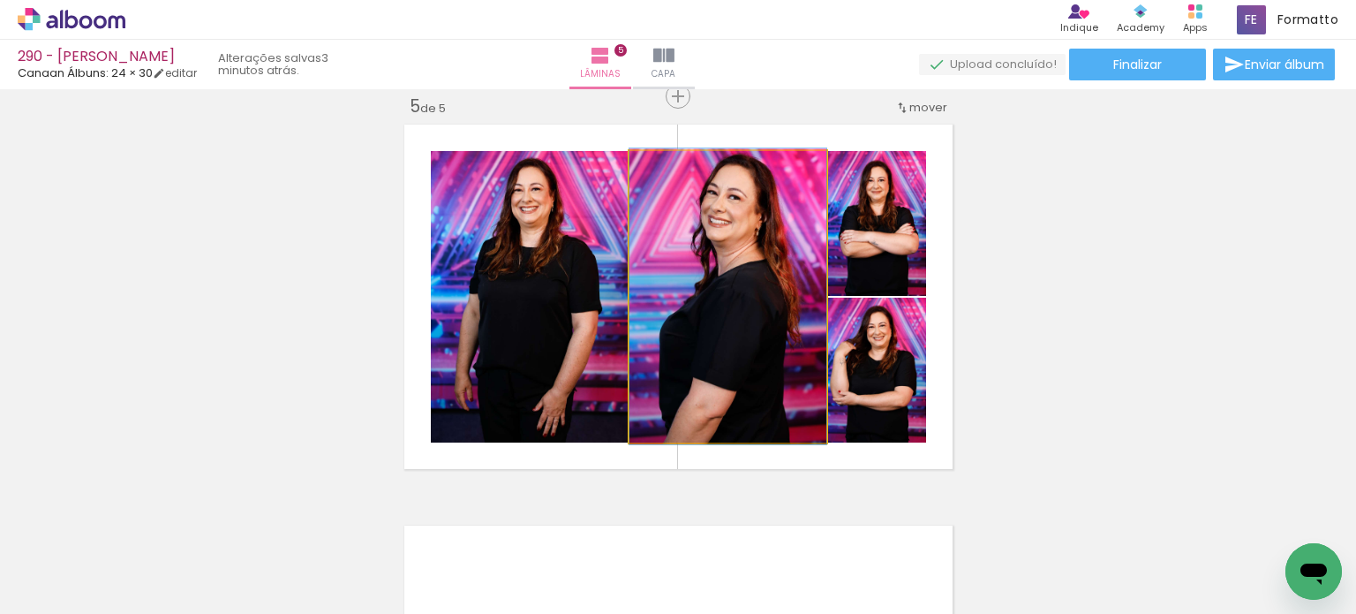
drag, startPoint x: 779, startPoint y: 283, endPoint x: 789, endPoint y: 283, distance: 10.6
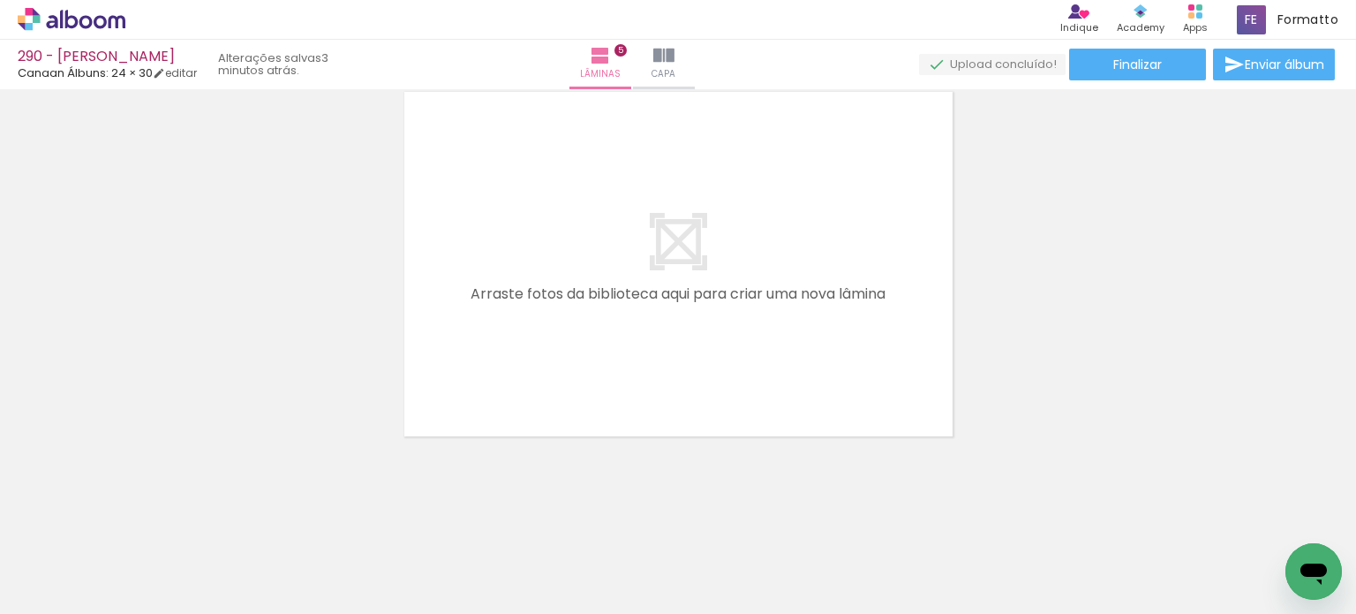
scroll to position [0, 113]
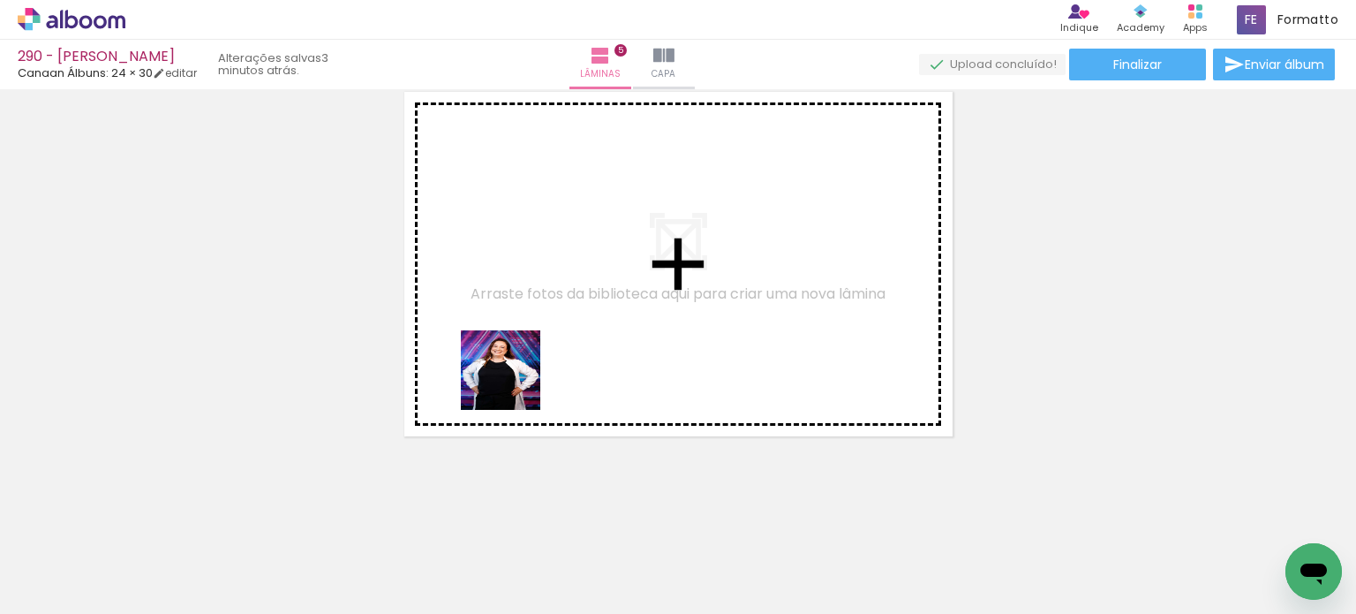
drag, startPoint x: 385, startPoint y: 562, endPoint x: 532, endPoint y: 352, distance: 255.5
click at [532, 352] on quentale-workspace at bounding box center [678, 307] width 1356 height 614
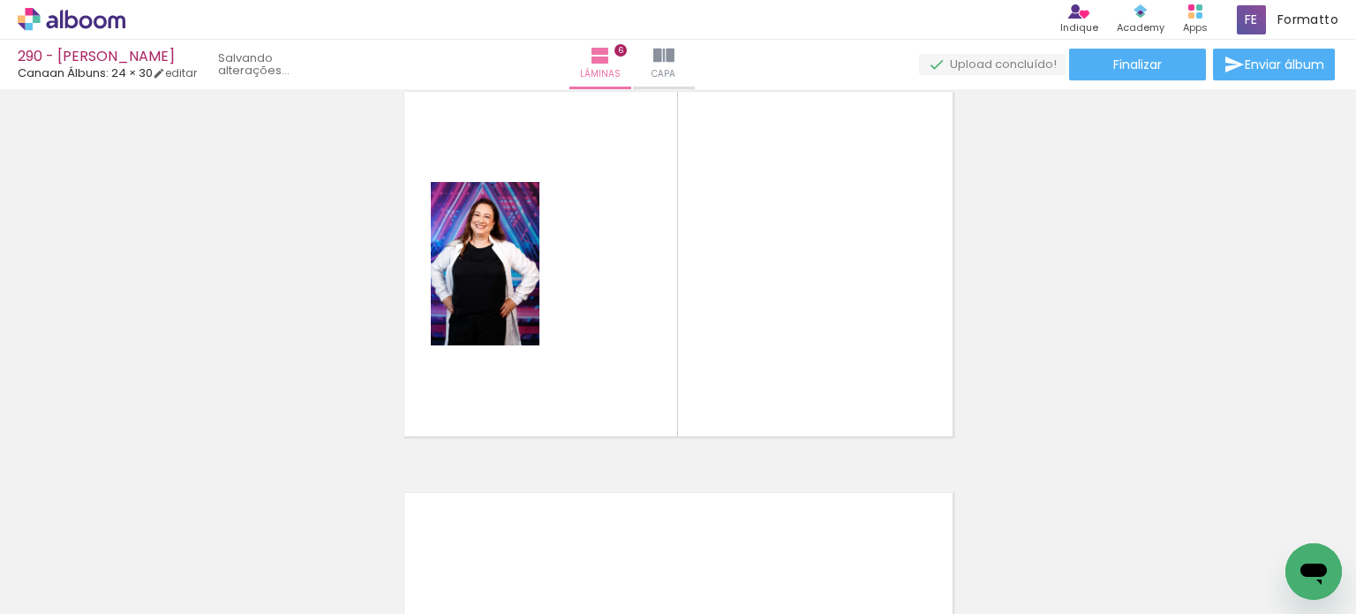
scroll to position [2027, 0]
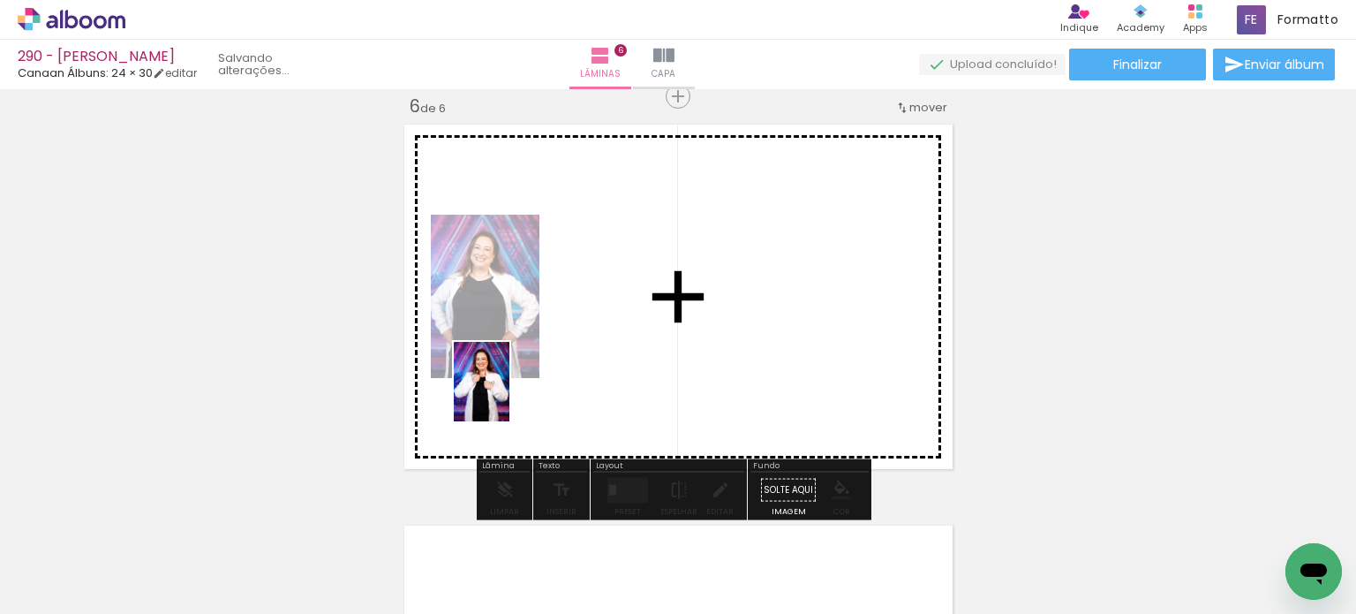
drag, startPoint x: 399, startPoint y: 528, endPoint x: 507, endPoint y: 395, distance: 171.4
click at [507, 395] on quentale-workspace at bounding box center [678, 307] width 1356 height 614
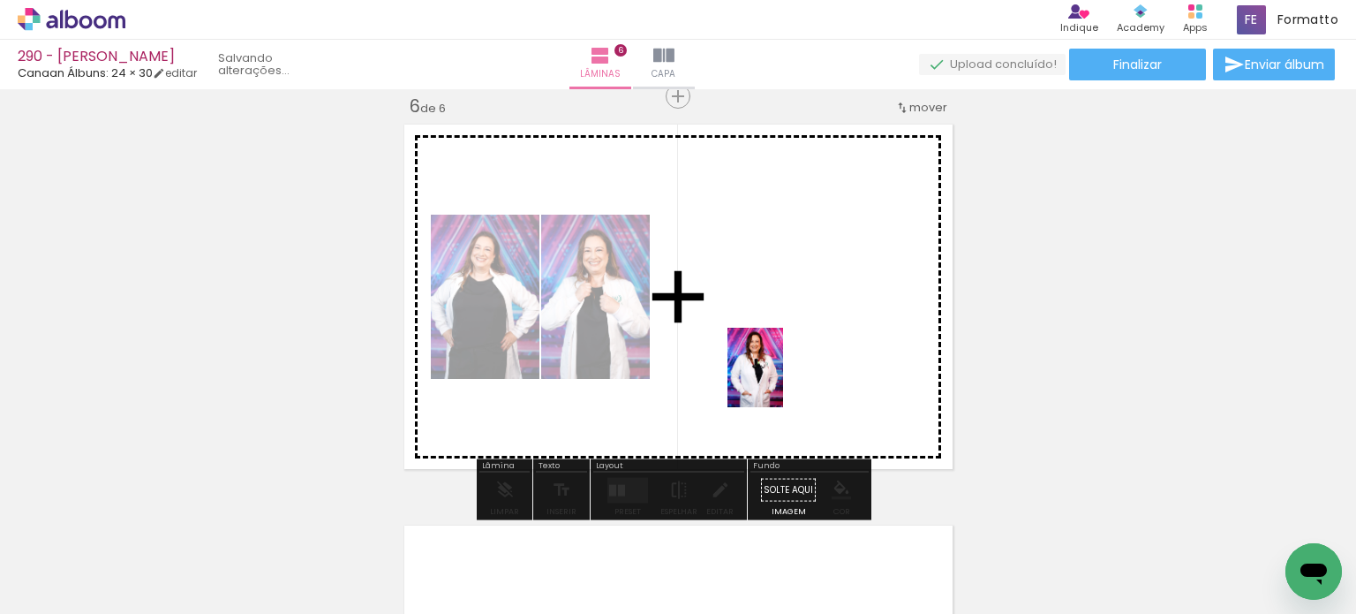
drag, startPoint x: 751, startPoint y: 539, endPoint x: 784, endPoint y: 372, distance: 170.1
click at [784, 372] on quentale-workspace at bounding box center [678, 307] width 1356 height 614
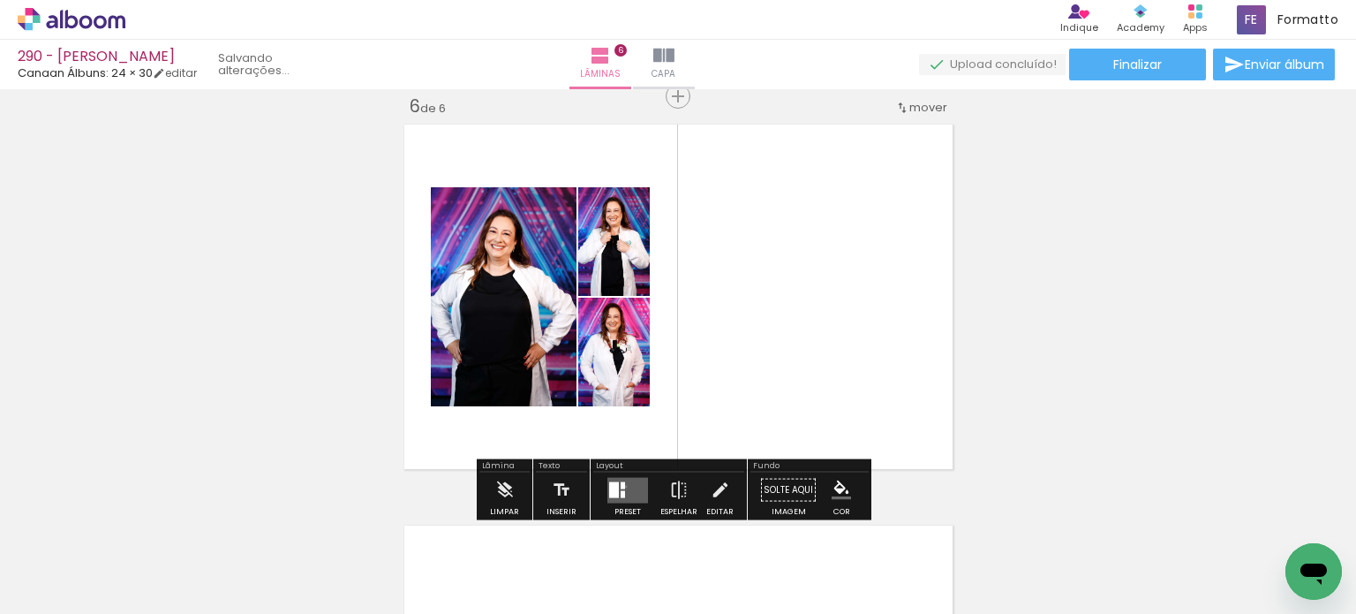
click at [622, 486] on quentale-layouter at bounding box center [628, 490] width 41 height 26
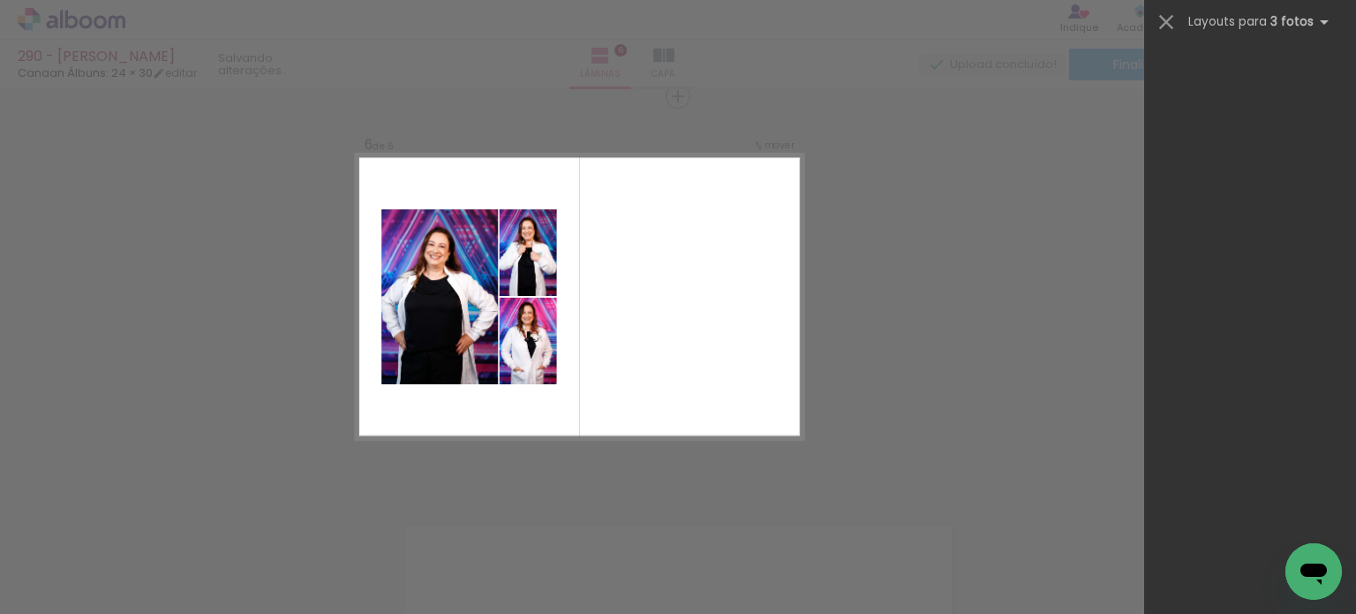
scroll to position [0, 0]
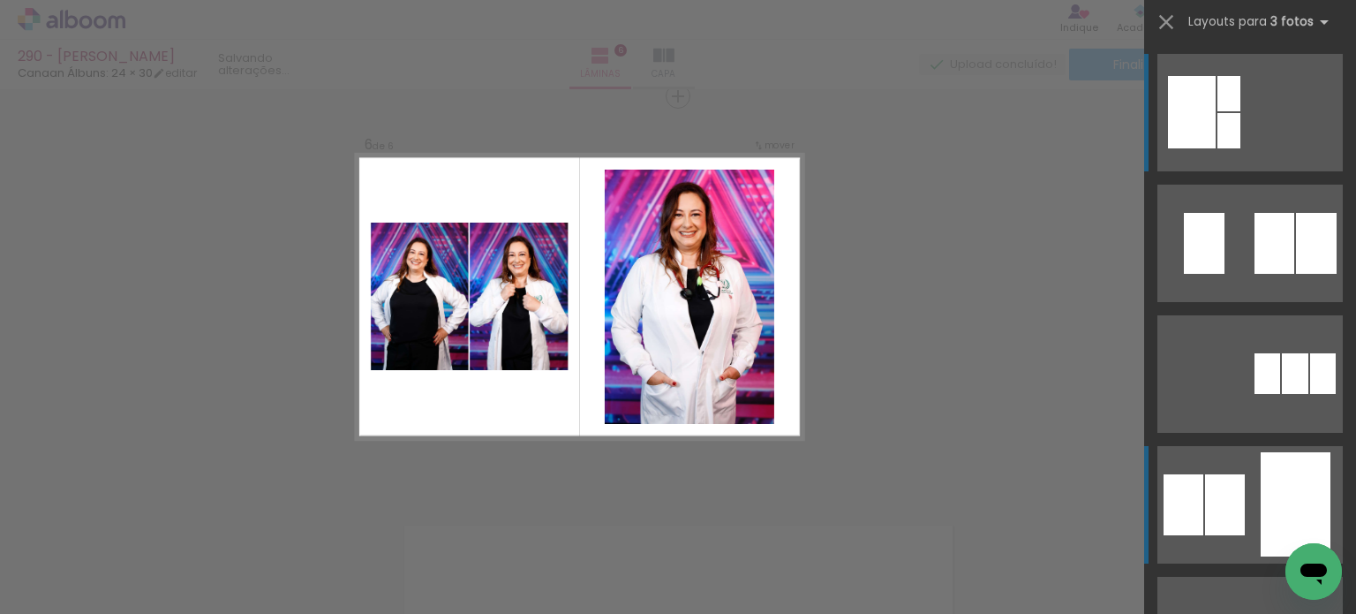
click at [1255, 274] on div at bounding box center [1275, 243] width 40 height 61
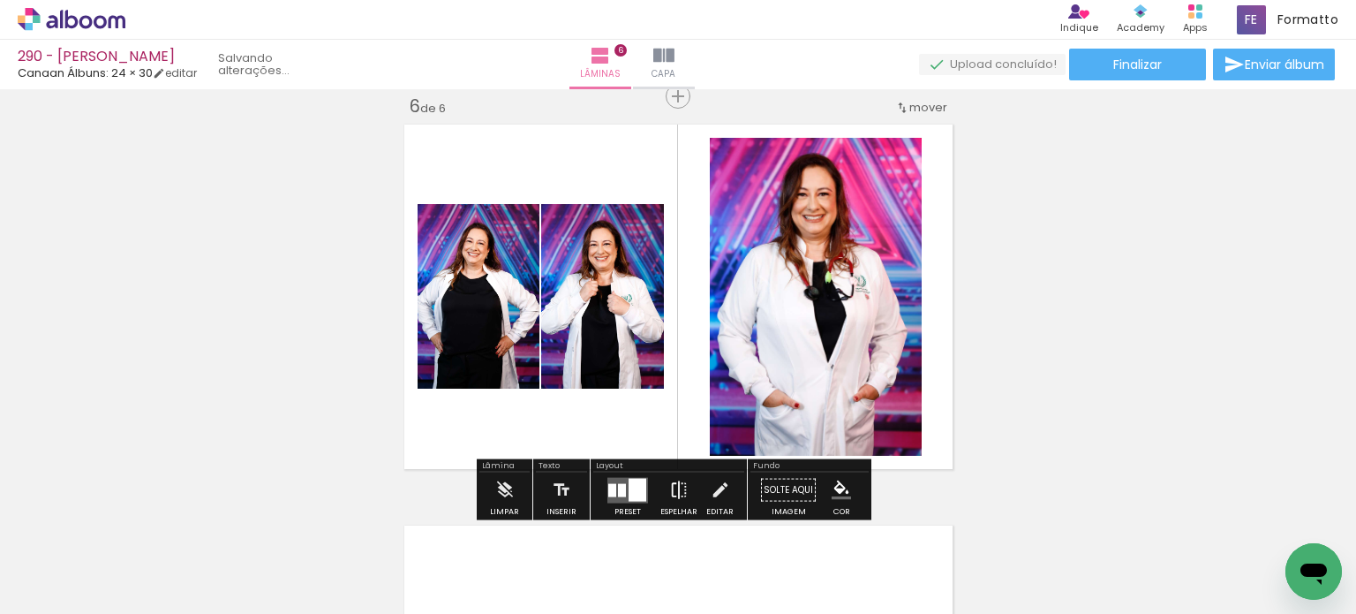
click at [679, 484] on iron-icon at bounding box center [678, 489] width 19 height 35
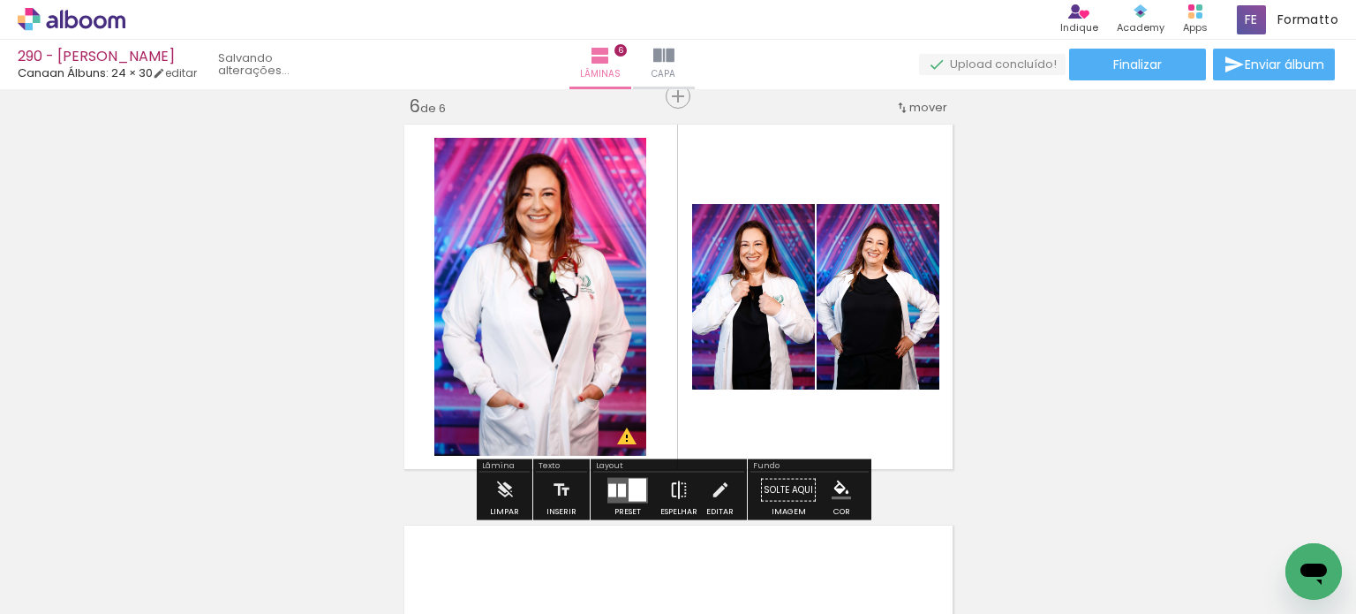
click at [671, 493] on iron-icon at bounding box center [678, 489] width 19 height 35
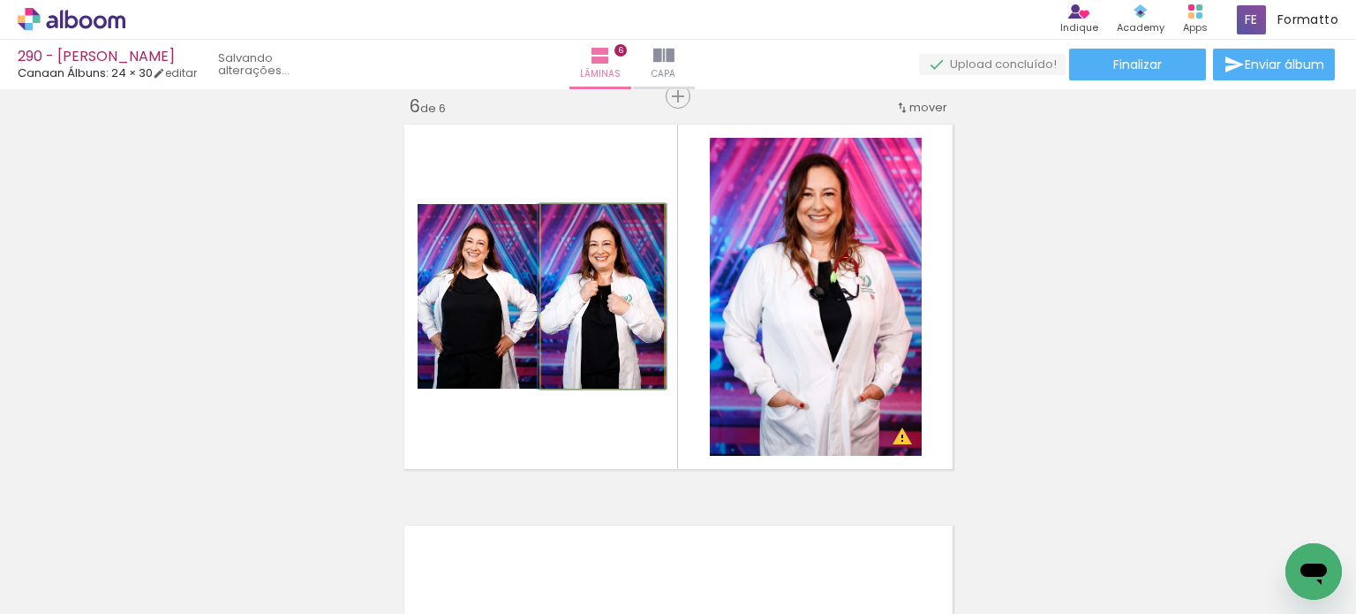
click at [579, 365] on quentale-photo at bounding box center [602, 296] width 123 height 185
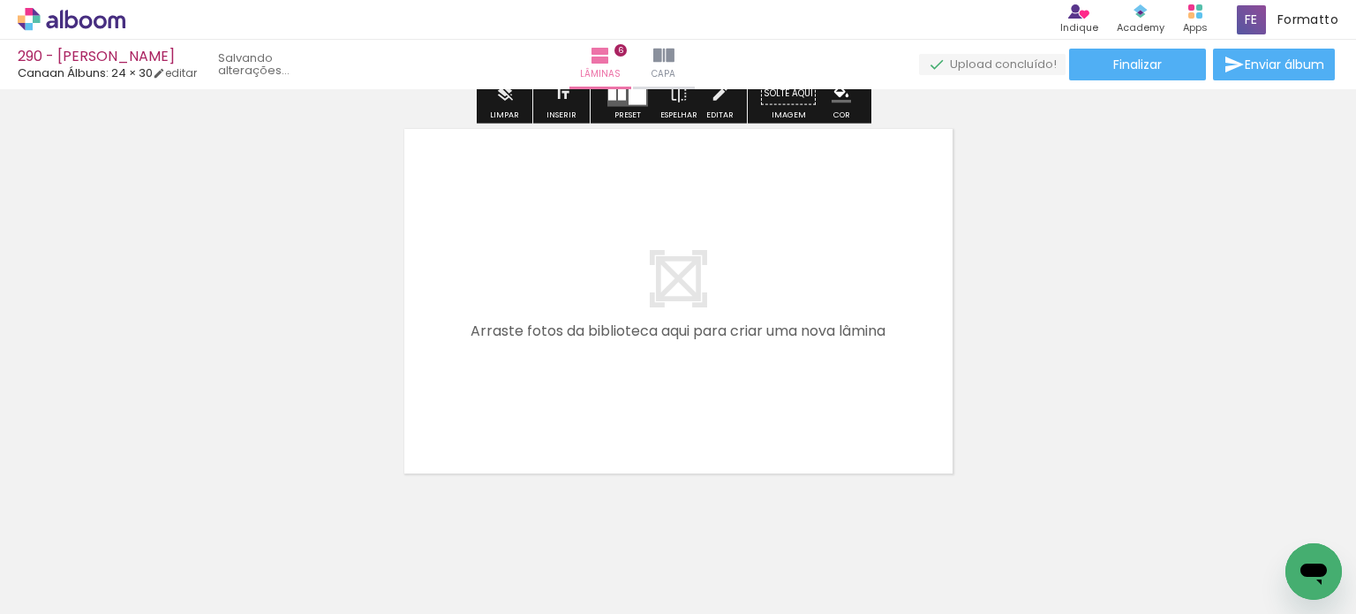
scroll to position [2460, 0]
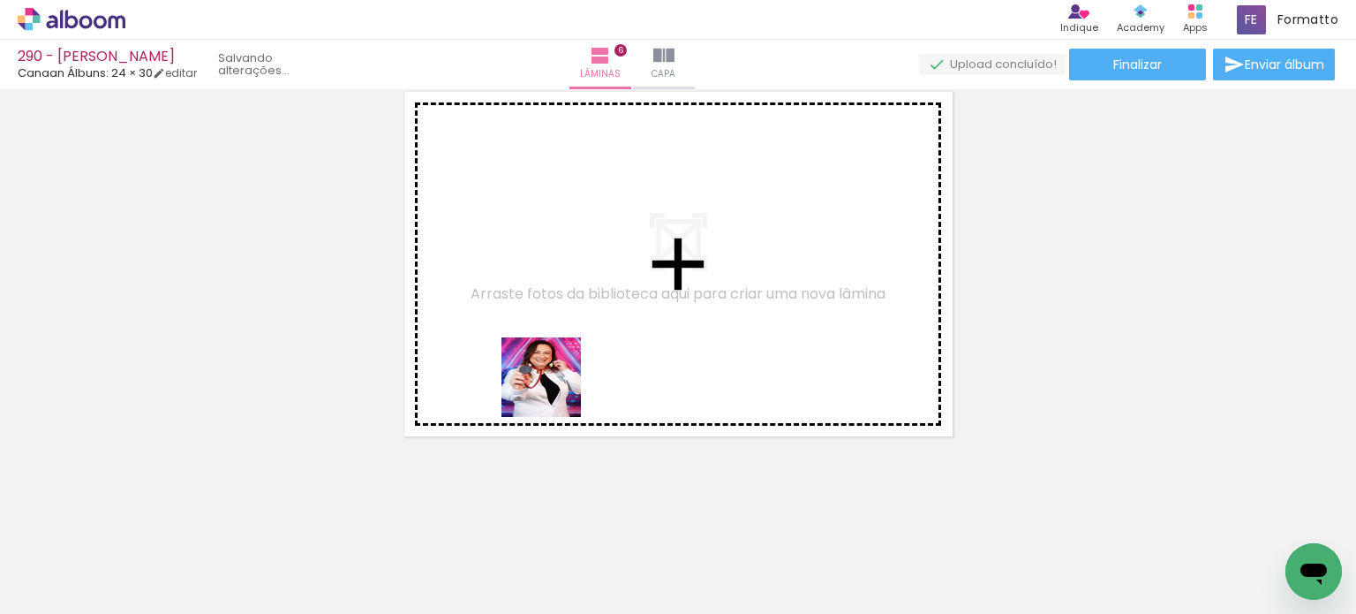
drag, startPoint x: 555, startPoint y: 531, endPoint x: 516, endPoint y: 487, distance: 58.2
click at [555, 359] on quentale-workspace at bounding box center [678, 307] width 1356 height 614
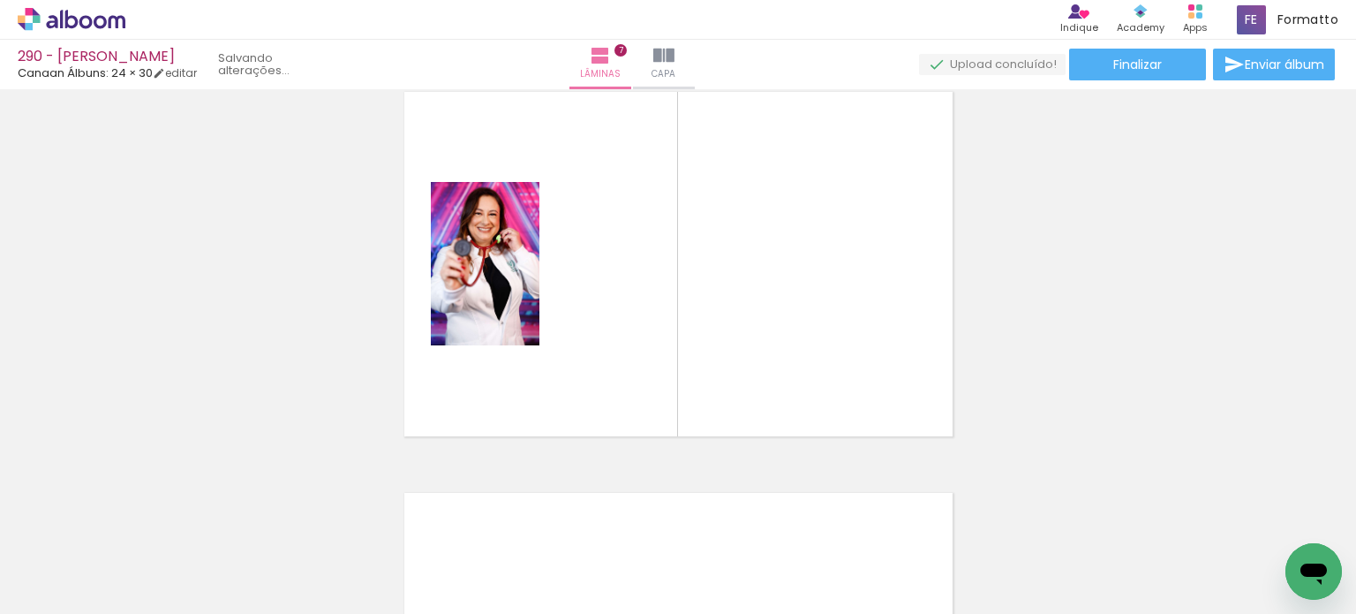
scroll to position [2428, 0]
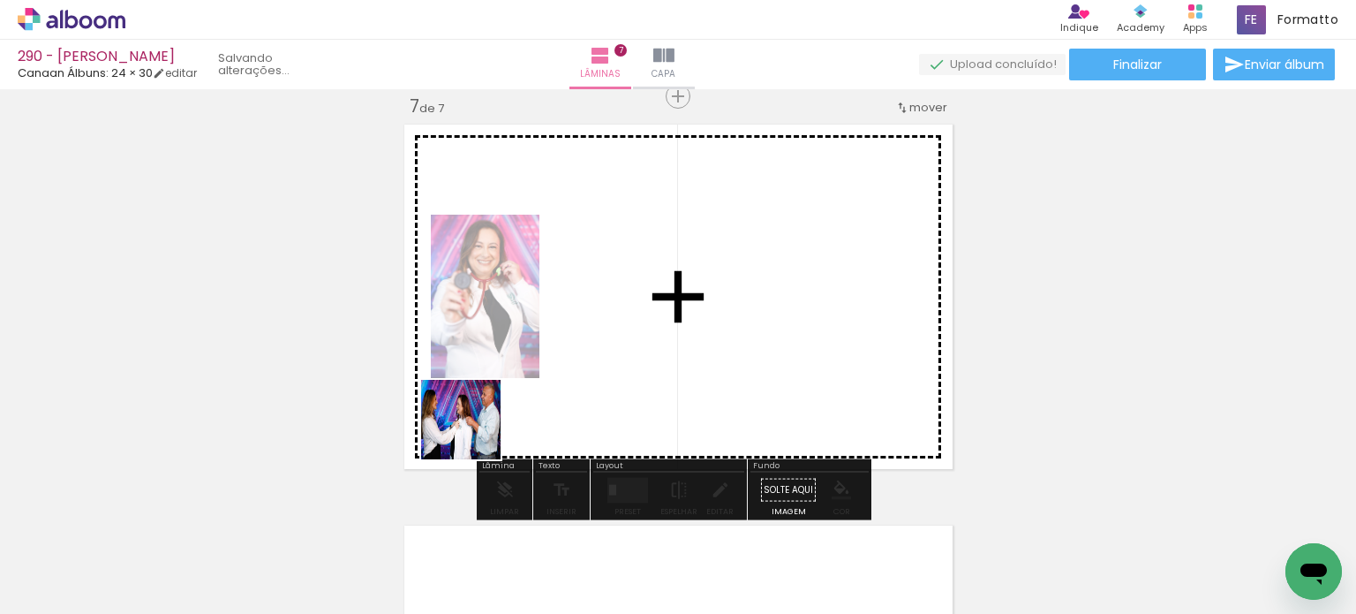
drag, startPoint x: 466, startPoint y: 441, endPoint x: 427, endPoint y: 539, distance: 105.4
click at [537, 374] on quentale-workspace at bounding box center [678, 307] width 1356 height 614
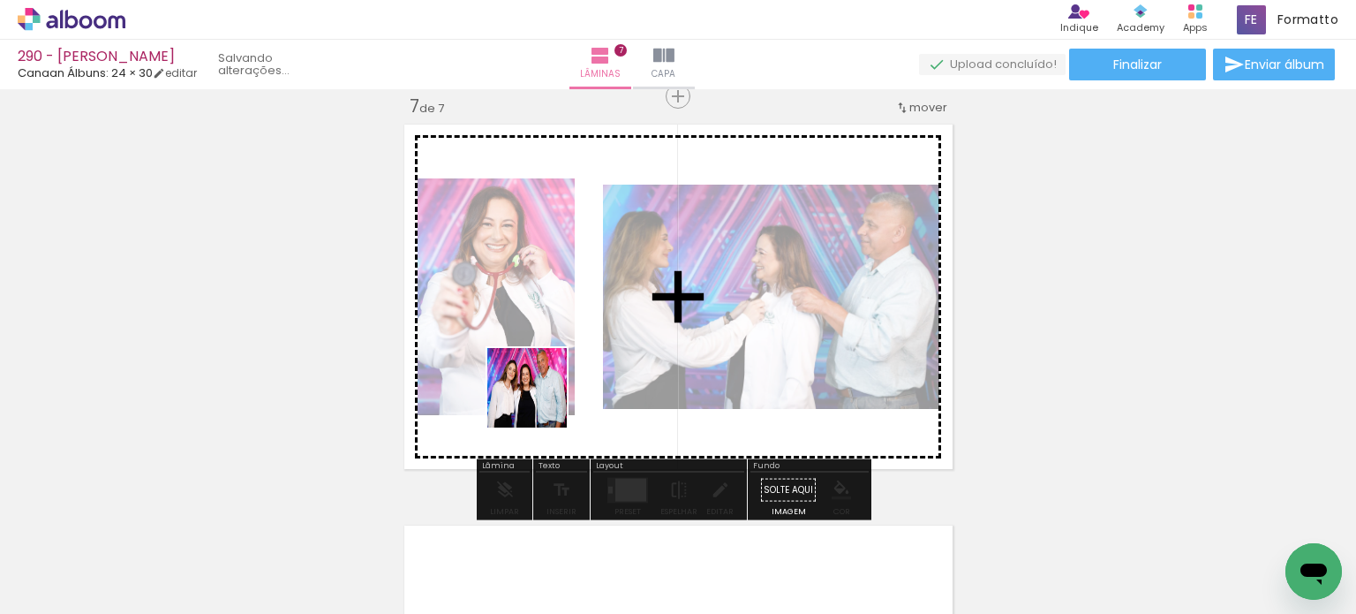
drag, startPoint x: 379, startPoint y: 562, endPoint x: 420, endPoint y: 510, distance: 66.6
click at [540, 398] on quentale-workspace at bounding box center [678, 307] width 1356 height 614
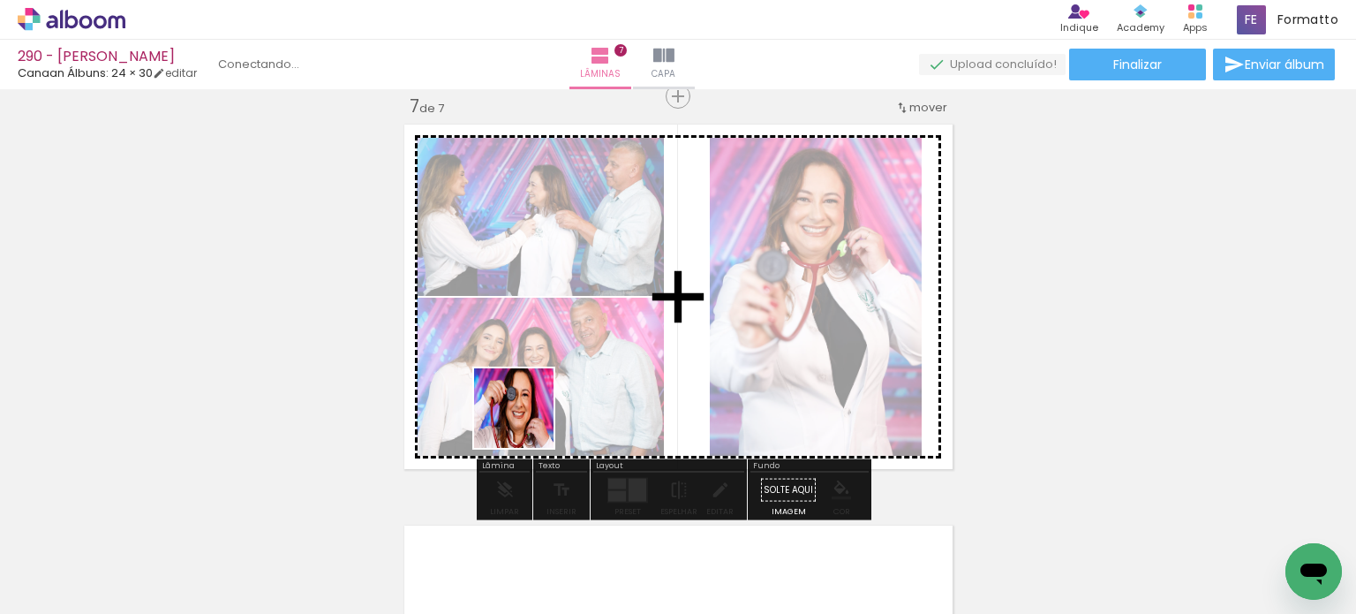
drag, startPoint x: 385, startPoint y: 556, endPoint x: 527, endPoint y: 421, distance: 196.1
click at [527, 421] on quentale-workspace at bounding box center [678, 307] width 1356 height 614
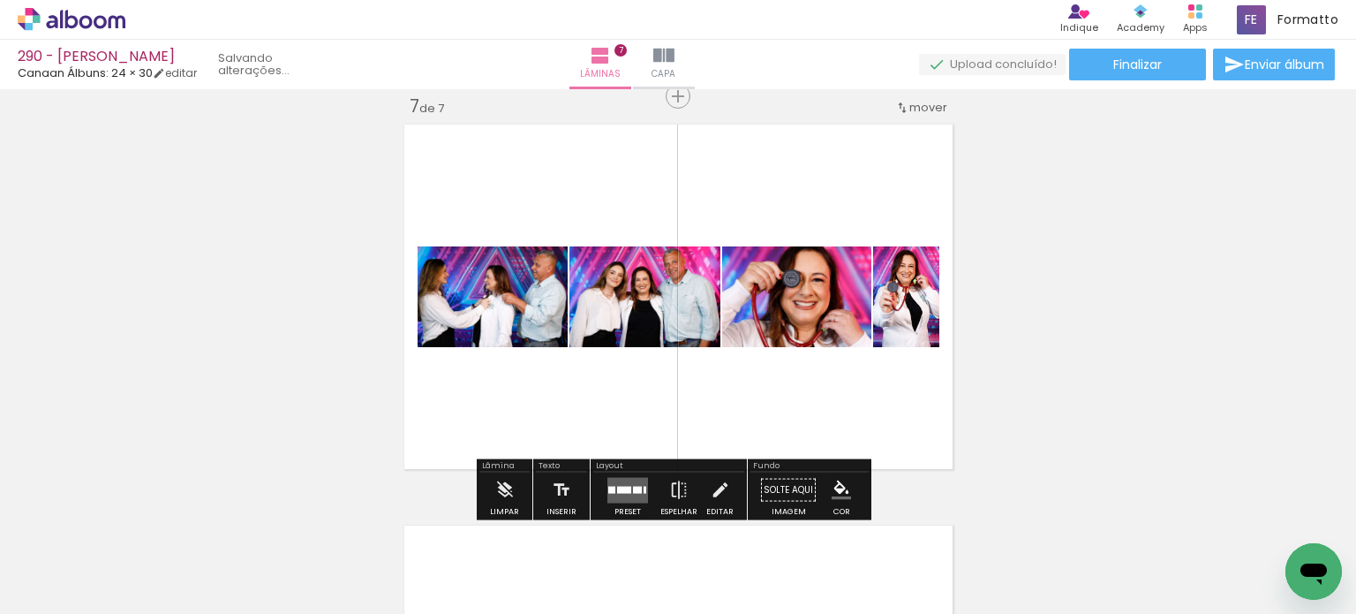
click at [608, 493] on quentale-layouter at bounding box center [628, 490] width 41 height 26
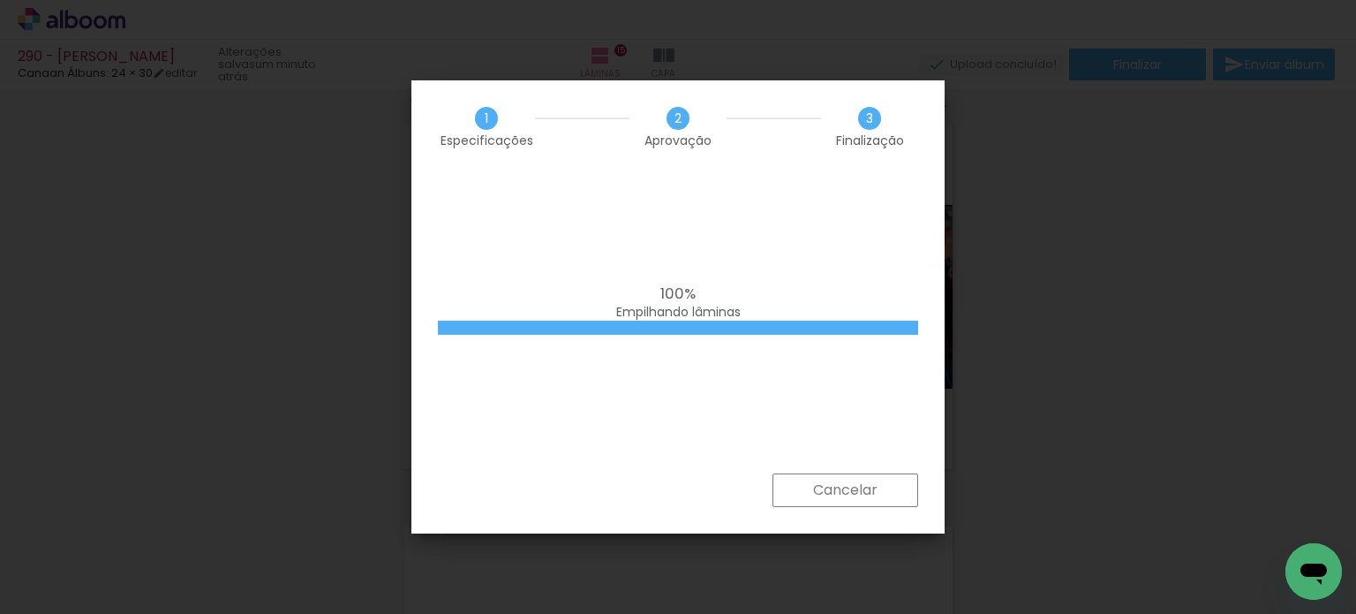
scroll to position [706, 0]
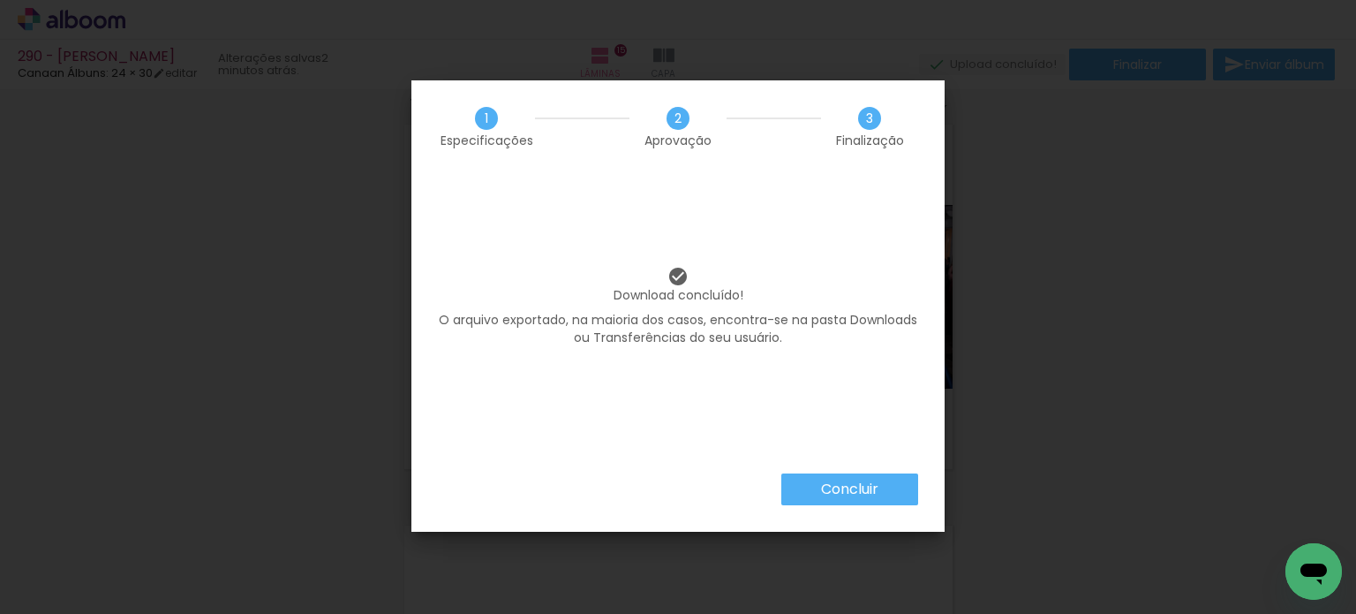
drag, startPoint x: 0, startPoint y: 0, endPoint x: 870, endPoint y: 490, distance: 998.4
click at [0, 0] on slot "Concluir" at bounding box center [0, 0] width 0 height 0
